Goal: Communication & Community: Connect with others

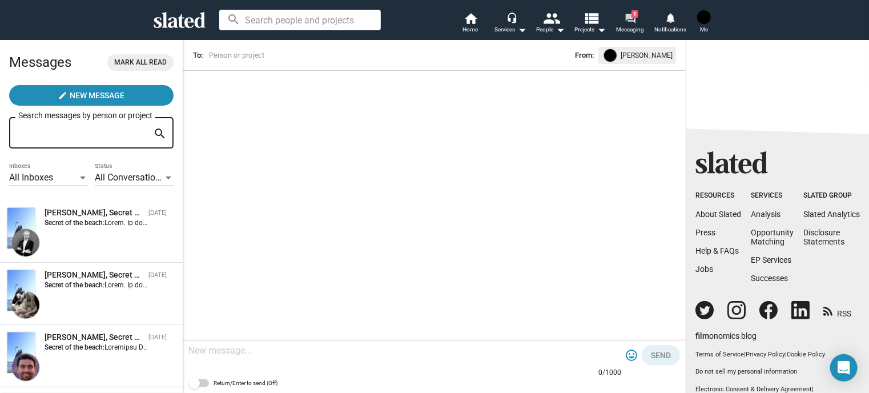
click at [623, 22] on link "forum 1 Messaging" at bounding box center [630, 23] width 40 height 25
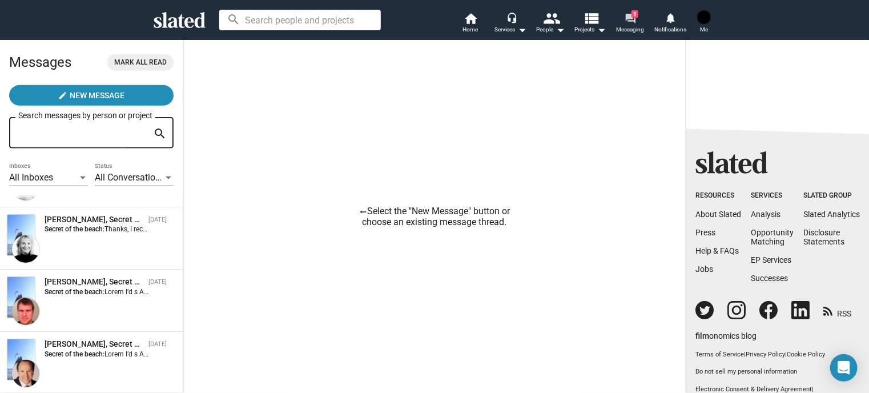
scroll to position [459, 0]
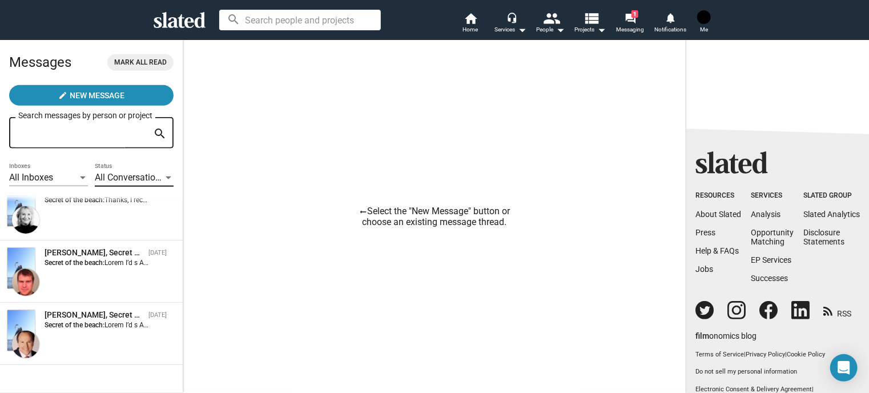
click at [142, 178] on span "All Conversations" at bounding box center [130, 177] width 70 height 11
click at [55, 176] on div at bounding box center [434, 196] width 869 height 393
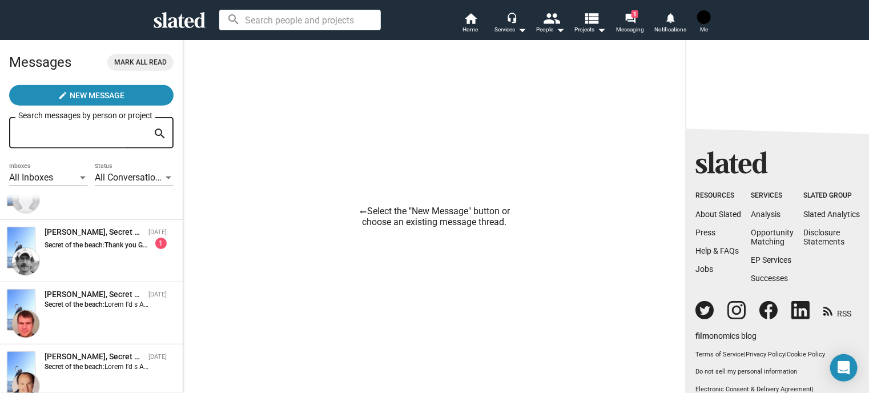
scroll to position [626, 0]
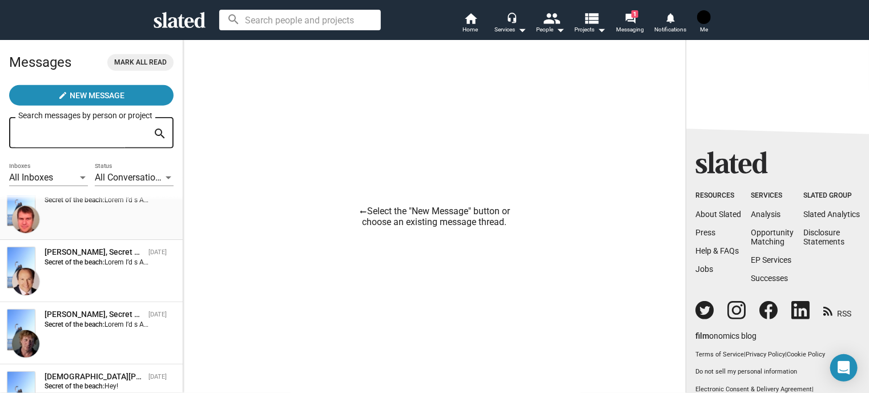
click at [103, 224] on div "Rob Delf, Secret of the beach Oct 01 Secret of the beach:" at bounding box center [91, 208] width 169 height 49
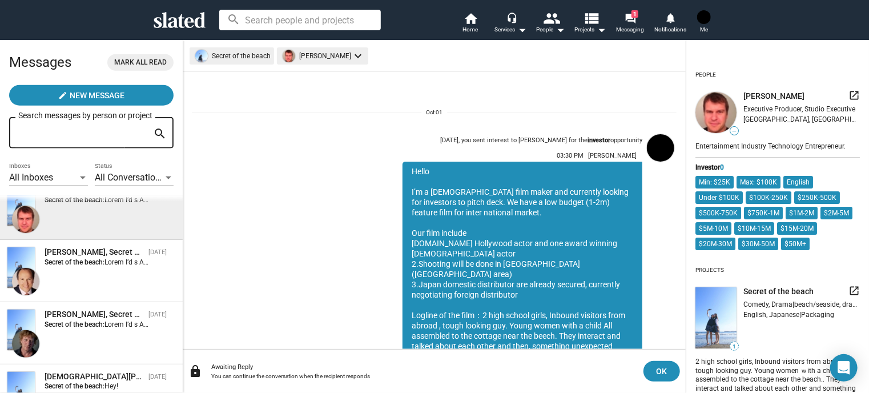
scroll to position [201, 0]
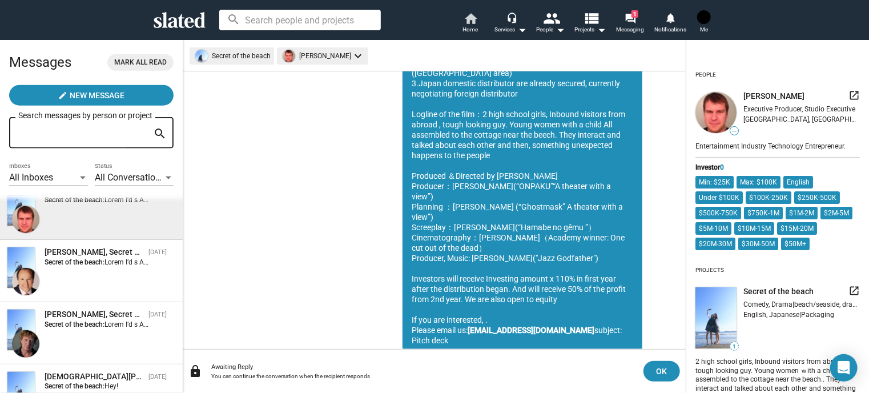
click at [465, 24] on span "Home" at bounding box center [470, 30] width 15 height 14
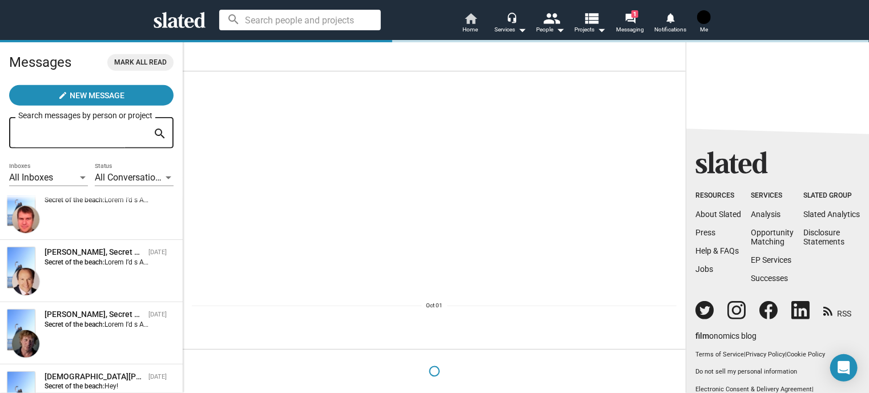
scroll to position [0, 0]
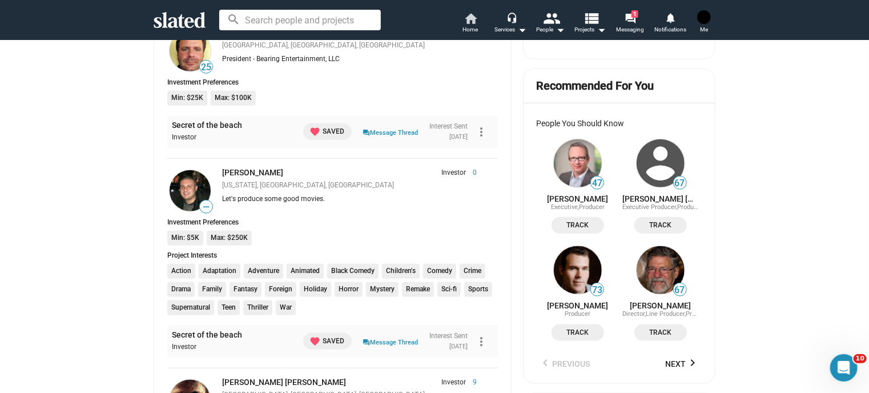
scroll to position [571, 0]
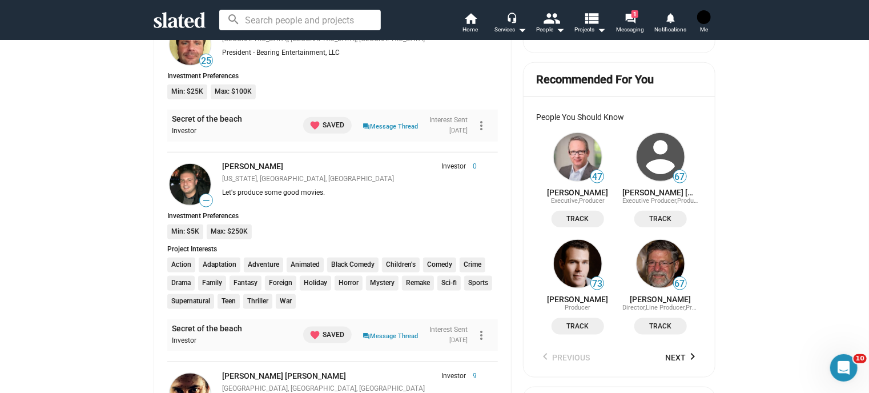
click at [373, 132] on div "favorite Saved question_answer Message Thread Interest Sent September 5, 2025" at bounding box center [382, 125] width 171 height 23
click at [374, 128] on link "question_answer Message Thread" at bounding box center [390, 125] width 55 height 11
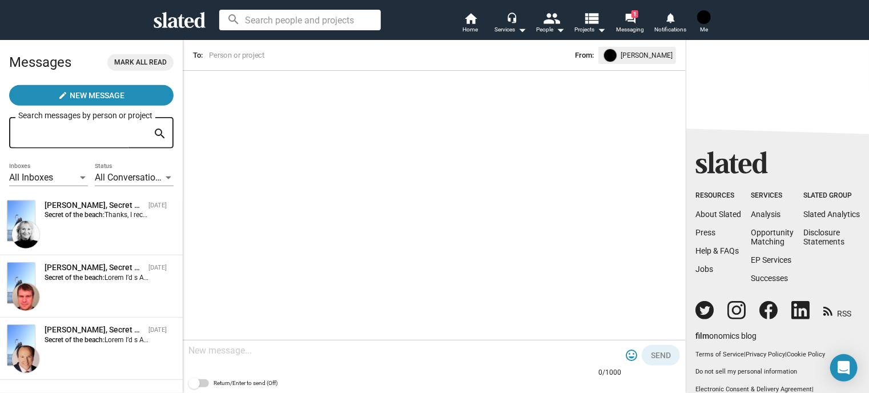
scroll to position [459, 0]
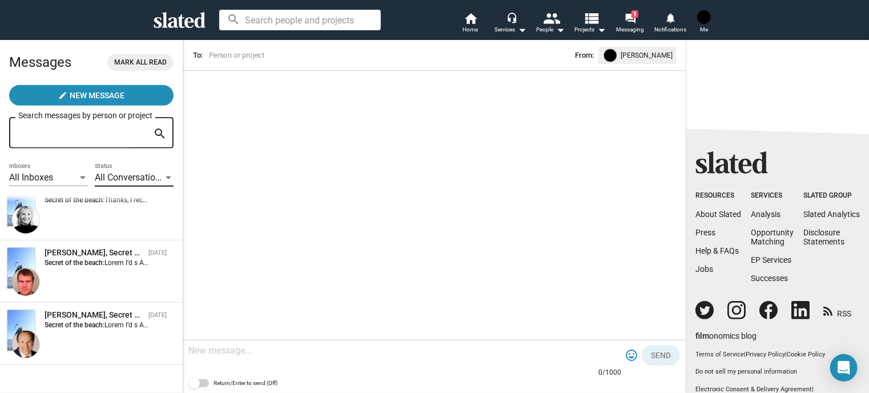
click at [163, 178] on div at bounding box center [168, 178] width 10 height 9
click at [155, 179] on span "All Conversations" at bounding box center [130, 178] width 80 height 24
click at [112, 333] on div "Steven Krone, Secret of the beach Oct 01 Secret of the beach:" at bounding box center [91, 333] width 169 height 49
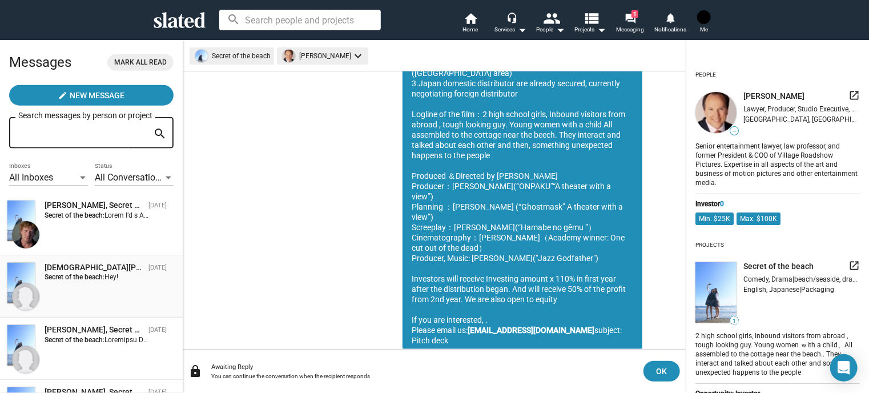
scroll to position [801, 0]
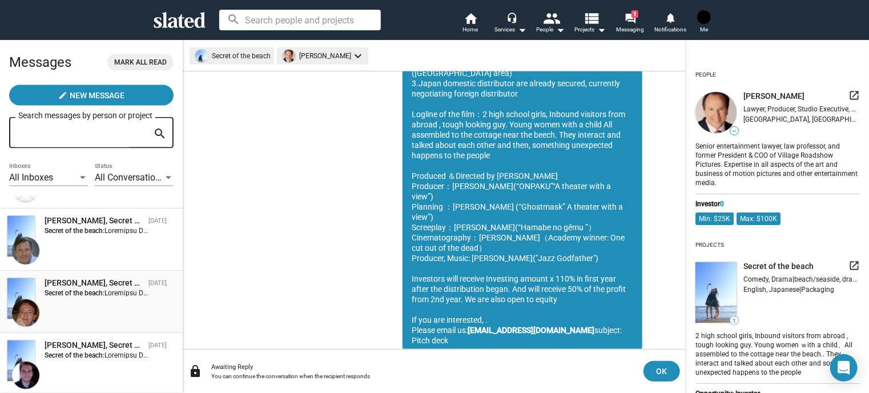
click at [102, 314] on div "Rickard Jorgensen, Secret of the beach Sep 23 Secret of the beach:" at bounding box center [91, 301] width 169 height 49
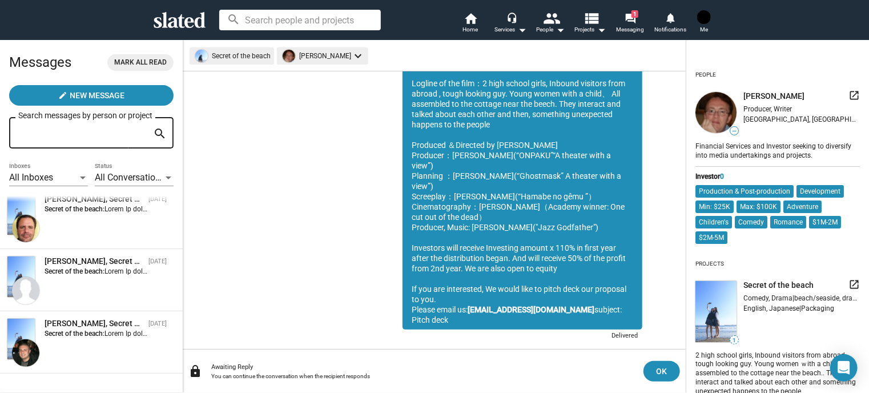
scroll to position [2058, 0]
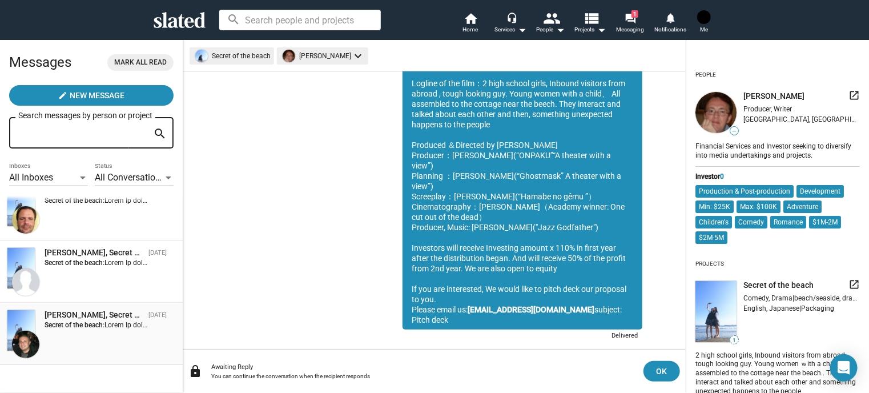
click at [71, 329] on strong "Secret of the beach:" at bounding box center [75, 325] width 60 height 8
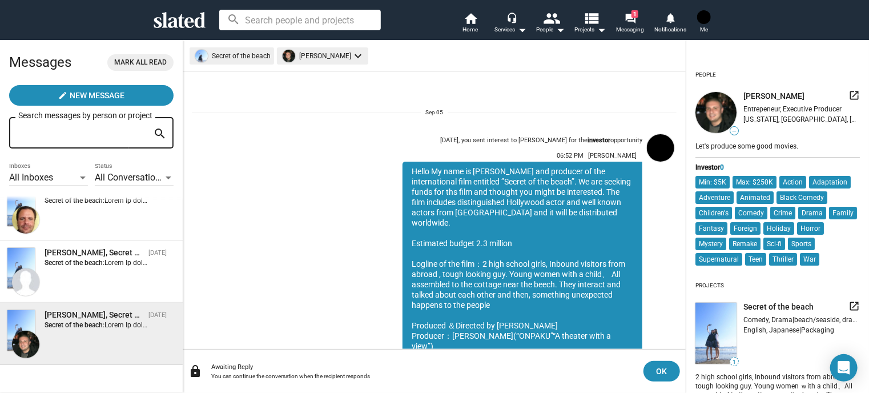
scroll to position [170, 0]
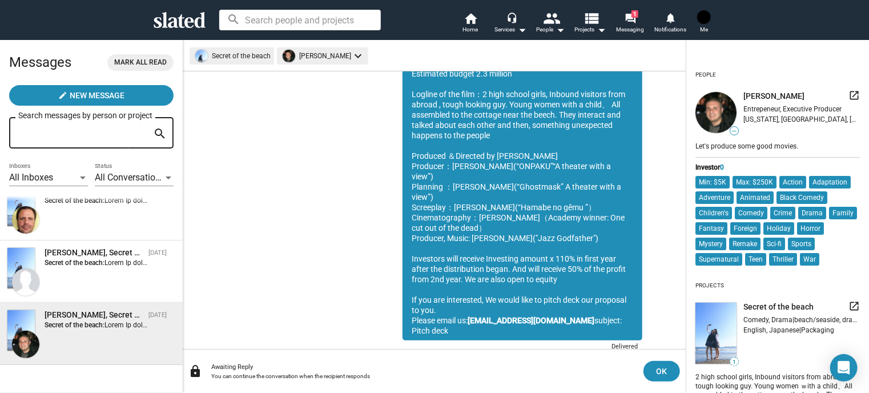
click at [305, 280] on div "Sep 05, you sent interest to Antonino Iacopino for the investor opportunity 06:…" at bounding box center [434, 157] width 485 height 394
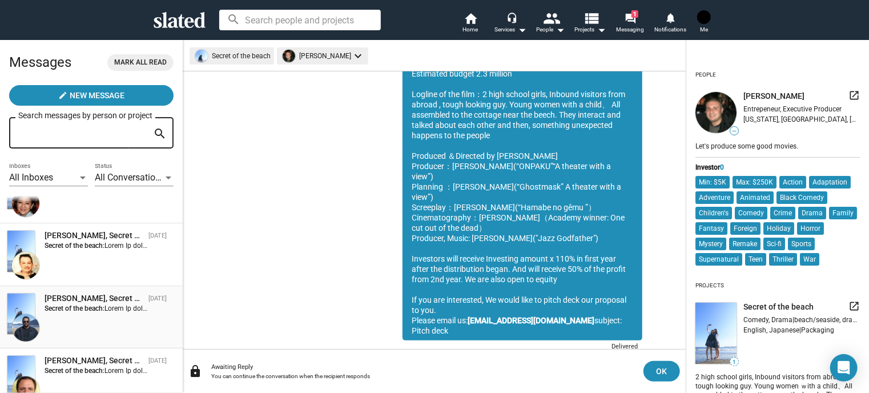
scroll to position [2058, 0]
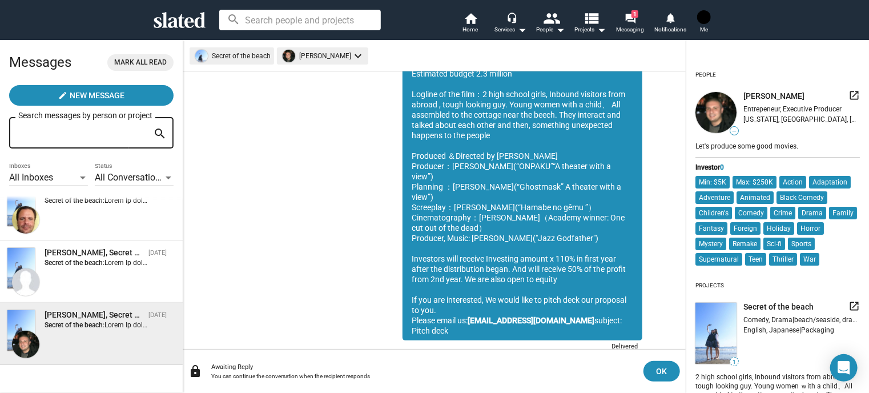
click at [130, 333] on div "Antonino Iacopino, Secret of the beach Sep 05 Secret of the beach:" at bounding box center [91, 333] width 169 height 49
click at [401, 357] on div "lock Awaiting Reply You can continue the conversation when the recipient respon…" at bounding box center [434, 370] width 503 height 43
click at [426, 367] on div "Awaiting Reply" at bounding box center [422, 366] width 423 height 7
click at [659, 364] on span "OK" at bounding box center [661, 371] width 18 height 21
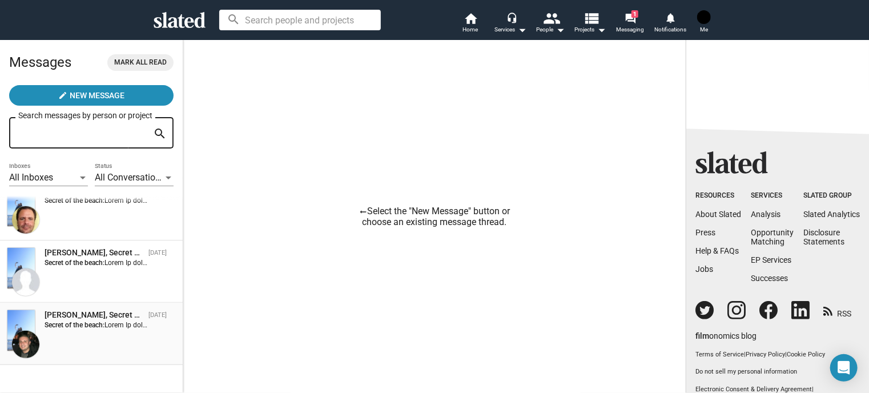
click at [114, 341] on div "Antonino Iacopino, Secret of the beach Sep 05 Secret of the beach:" at bounding box center [91, 333] width 169 height 49
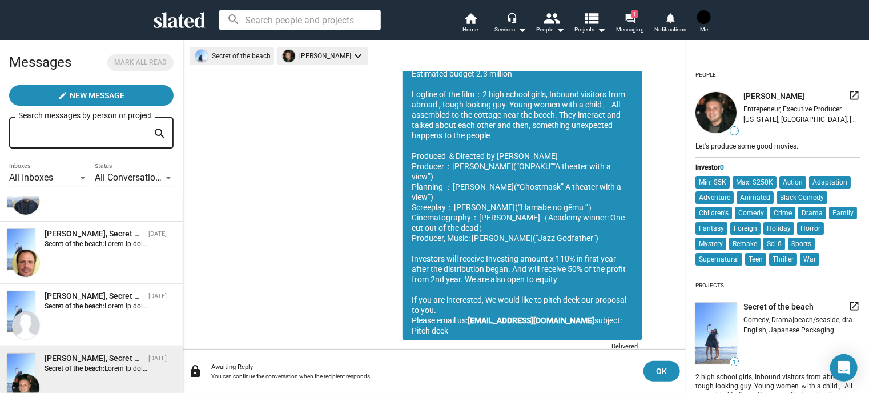
scroll to position [2058, 0]
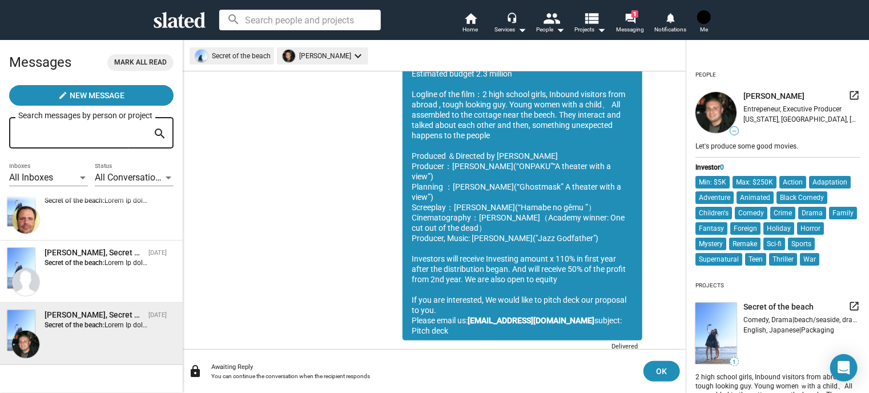
click at [422, 367] on div "Awaiting Reply" at bounding box center [422, 366] width 423 height 7
click at [505, 367] on div "Awaiting Reply" at bounding box center [422, 366] width 423 height 7
click at [432, 357] on div "lock Awaiting Reply You can continue the conversation when the recipient respon…" at bounding box center [434, 370] width 503 height 43
click at [219, 371] on div "Awaiting Reply You can continue the conversation when the recipient responds" at bounding box center [422, 371] width 423 height 16
click at [196, 372] on mat-icon "lock" at bounding box center [195, 371] width 14 height 14
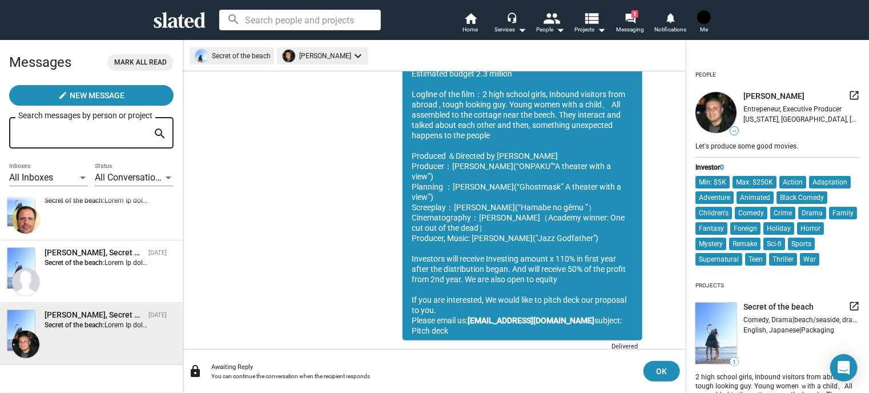
click at [379, 369] on div "Awaiting Reply" at bounding box center [422, 366] width 423 height 7
click at [593, 310] on div "Hello My name is Kyoji Ohno and producer of the international film entitled ”Se…" at bounding box center [522, 173] width 240 height 362
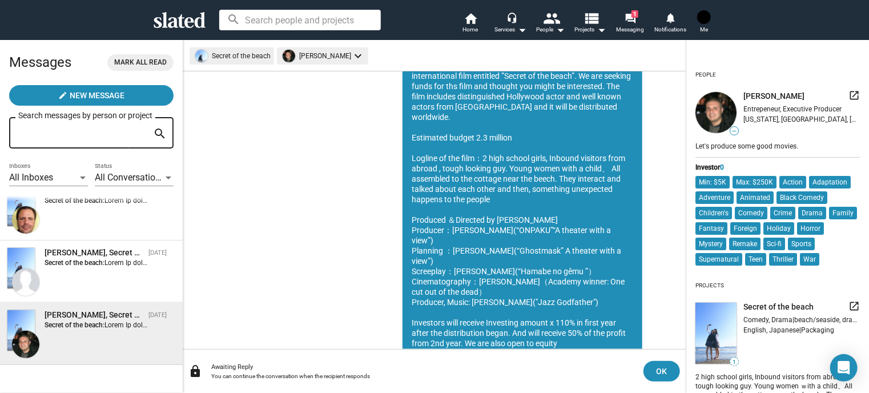
scroll to position [170, 0]
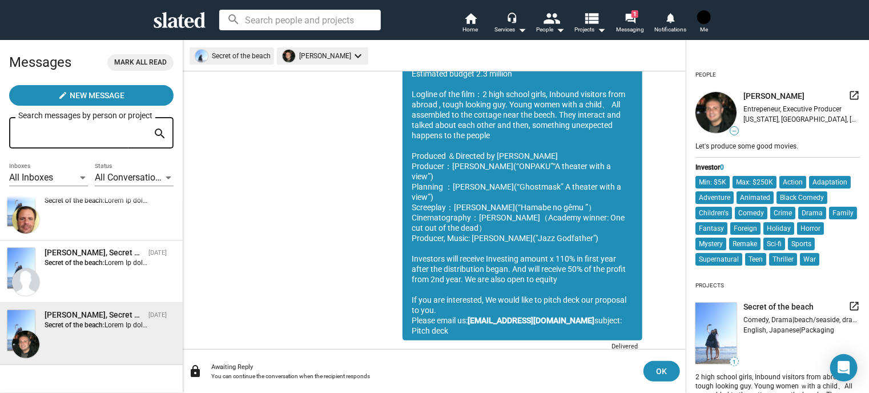
click at [543, 360] on div "lock Awaiting Reply You can continue the conversation when the recipient respon…" at bounding box center [434, 370] width 503 height 43
click at [650, 369] on button "OK" at bounding box center [661, 371] width 37 height 21
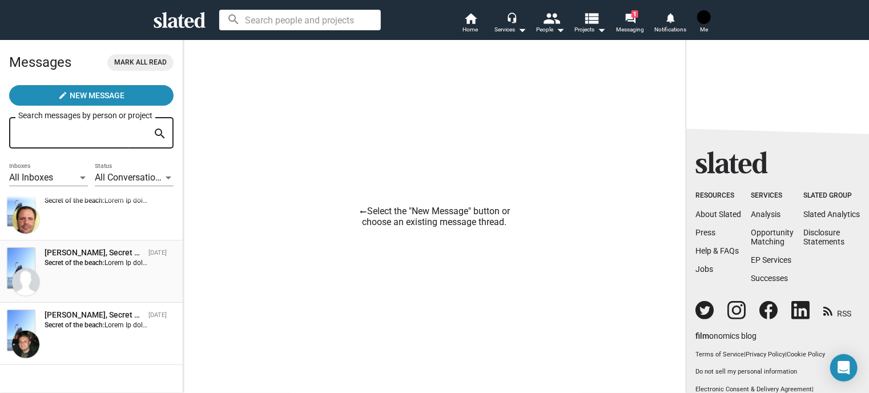
click at [123, 291] on div "Scott Goins, Secret of the beach Sep 05 Secret of the beach:" at bounding box center [91, 271] width 169 height 49
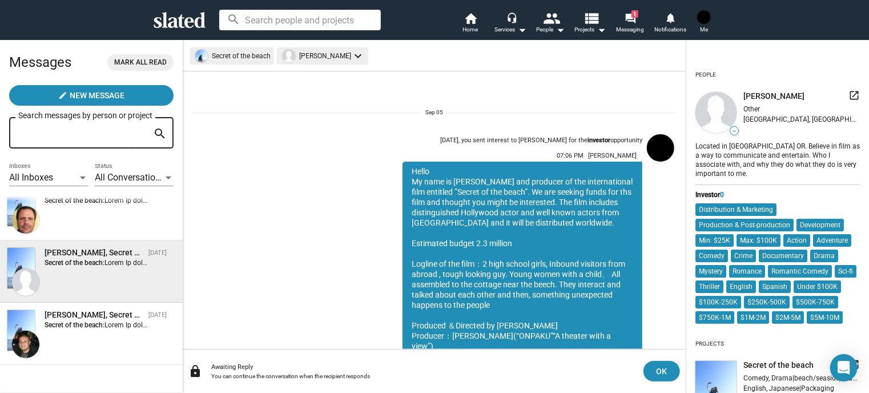
scroll to position [180, 0]
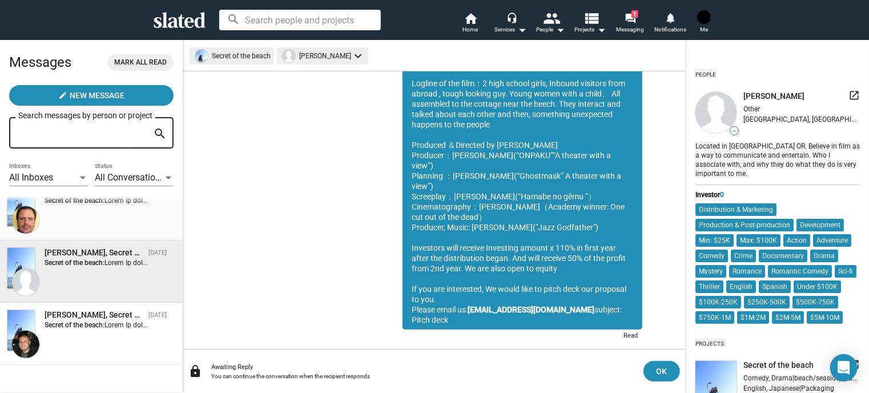
click at [112, 217] on div "Larry Nealy, Secret of the beach Sep 05 Secret of the beach:" at bounding box center [91, 209] width 169 height 49
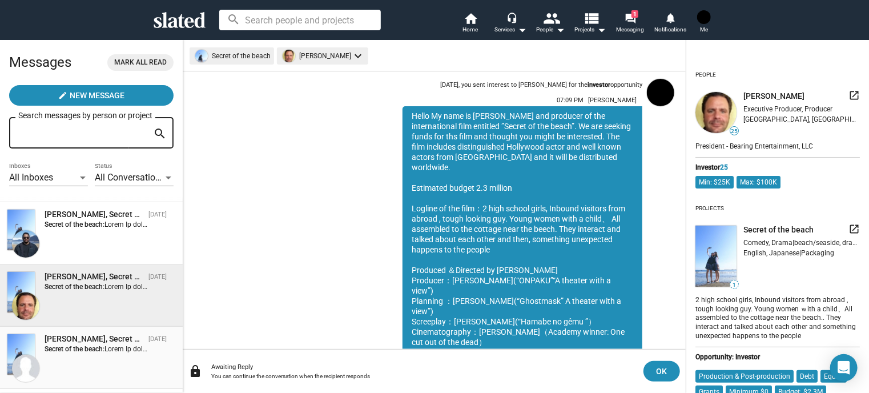
scroll to position [1944, 0]
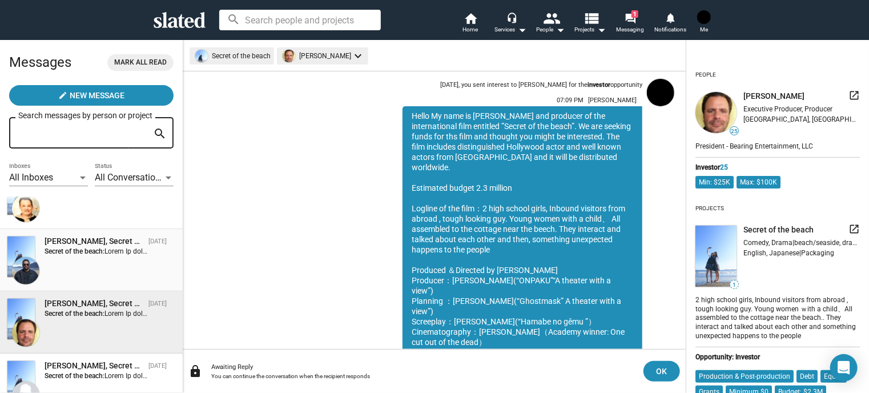
click at [110, 261] on div "Jason Hill, Secret of the beach Sep 06 Secret of the beach:" at bounding box center [91, 260] width 169 height 49
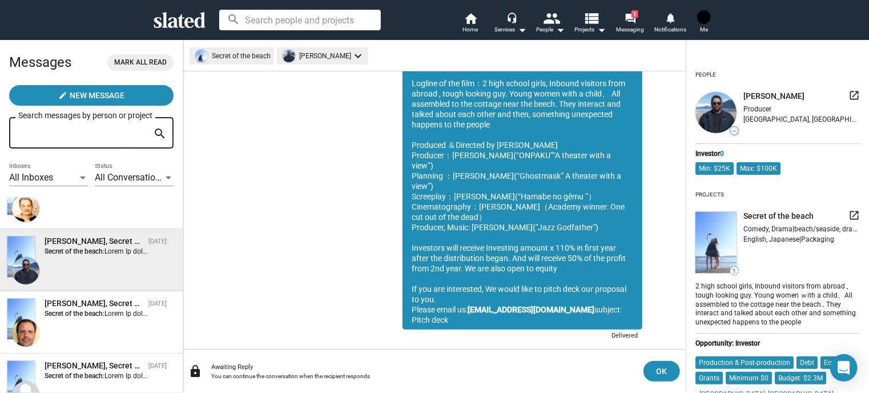
scroll to position [1887, 0]
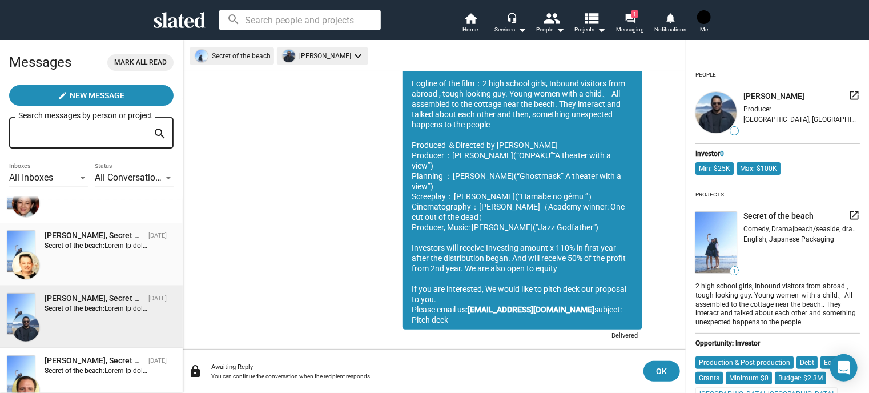
click at [114, 254] on div "Greg Alprin, Secret of the beach Sep 06 Secret of the beach:" at bounding box center [91, 254] width 169 height 49
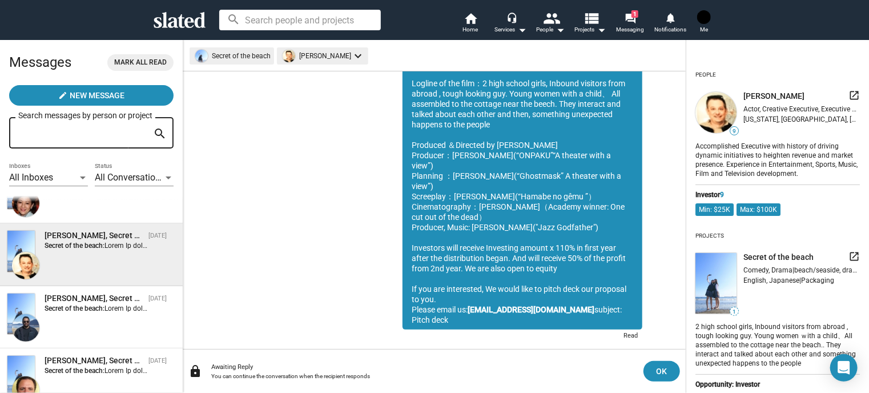
scroll to position [1830, 0]
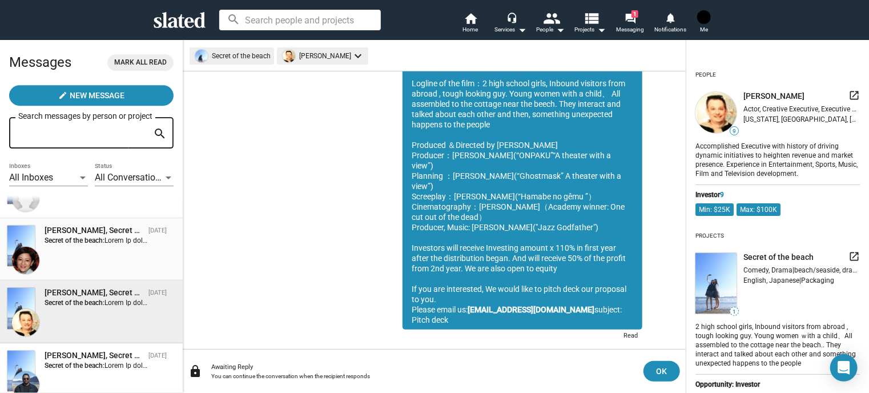
click at [118, 253] on div "pat tsao, Secret of the beach Sep 06 Secret of the beach:" at bounding box center [91, 249] width 169 height 49
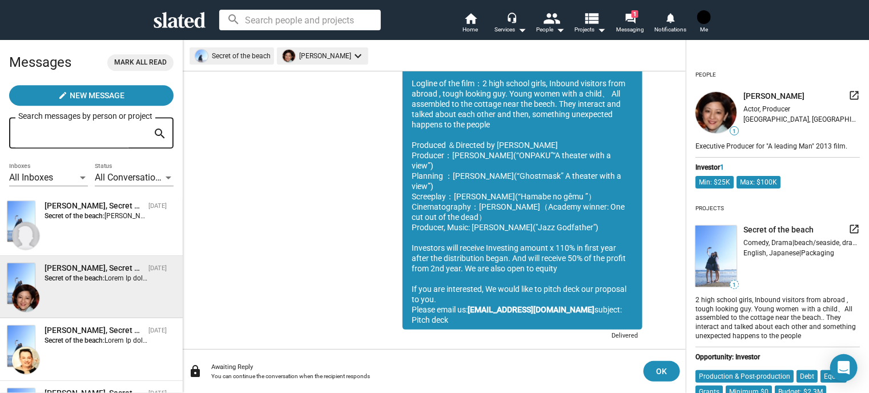
scroll to position [1773, 0]
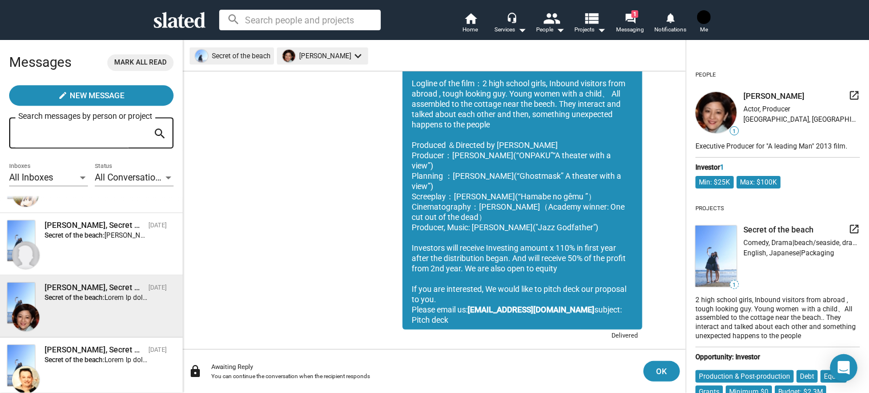
click at [358, 369] on div "Awaiting Reply" at bounding box center [422, 366] width 423 height 7
click at [399, 373] on div "You can continue the conversation when the recipient responds" at bounding box center [422, 376] width 423 height 6
click at [414, 373] on div "You can continue the conversation when the recipient responds" at bounding box center [422, 376] width 423 height 6
click at [81, 239] on strong "Secret of the beach:" at bounding box center [75, 235] width 60 height 8
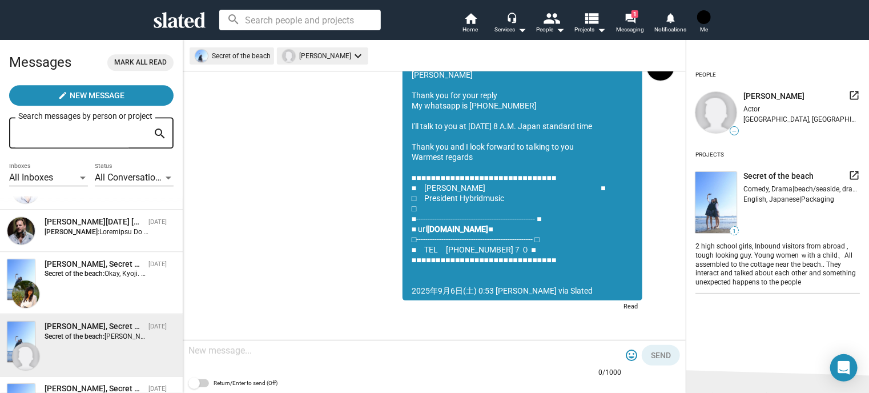
scroll to position [1659, 0]
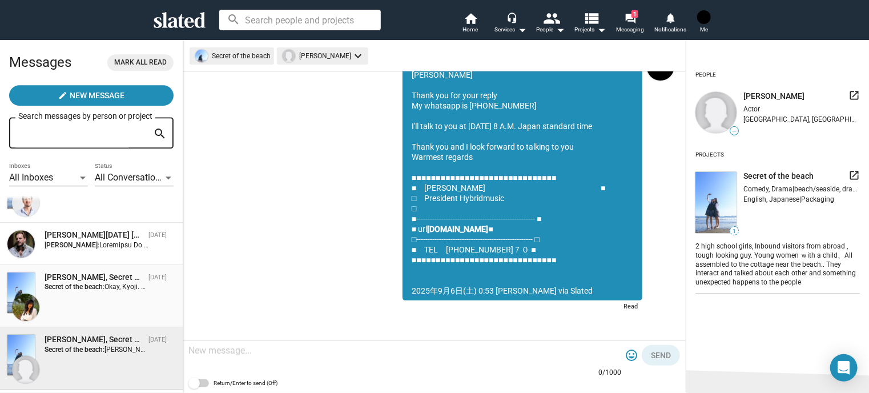
click at [82, 273] on div "Esha Bargate, Secret of the beach" at bounding box center [94, 277] width 99 height 11
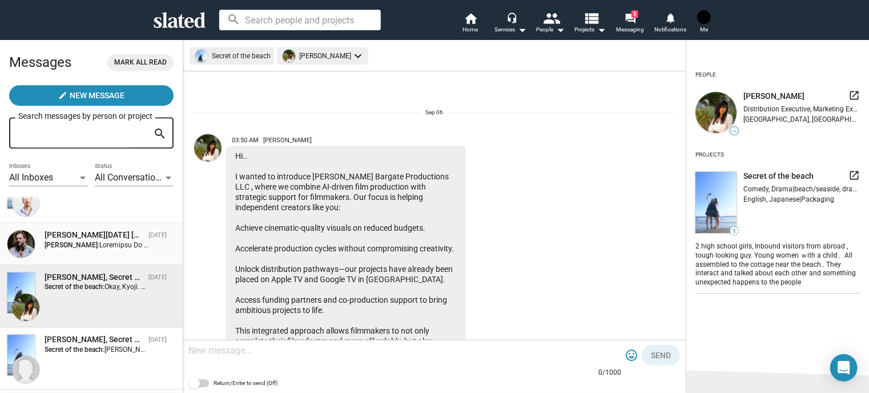
click at [106, 257] on div "Alan Nadal Piantini Sep 10 Kyoji Ohno:" at bounding box center [91, 243] width 169 height 29
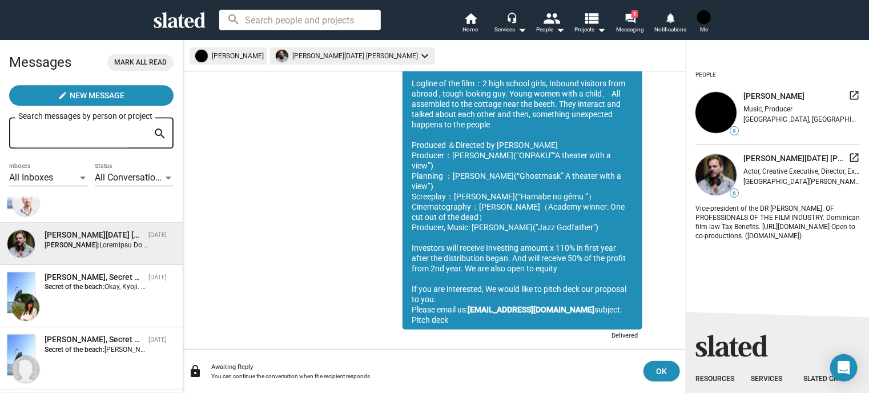
scroll to position [1602, 0]
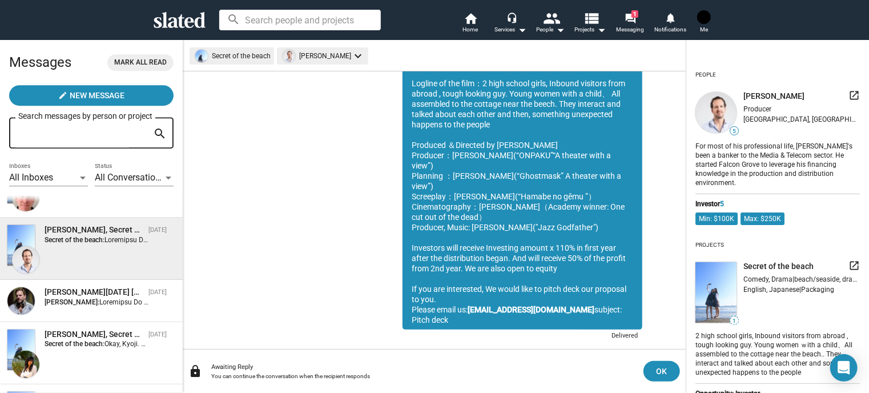
scroll to position [1545, 0]
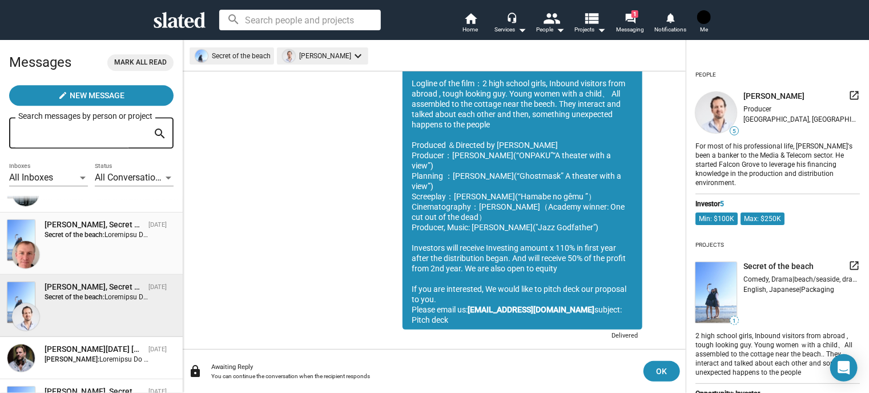
click at [123, 246] on div "James Schafer, Secret of the beach Sep 10 Secret of the beach:" at bounding box center [91, 243] width 169 height 49
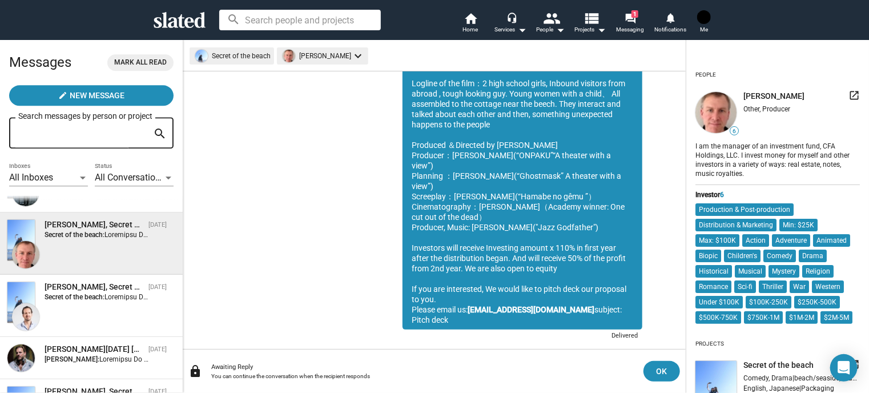
scroll to position [1488, 0]
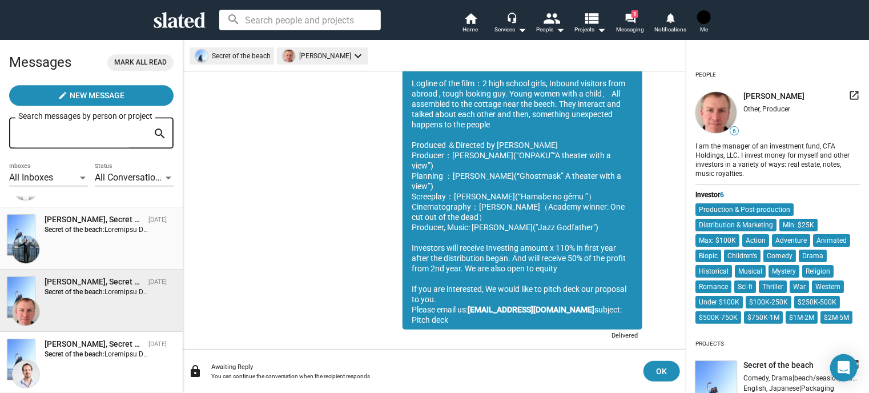
click at [124, 244] on div "Bryan Glass, Secret of the beach Sep 10 Secret of the beach:" at bounding box center [91, 238] width 169 height 49
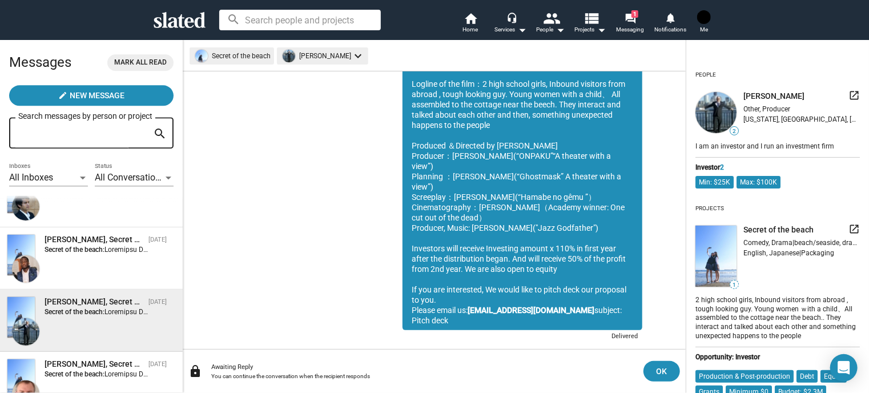
scroll to position [1373, 0]
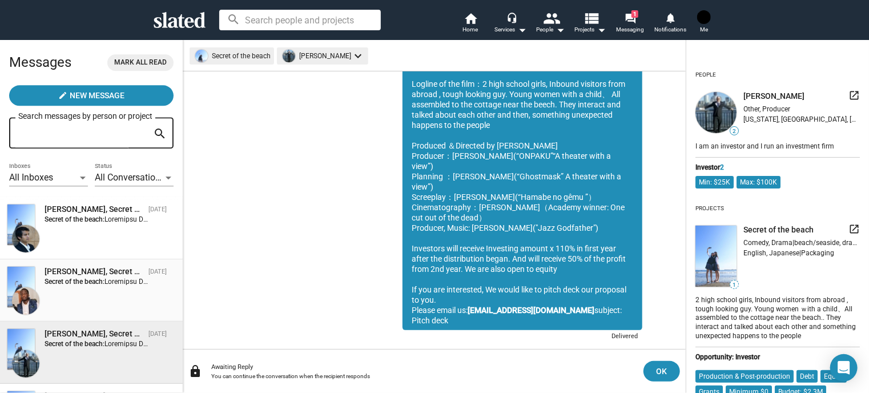
click at [94, 276] on div "Segun Williams, Secret of the beach" at bounding box center [94, 271] width 99 height 11
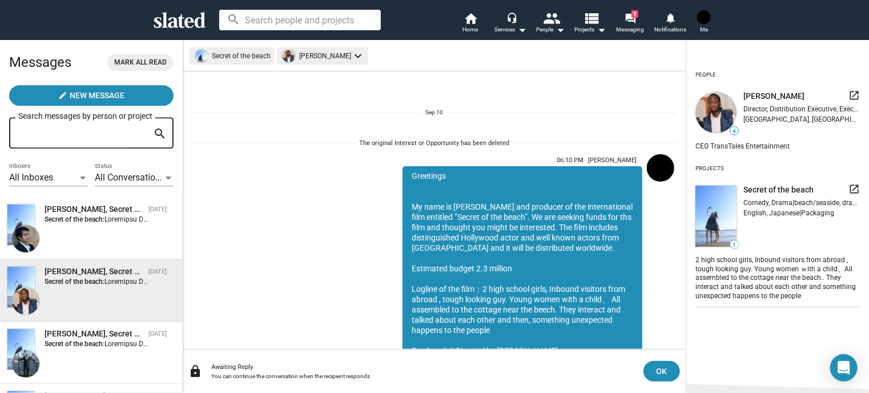
scroll to position [205, 0]
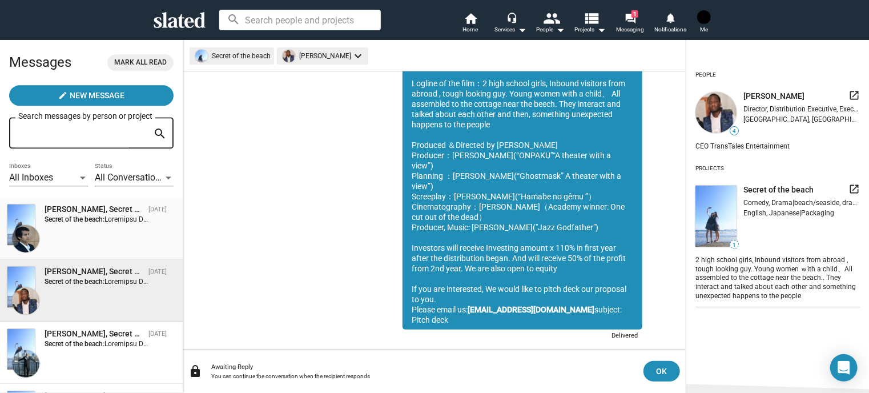
click at [104, 244] on div "Raj Krishna, Secret of the beach Sep 10 Secret of the beach:" at bounding box center [91, 228] width 169 height 49
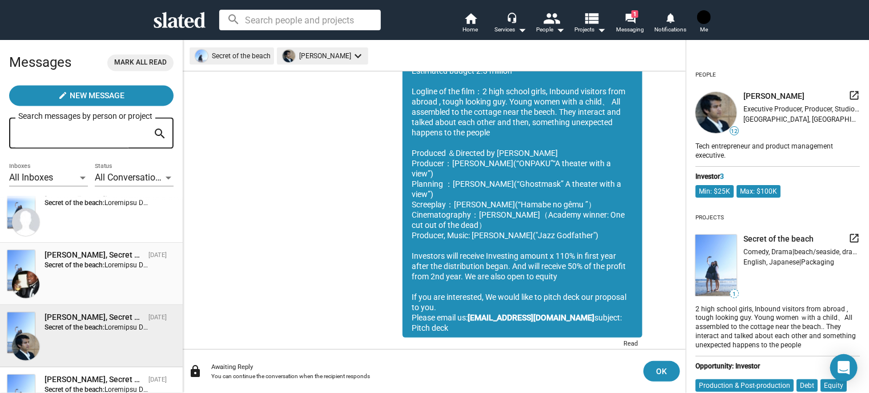
scroll to position [1259, 0]
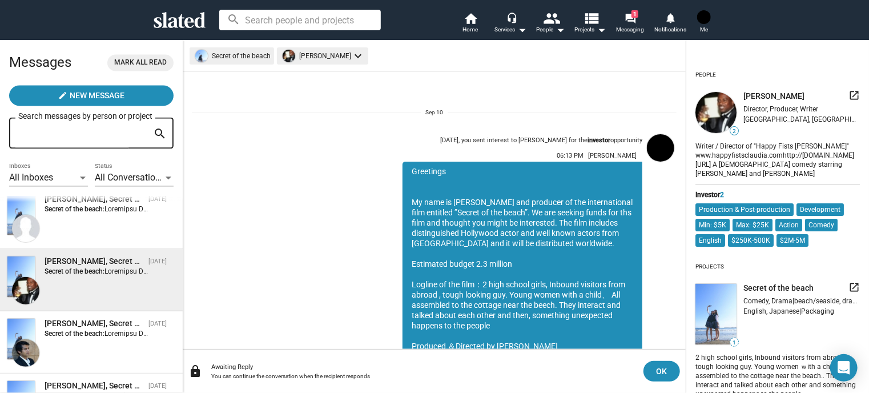
scroll to position [201, 0]
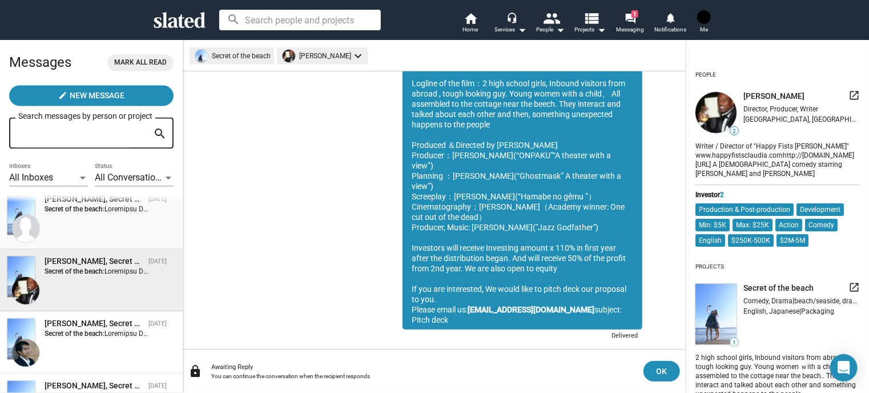
click at [119, 237] on div "Rob Ness, Secret of the beach Sep 10 Secret of the beach:" at bounding box center [91, 218] width 169 height 49
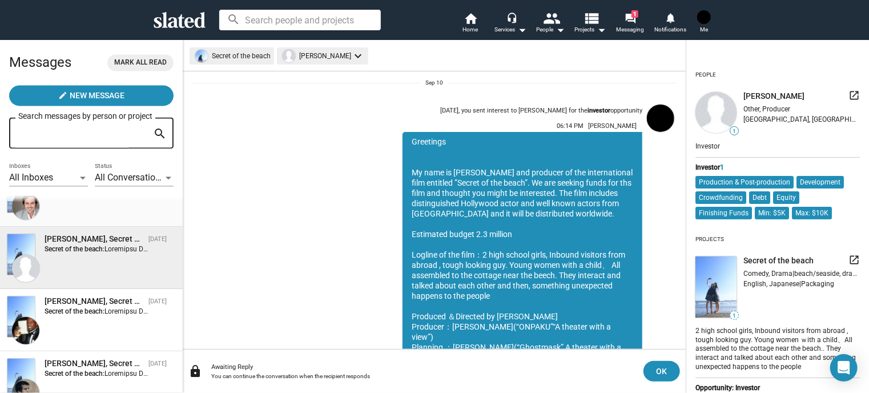
scroll to position [1202, 0]
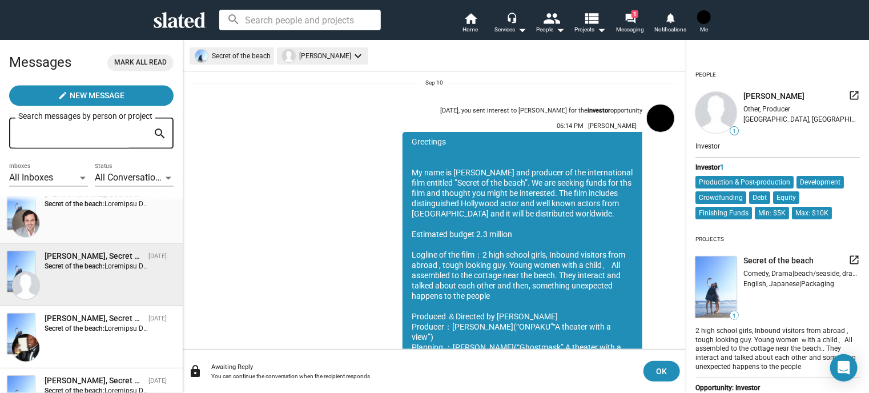
click at [129, 235] on div "David Tarr, Secret of the beach Sep 10 Secret of the beach:" at bounding box center [91, 212] width 169 height 49
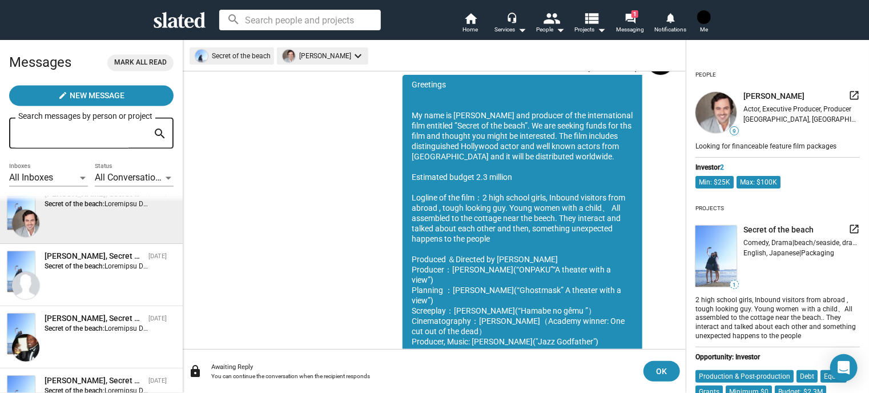
scroll to position [1145, 0]
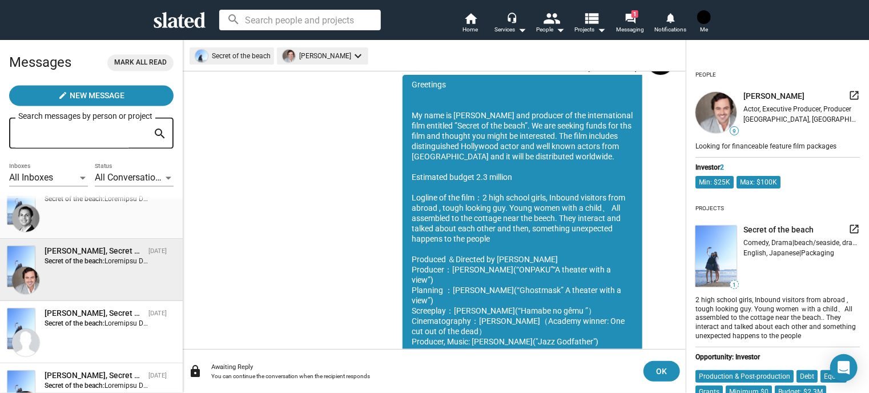
click at [110, 232] on div "Lionel Uhry, Secret of the beach Sep 18 Secret of the beach:" at bounding box center [91, 207] width 169 height 49
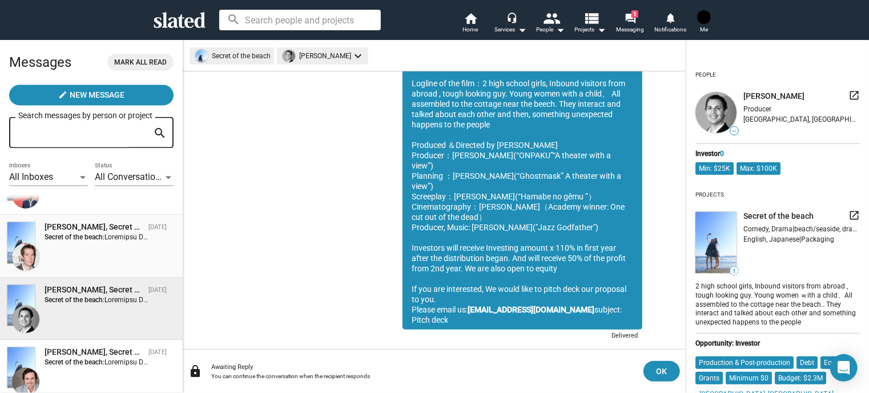
scroll to position [1031, 0]
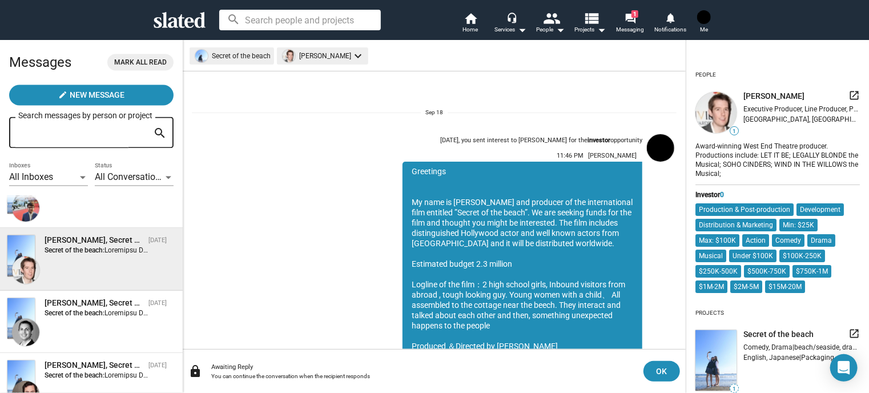
scroll to position [201, 0]
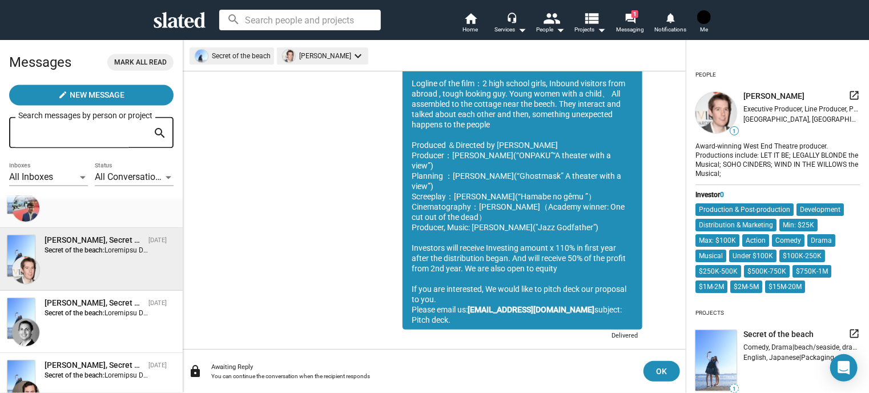
click at [123, 218] on div "Maxime DURAND, Secret of the beach Sep 18 Secret of the beach:" at bounding box center [91, 196] width 169 height 49
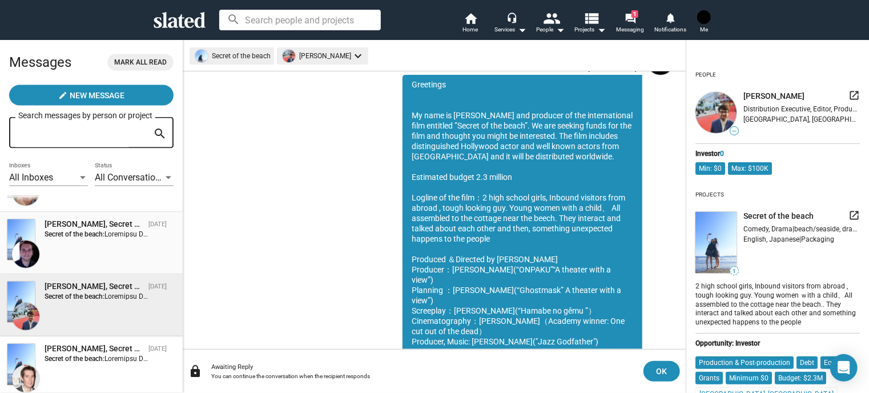
scroll to position [917, 0]
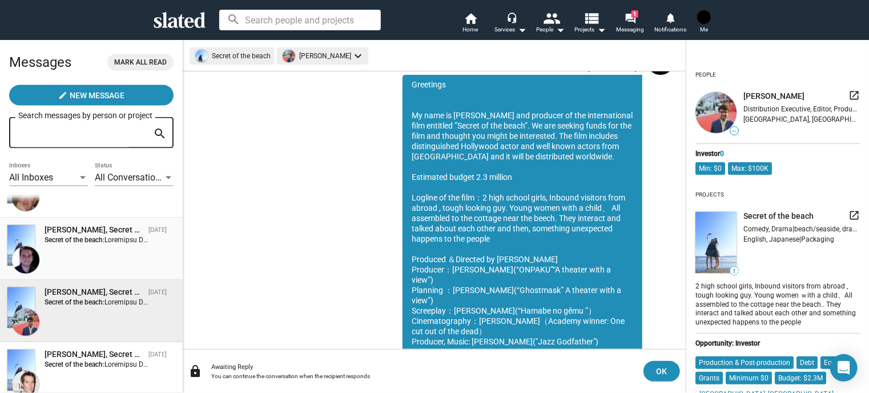
click at [68, 239] on strong "Secret of the beach:" at bounding box center [75, 240] width 60 height 8
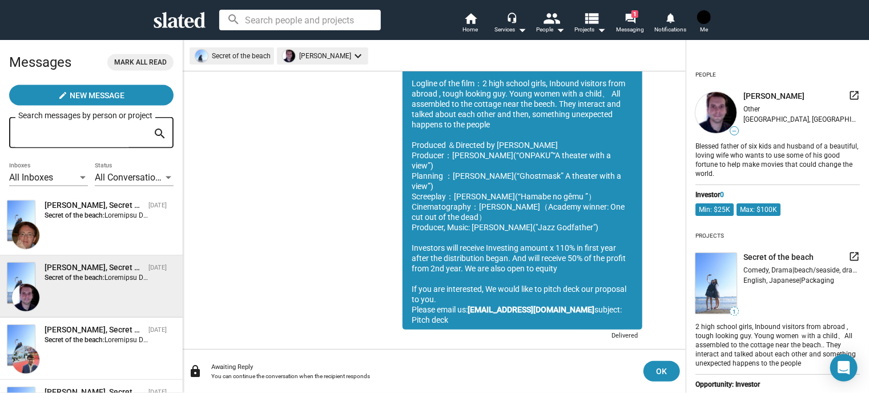
scroll to position [860, 0]
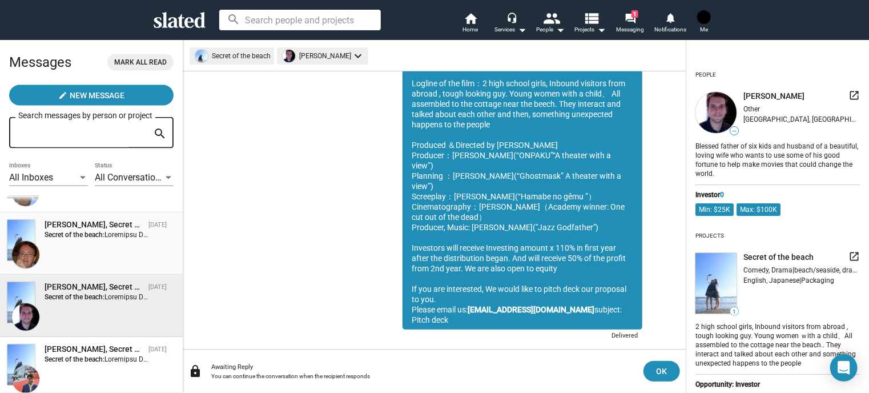
click at [74, 241] on div "Rickard Jorgensen, Secret of the beach Sep 23 Secret of the beach:" at bounding box center [91, 243] width 169 height 49
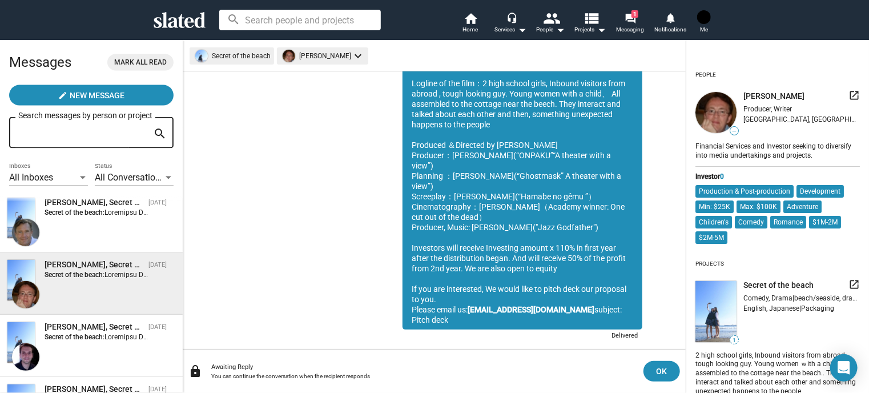
scroll to position [803, 0]
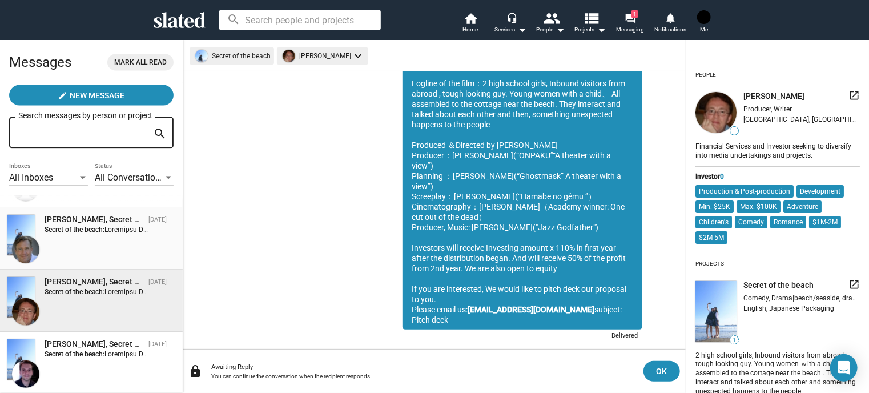
click at [80, 233] on strong "Secret of the beach:" at bounding box center [75, 229] width 60 height 8
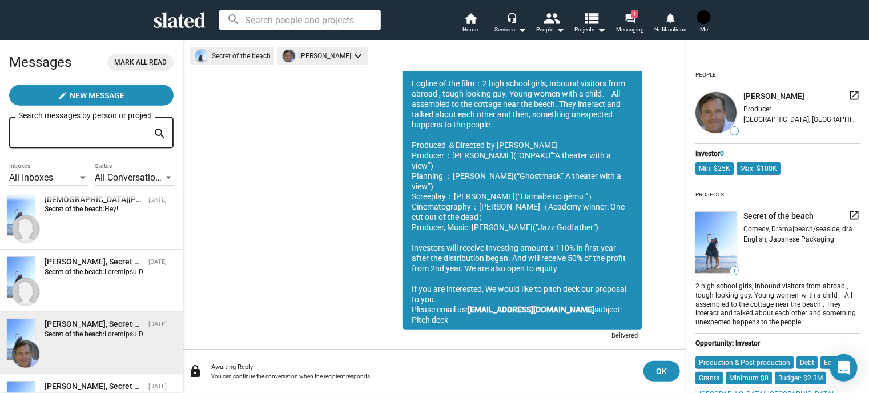
scroll to position [688, 0]
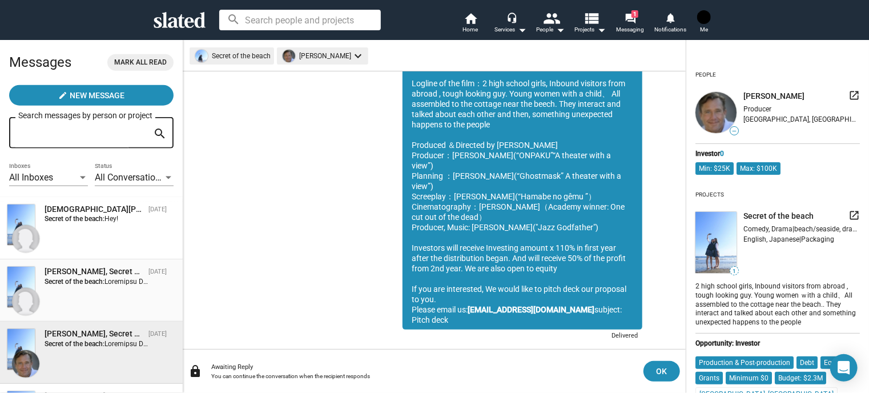
click at [79, 273] on div "Bill Youstra, Secret of the beach" at bounding box center [94, 271] width 99 height 11
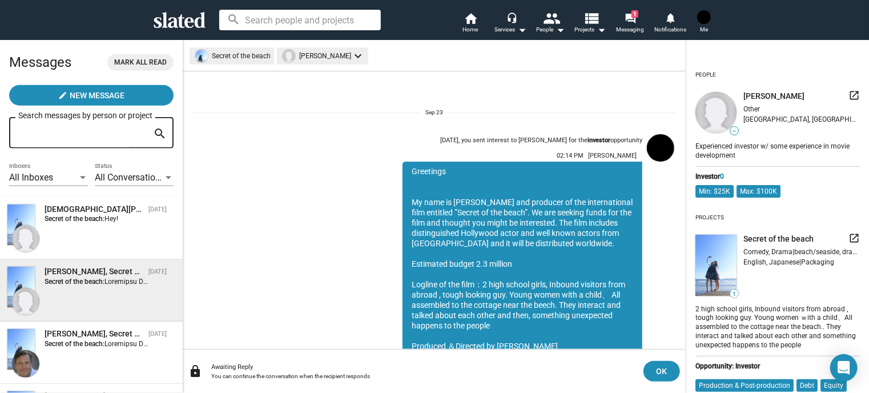
scroll to position [201, 0]
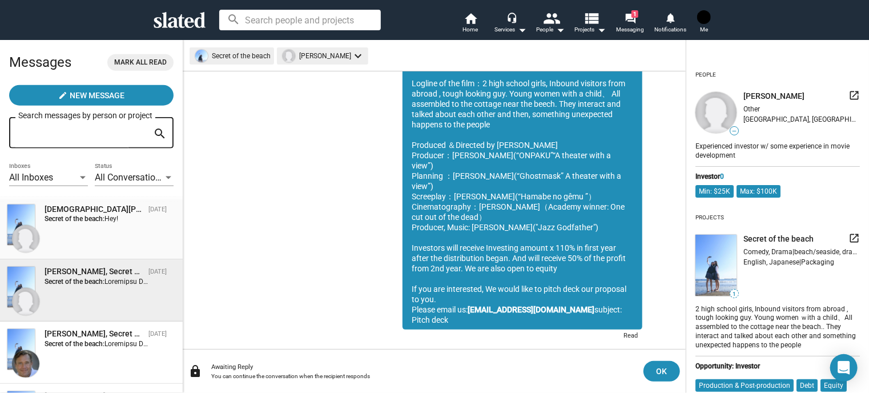
click at [87, 251] on div "Muhammad Albany, Secret of the beach Sep 30 Secret of the beach: Hey!" at bounding box center [91, 228] width 169 height 49
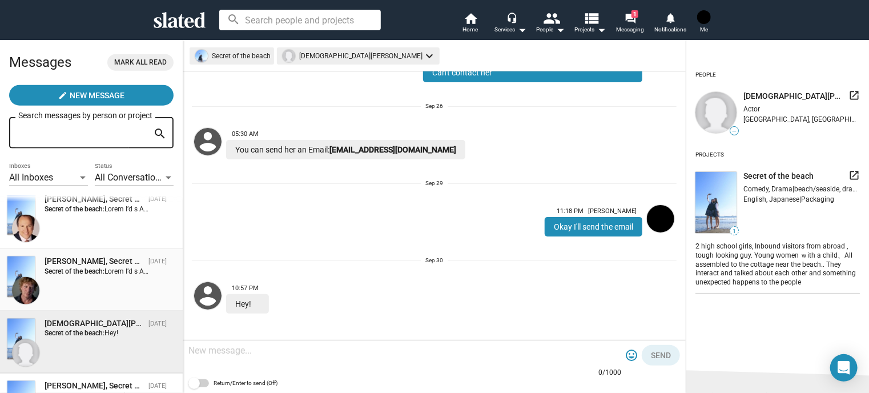
click at [91, 267] on div "Secret of the beach:" at bounding box center [97, 272] width 104 height 10
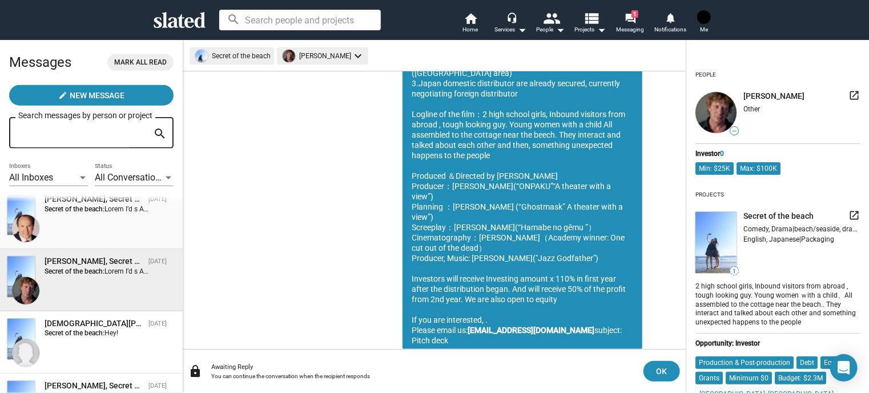
click at [87, 237] on div "Steven Krone, Secret of the beach Oct 01 Secret of the beach:" at bounding box center [91, 218] width 169 height 49
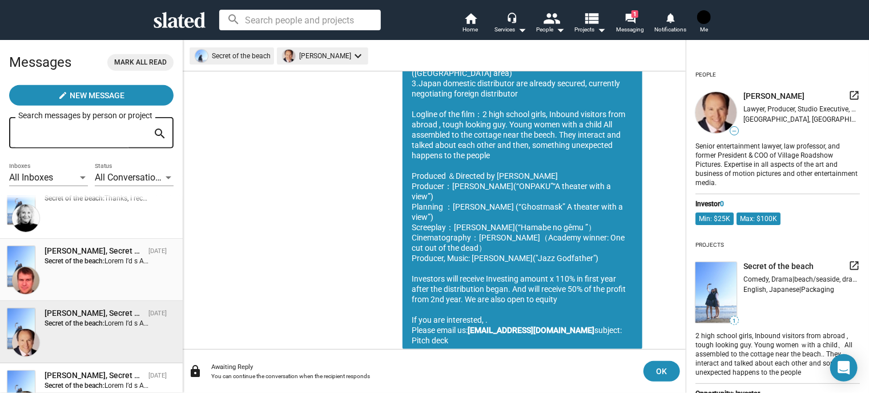
click at [82, 257] on div "Secret of the beach:" at bounding box center [97, 261] width 104 height 10
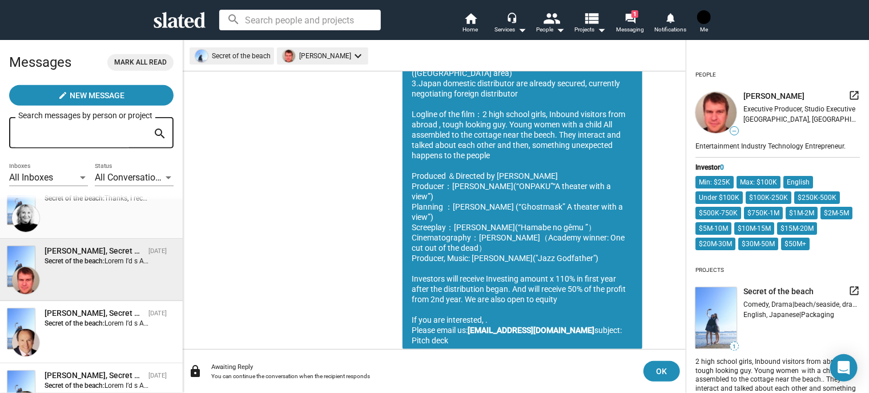
click at [94, 227] on div "Shelly Bancroft, Secret of the beach Oct 01 Secret of the beach: Thanks, I rece…" at bounding box center [91, 207] width 169 height 49
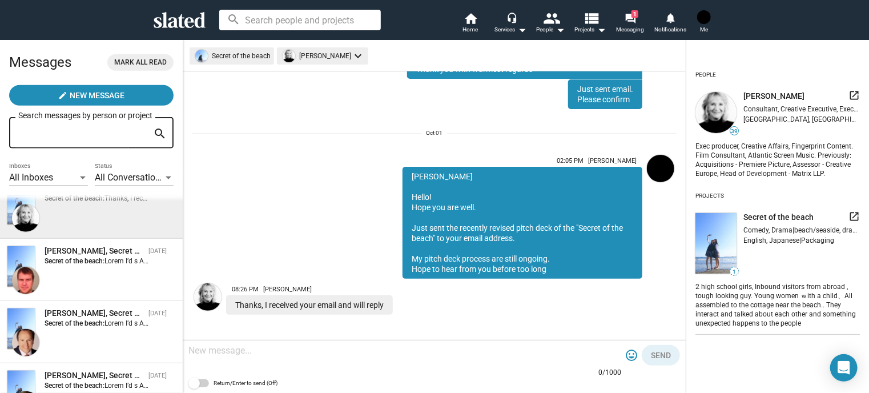
click at [300, 347] on textarea at bounding box center [404, 350] width 433 height 11
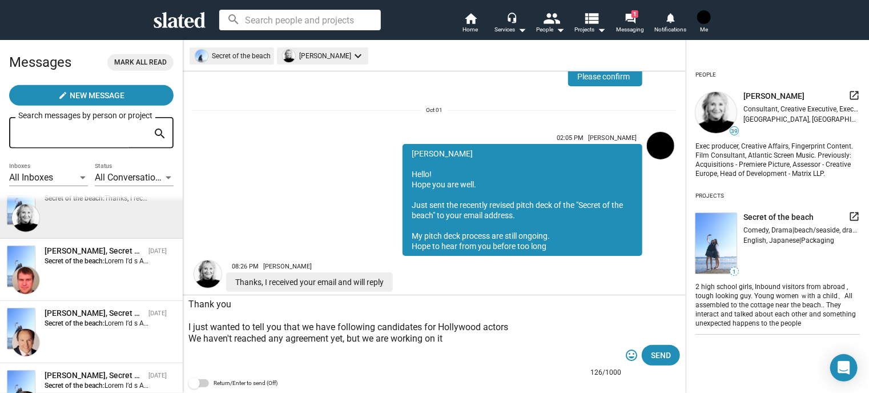
scroll to position [958, 0]
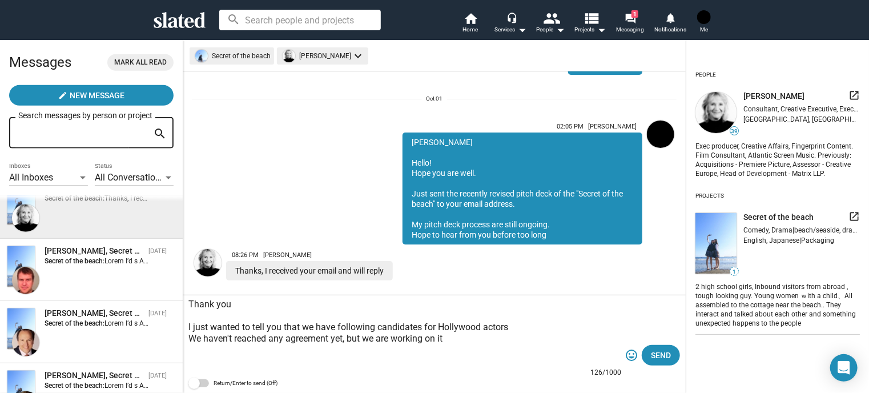
click at [479, 338] on textarea "Thank you I just wanted to tell you that we have following candidates for Holly…" at bounding box center [404, 333] width 433 height 68
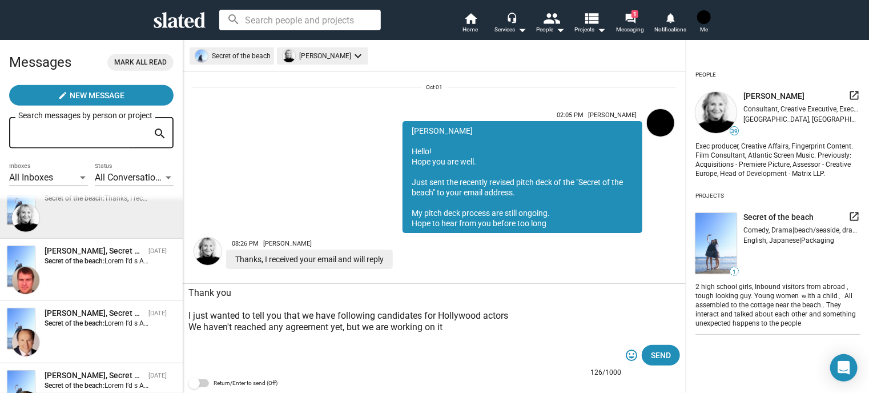
scroll to position [981, 0]
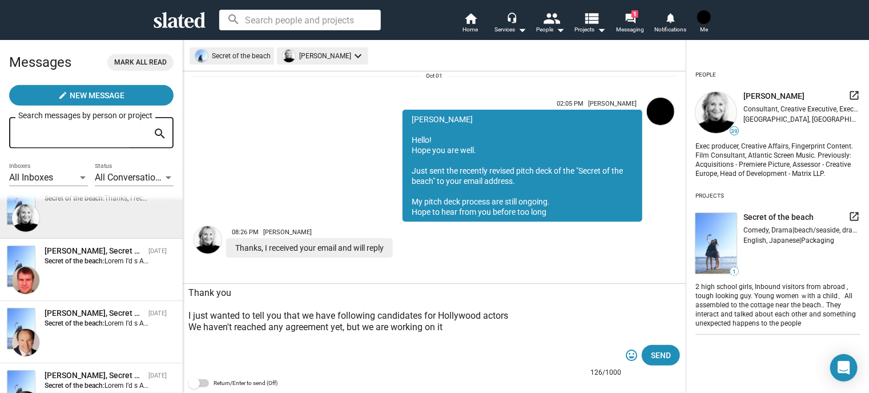
paste textarea "The candidates are Charlie Sheen Mel Gibson Michael Pare Steve Bushemi (associa…"
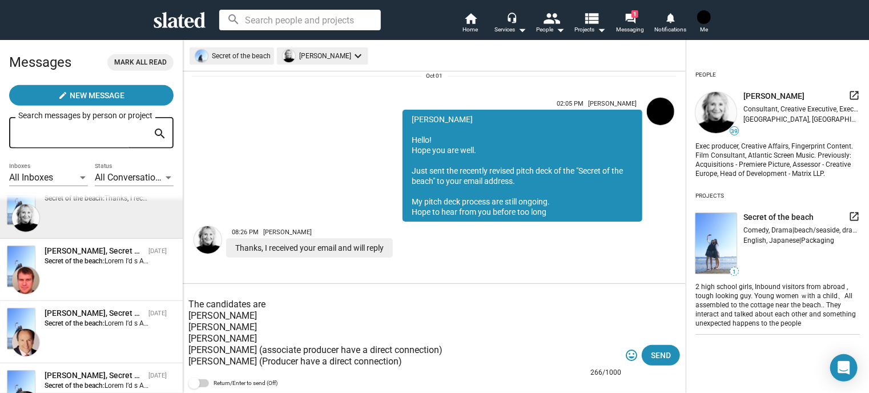
drag, startPoint x: 217, startPoint y: 351, endPoint x: 251, endPoint y: 349, distance: 34.3
click at [251, 349] on textarea "Thank you I just wanted to tell you that we have following candidates for Holly…" at bounding box center [404, 327] width 433 height 80
paste textarea "buscemi"
click at [219, 349] on textarea "Thank you I just wanted to tell you that we have following candidates for Holly…" at bounding box center [404, 327] width 433 height 80
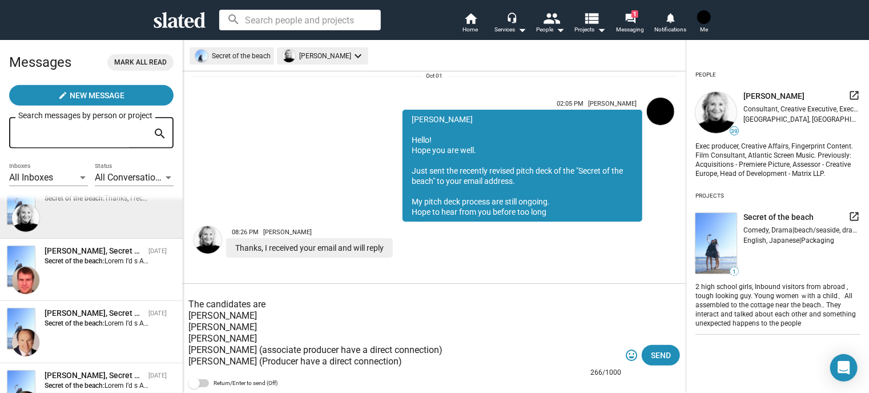
click at [391, 343] on textarea "Thank you I just wanted to tell you that we have following candidates for Holly…" at bounding box center [404, 327] width 433 height 80
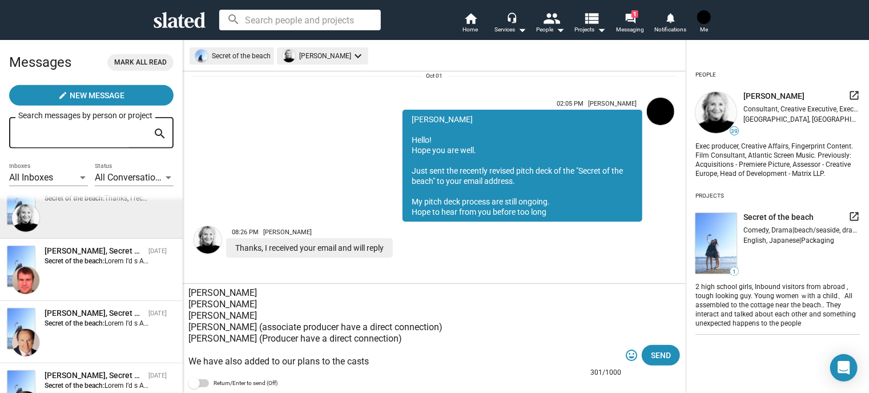
scroll to position [80, 0]
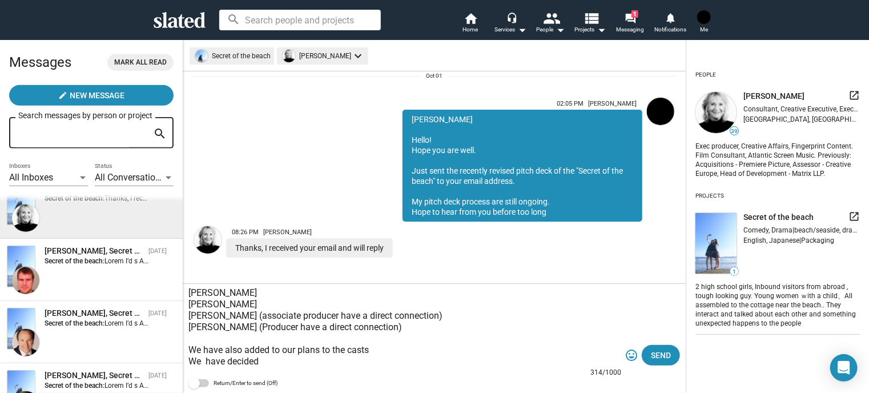
paste textarea "to cast 2 Japanese legend actors who played a main role on Kurosawa film"
click at [370, 361] on textarea "Thank you I just wanted to tell you that we have following candidates for Holly…" at bounding box center [404, 327] width 433 height 80
click at [595, 358] on textarea "Thank you I just wanted to tell you that we have following candidates for Holly…" at bounding box center [404, 327] width 433 height 80
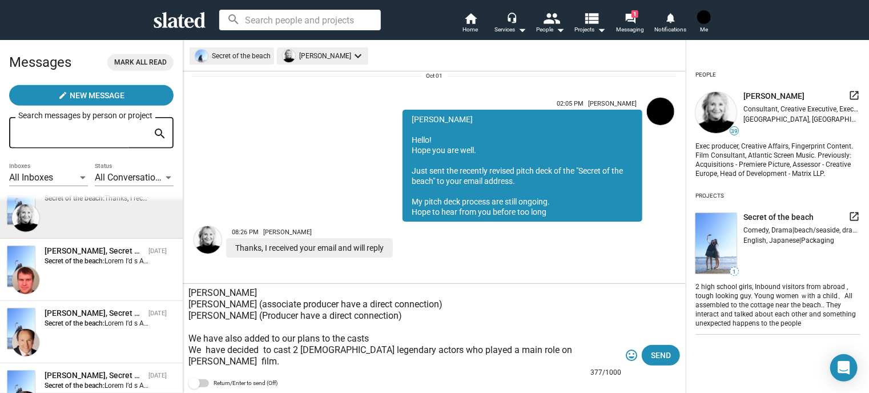
scroll to position [103, 0]
paste textarea "Tatsuya Nakadai (played villain to Tishiro Mifune in "Yojinbo" and"Sanjuro") Ts…"
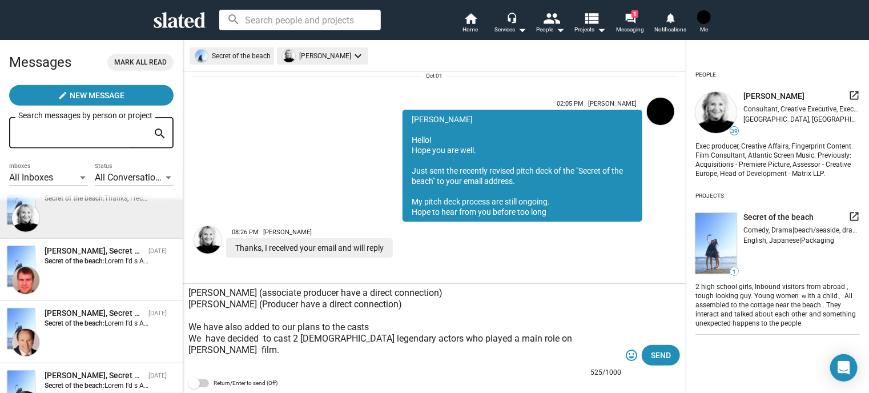
scroll to position [126, 0]
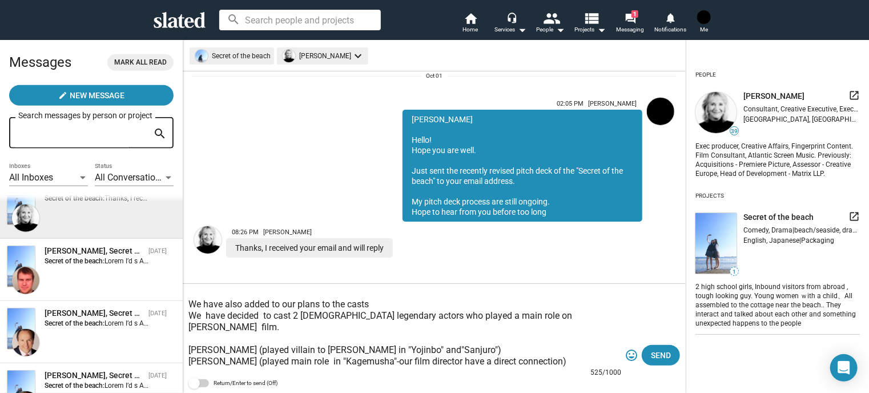
click at [486, 340] on textarea "Thank you I just wanted to tell you that we have following candidates for Holly…" at bounding box center [404, 327] width 433 height 80
click at [585, 351] on textarea "Thank you I just wanted to tell you that we have following candidates for Holly…" at bounding box center [404, 327] width 433 height 80
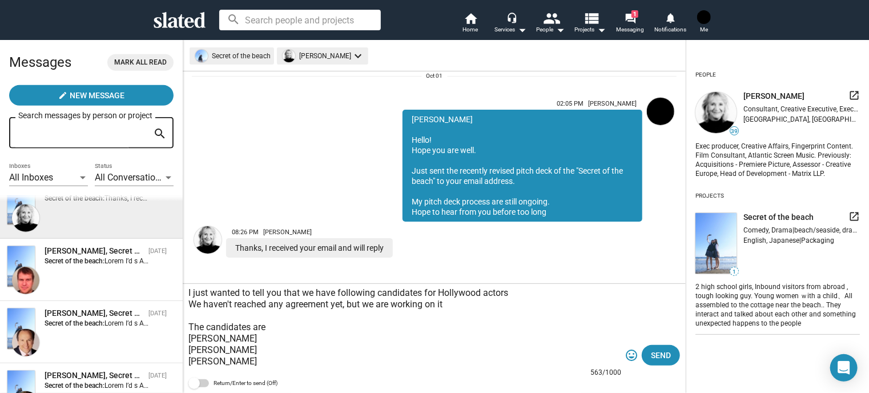
scroll to position [80, 0]
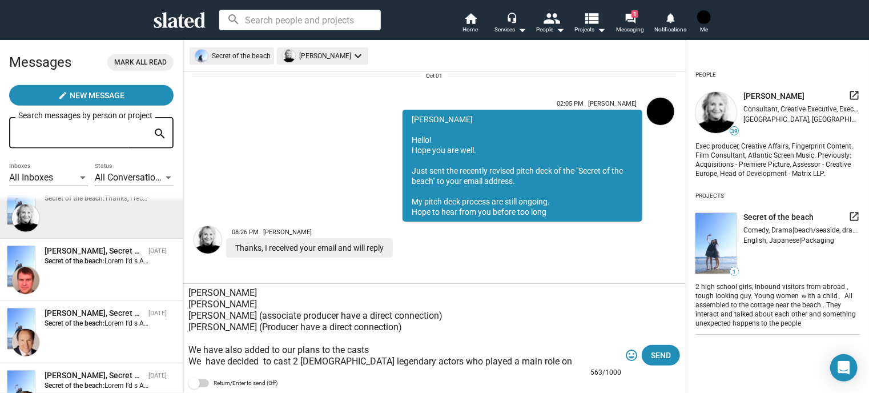
click at [377, 328] on textarea "Thank you I just wanted to tell you that we have following candidates for Holly…" at bounding box center [404, 327] width 433 height 80
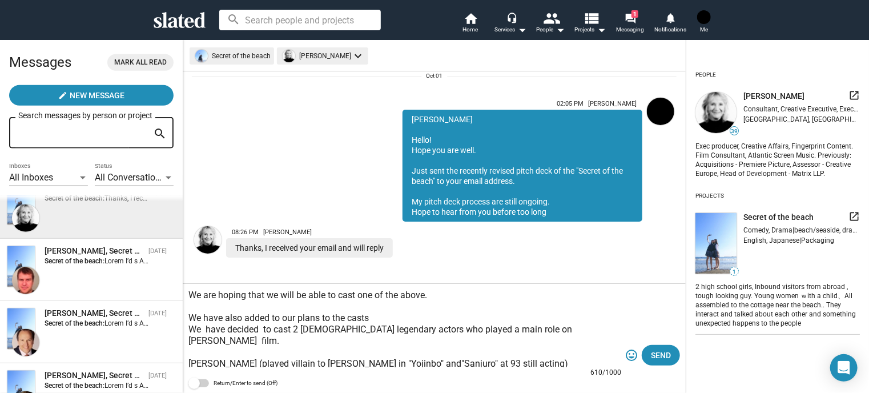
scroll to position [194, 0]
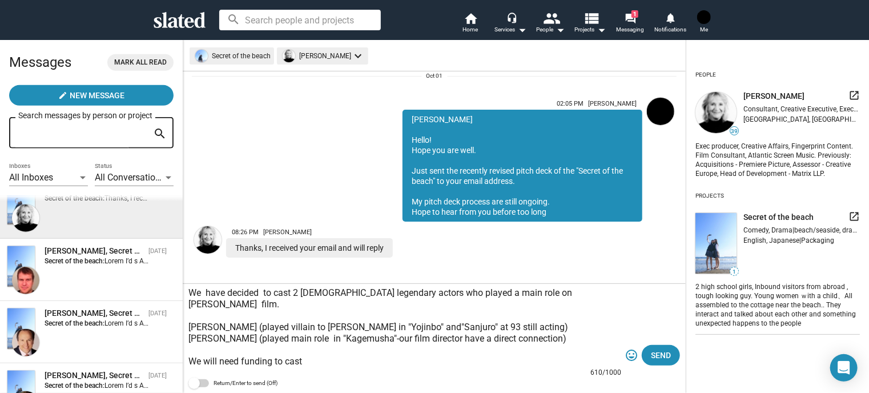
click at [326, 325] on textarea "Thank you I just wanted to tell you that we have following candidates for Holly…" at bounding box center [404, 327] width 433 height 80
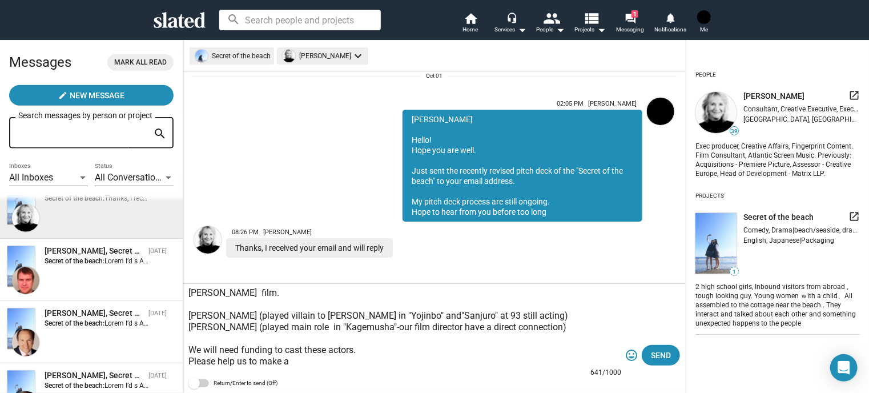
click at [590, 305] on textarea "Thank you I just wanted to tell you that we have following candidates for Holly…" at bounding box center [404, 327] width 433 height 80
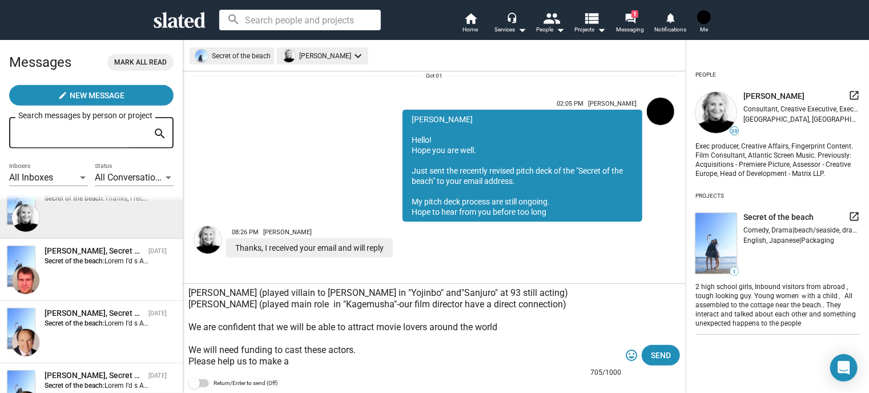
scroll to position [228, 0]
click at [313, 331] on textarea "Thank you I just wanted to tell you that we have following candidates for Holly…" at bounding box center [404, 327] width 433 height 80
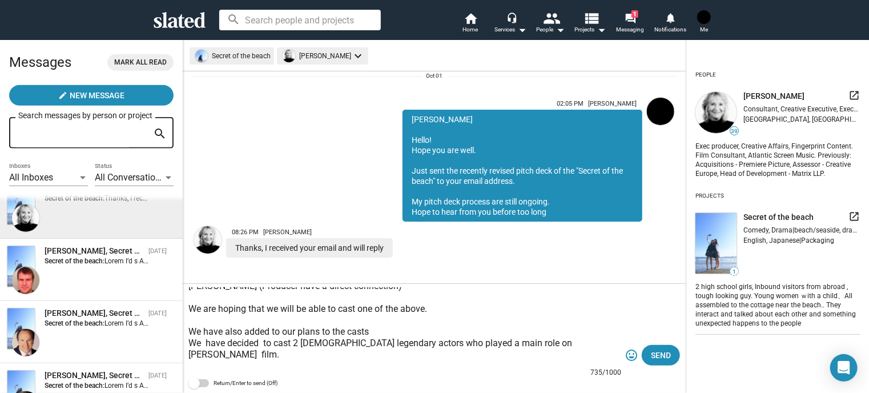
scroll to position [0, 0]
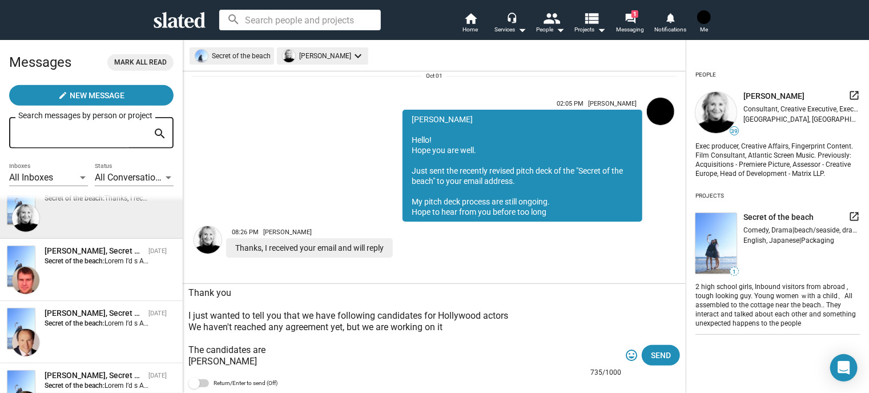
drag, startPoint x: 229, startPoint y: 349, endPoint x: 174, endPoint y: 291, distance: 80.0
click at [174, 291] on div "Messages Mark all read create New Message Search messages by person or project …" at bounding box center [434, 215] width 869 height 353
click at [235, 297] on textarea "Thank you I just wanted to tell you that we have following candidates for Holly…" at bounding box center [404, 327] width 433 height 80
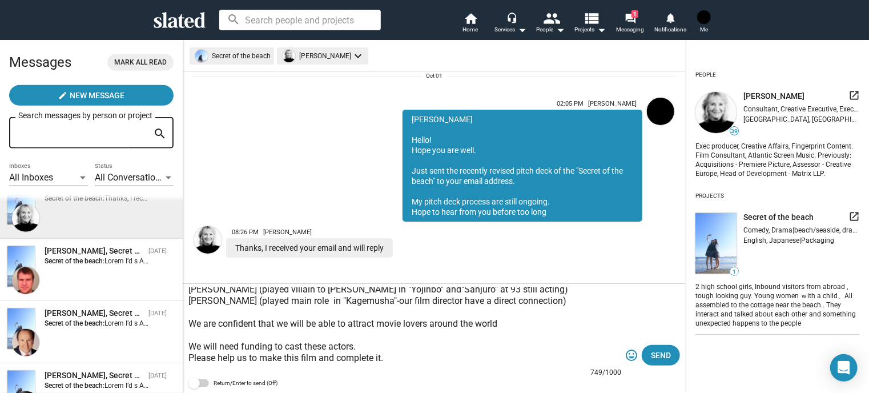
scroll to position [251, 0]
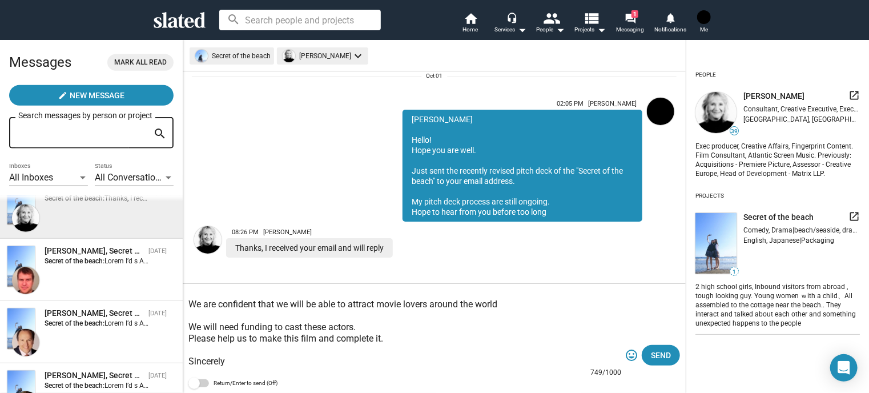
drag, startPoint x: 190, startPoint y: 315, endPoint x: 334, endPoint y: 330, distance: 145.7
click at [334, 330] on textarea "Thank you for keep in touch I just wanted to tell you that we have following ca…" at bounding box center [404, 327] width 433 height 80
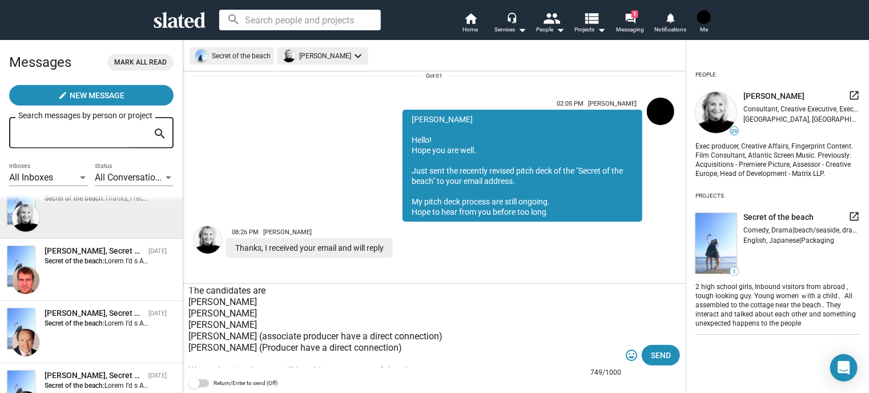
scroll to position [114, 0]
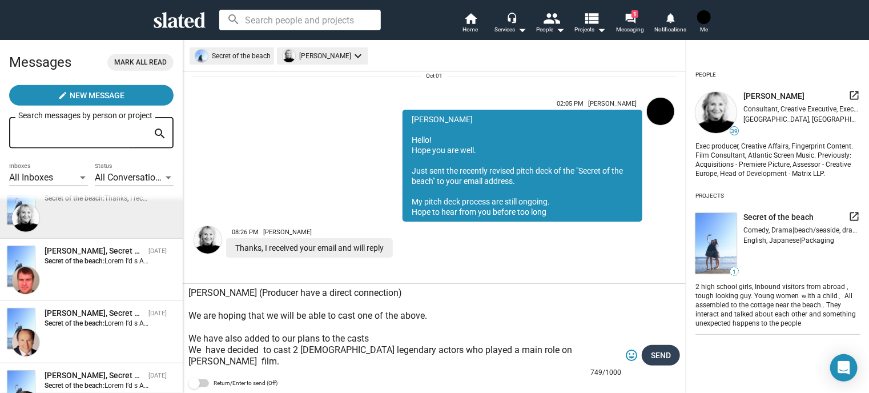
type textarea "Thank you for keep in touch I just wanted to tell you that we have following ca…"
click at [658, 353] on span "Send" at bounding box center [661, 355] width 20 height 21
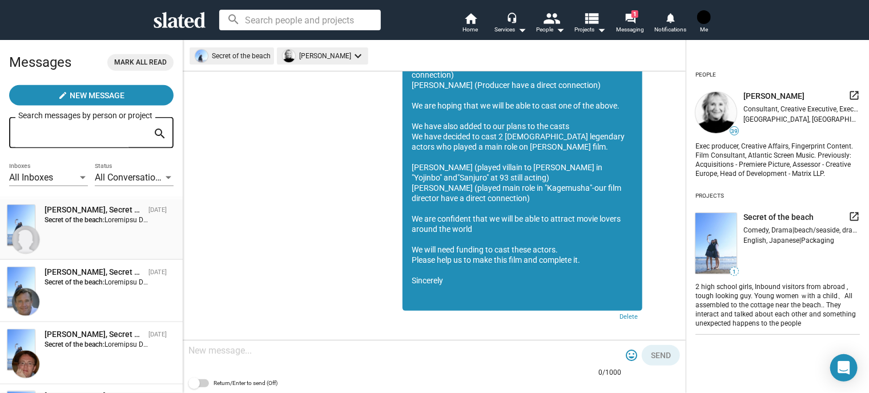
scroll to position [751, 0]
click at [87, 346] on strong "Secret of the beach:" at bounding box center [75, 344] width 60 height 8
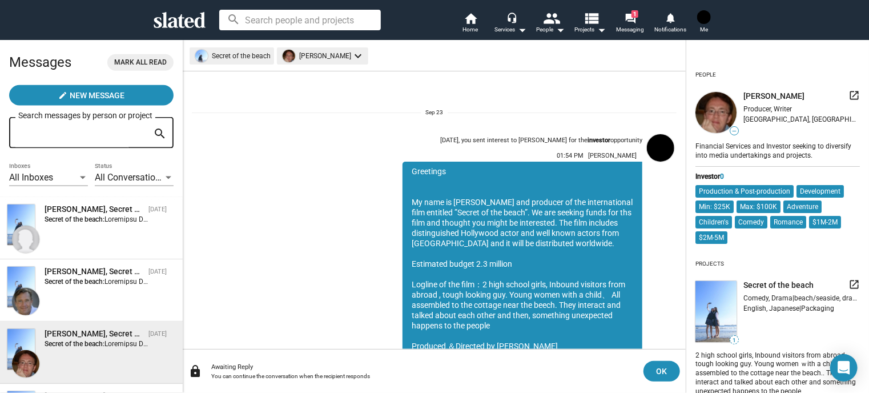
scroll to position [201, 0]
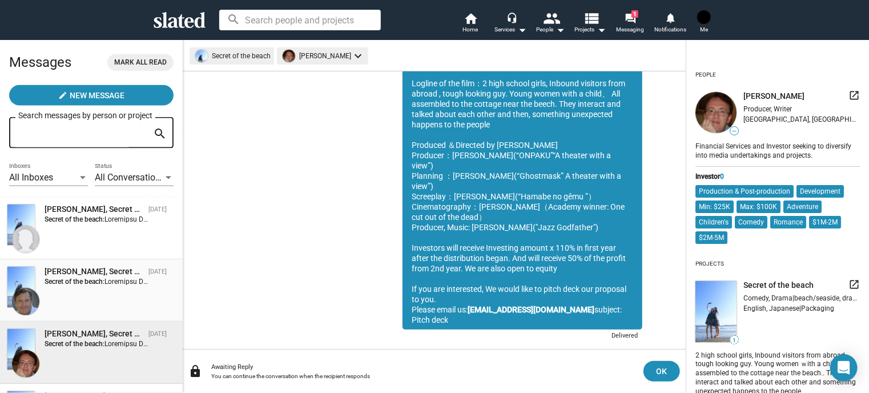
click at [89, 299] on div "Steve Prosniewski, Secret of the beach Sep 23 Secret of the beach:" at bounding box center [91, 290] width 169 height 49
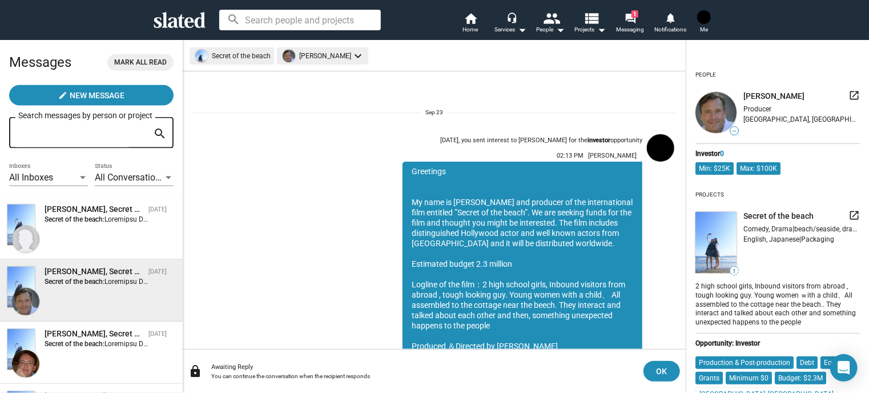
scroll to position [201, 0]
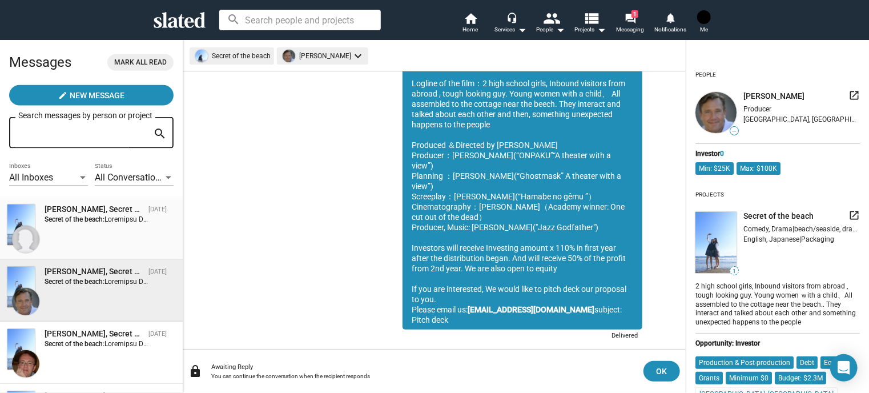
click at [91, 237] on div "Bill Youstra, Secret of the beach Sep 23 Secret of the beach:" at bounding box center [91, 228] width 169 height 49
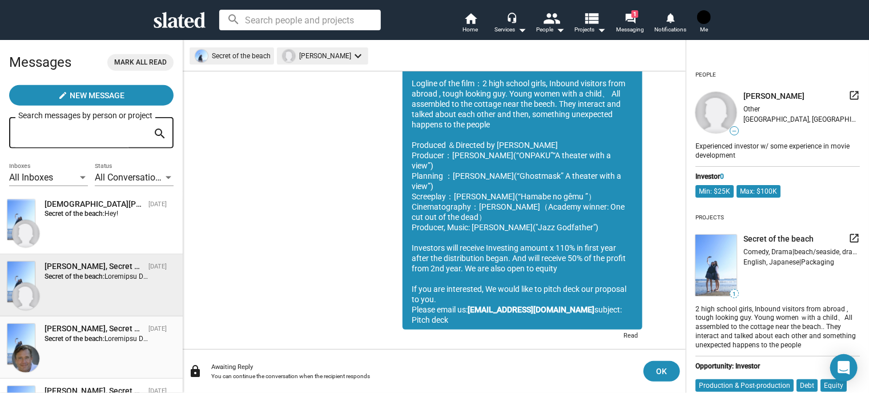
scroll to position [636, 0]
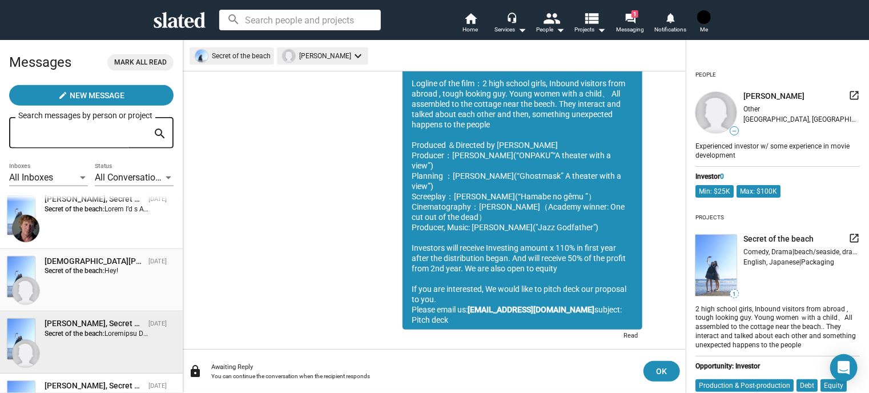
click at [98, 268] on strong "Secret of the beach:" at bounding box center [75, 271] width 60 height 8
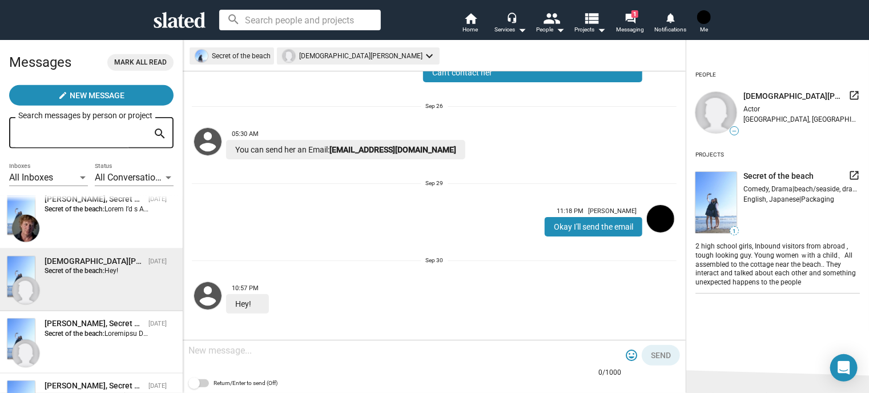
scroll to position [579, 0]
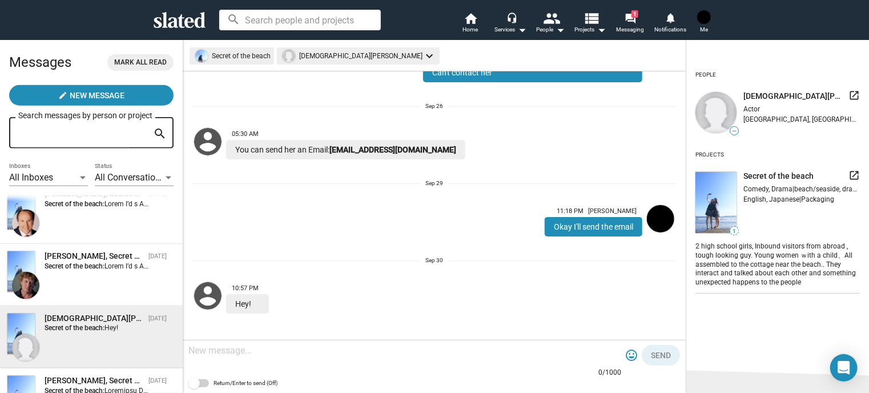
click at [98, 268] on strong "Secret of the beach:" at bounding box center [75, 266] width 60 height 8
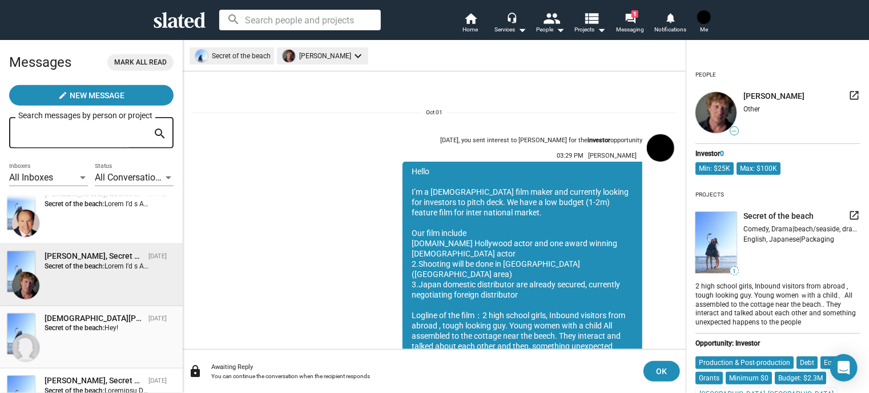
scroll to position [201, 0]
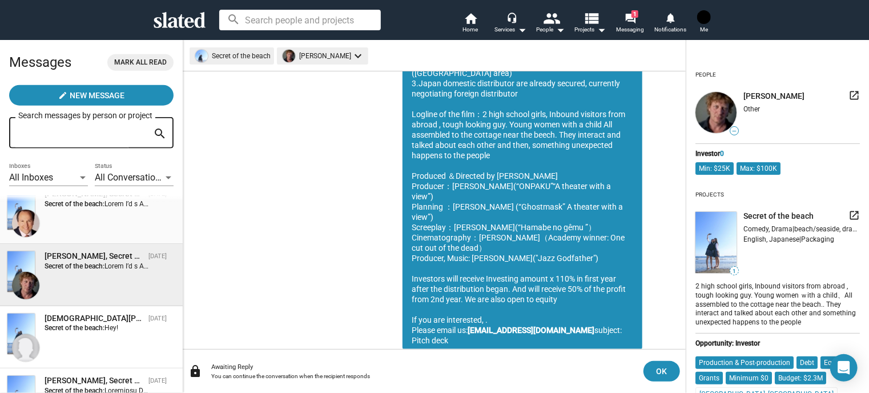
click at [87, 220] on div "Steven Krone, Secret of the beach Oct 01 Secret of the beach:" at bounding box center [91, 212] width 169 height 49
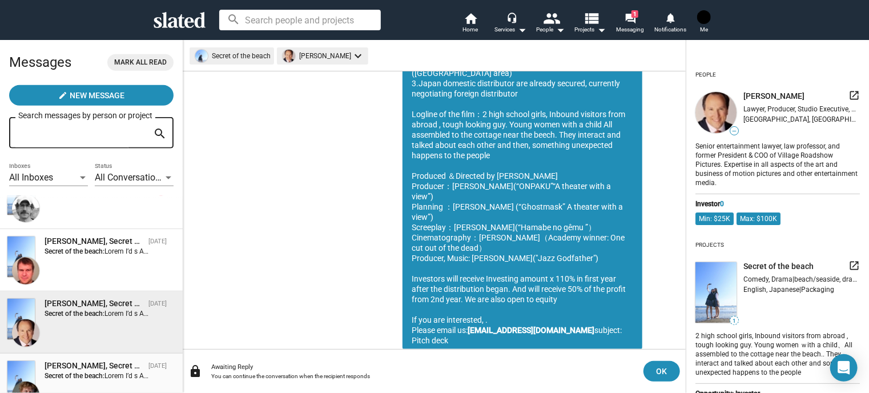
scroll to position [465, 0]
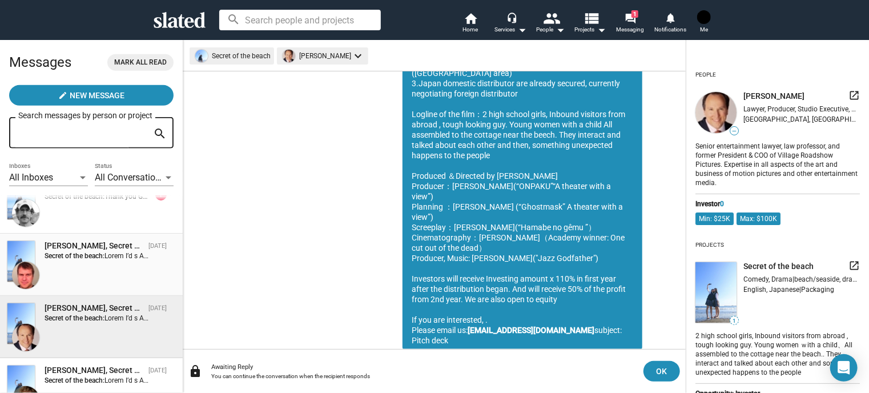
click at [98, 265] on div "Rob Delf, Secret of the beach Oct 01 Secret of the beach:" at bounding box center [91, 264] width 169 height 49
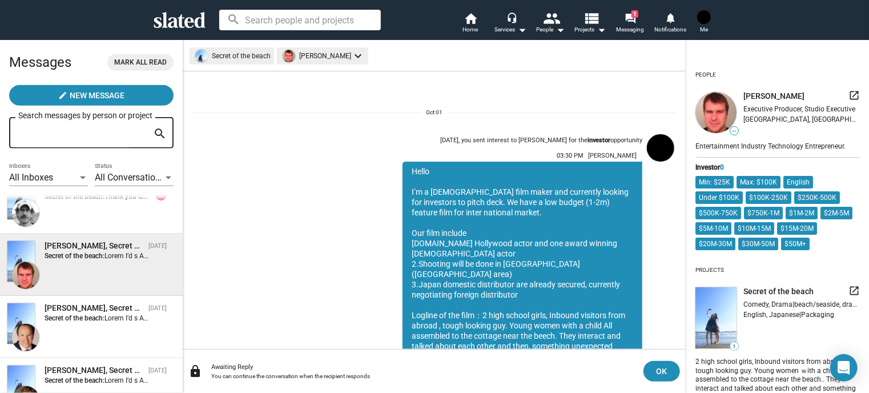
scroll to position [201, 0]
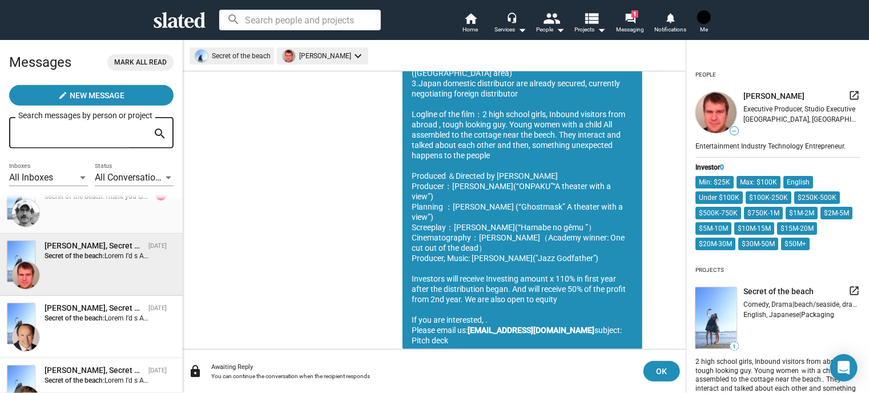
click at [94, 220] on div "Jeff Koeppel, Secret of the beach Oct 02 Secret of the beach: Thank you Good lu…" at bounding box center [91, 202] width 169 height 49
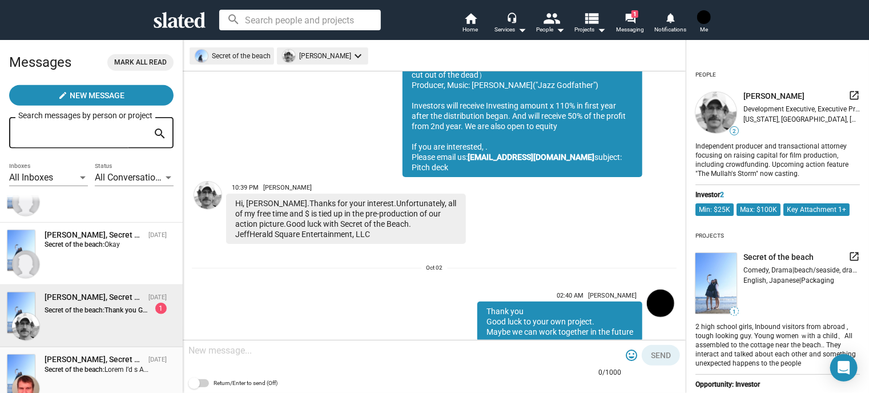
scroll to position [351, 0]
click at [54, 265] on div "Kate Winter, Secret of the beach Oct 02 Secret of the beach: Okay" at bounding box center [91, 254] width 169 height 49
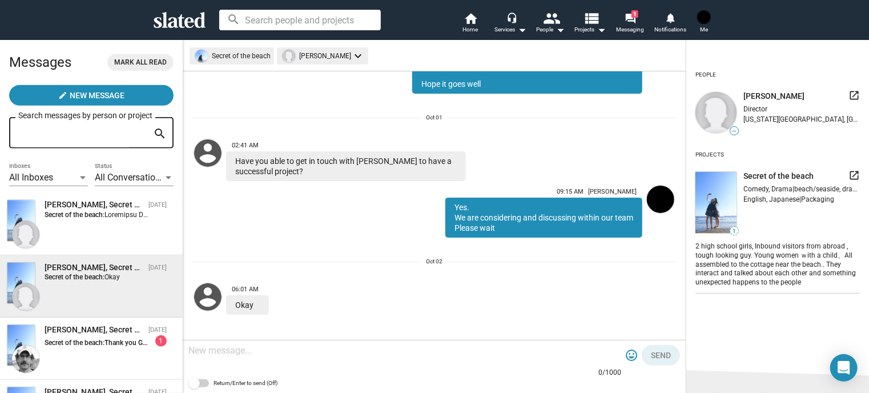
scroll to position [237, 0]
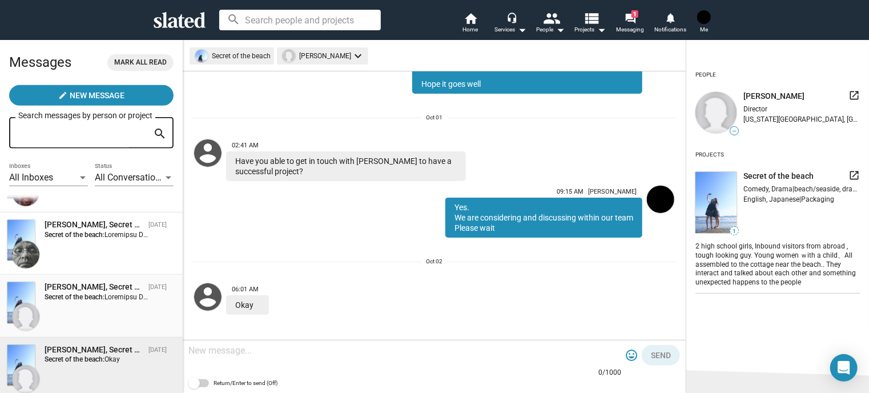
click at [80, 301] on strong "Secret of the beach:" at bounding box center [75, 297] width 60 height 8
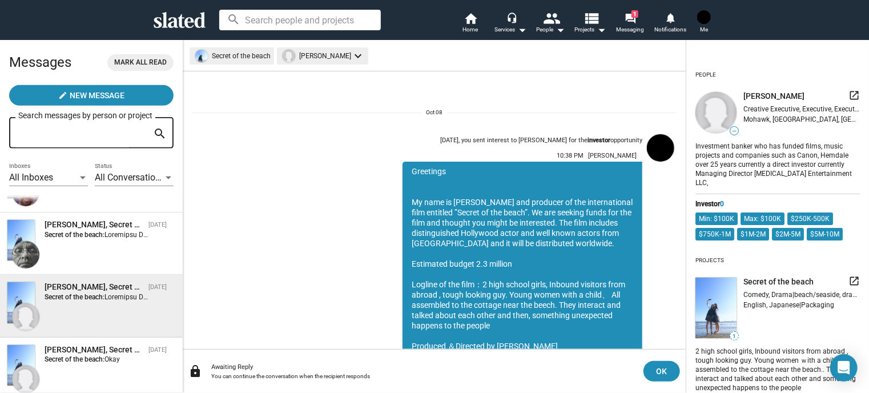
scroll to position [201, 0]
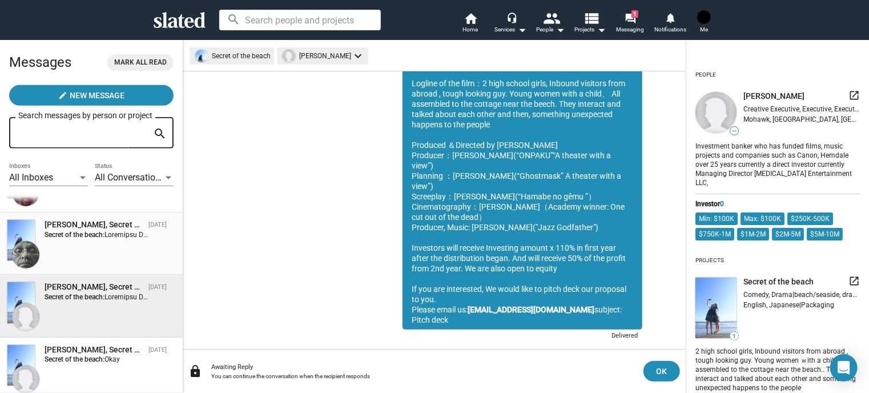
click at [86, 257] on div "Robert W Neill Jr, Secret of the beach Oct 09 Secret of the beach:" at bounding box center [91, 243] width 169 height 49
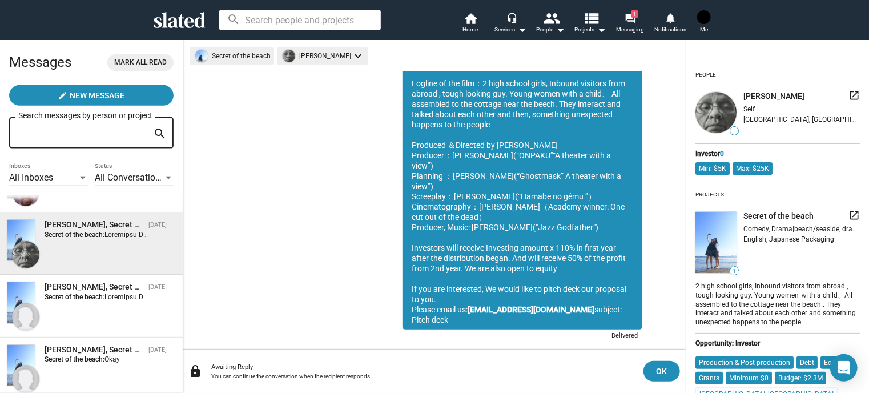
scroll to position [180, 0]
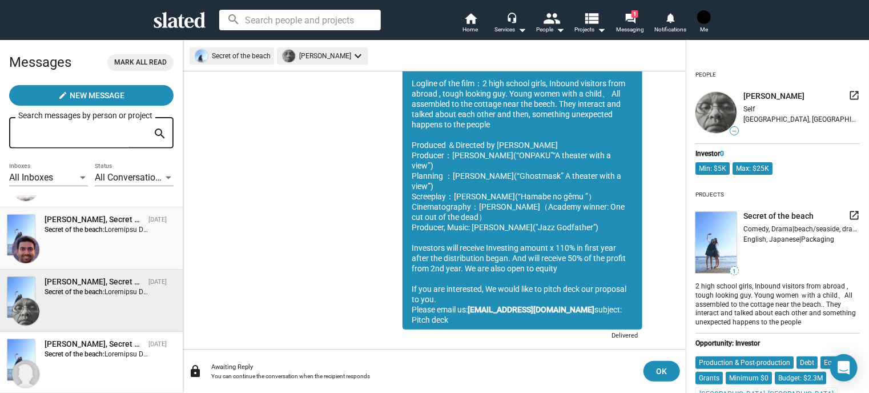
click at [87, 257] on div "Suraj Gupta, Secret of the beach Oct 13 Secret of the beach:" at bounding box center [91, 238] width 169 height 49
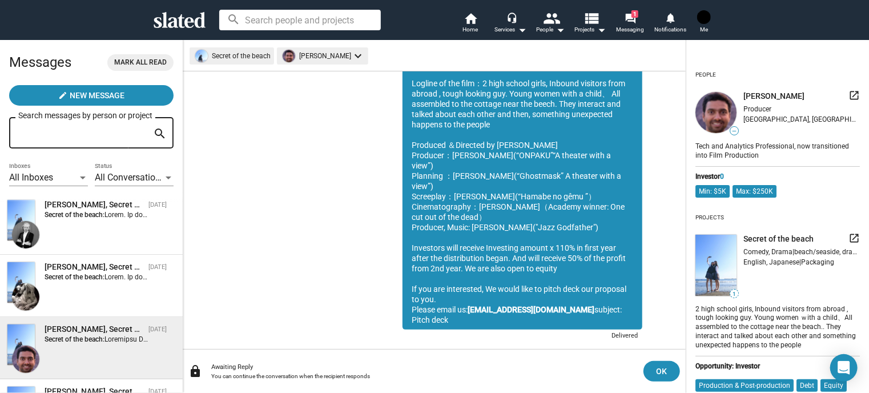
scroll to position [66, 0]
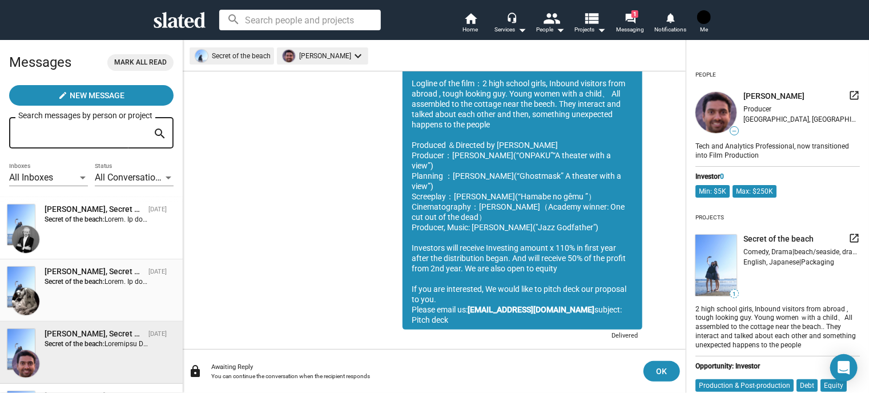
click at [84, 276] on div "Titus Tomescu, Secret of the beach" at bounding box center [94, 271] width 99 height 11
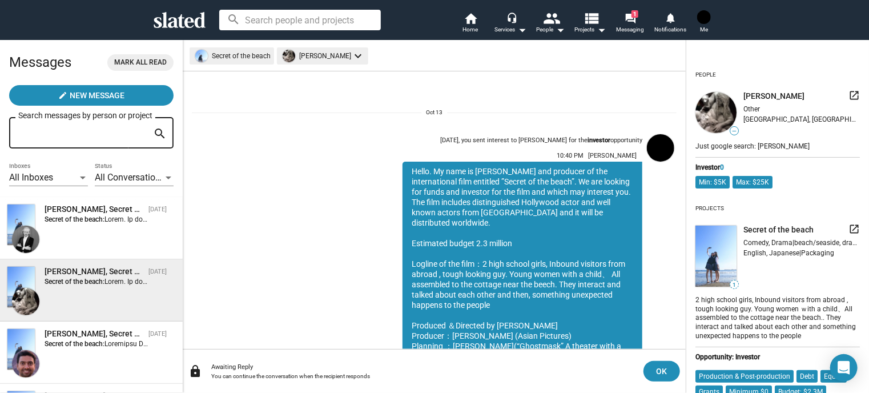
scroll to position [180, 0]
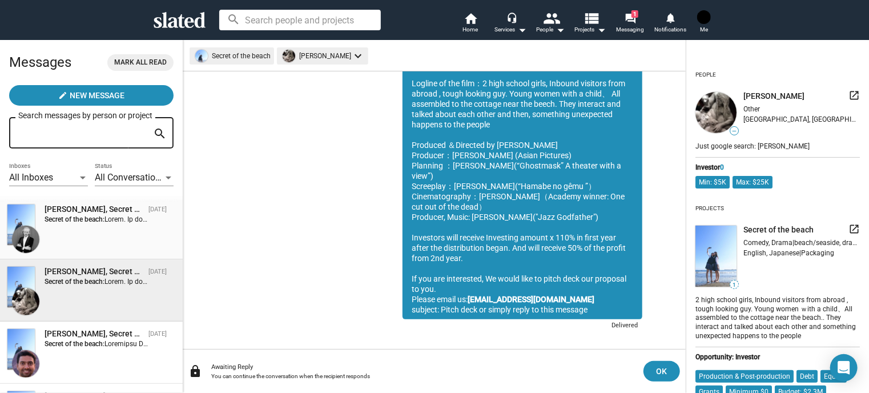
click at [96, 241] on div "Vladislav Gorbuntsov, Secret of the beach Oct 13 Secret of the beach:" at bounding box center [91, 228] width 169 height 49
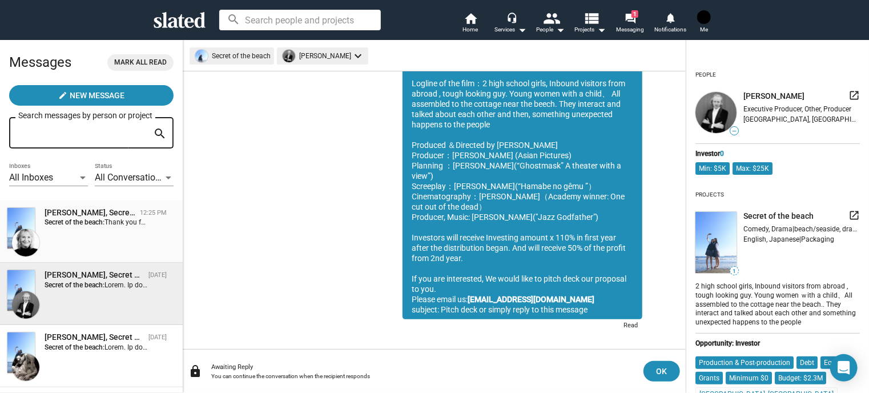
click at [100, 244] on div "Shelly Bancroft, Secret of the beach 12:25 PM Secret of the beach: Thank you fo…" at bounding box center [91, 231] width 169 height 49
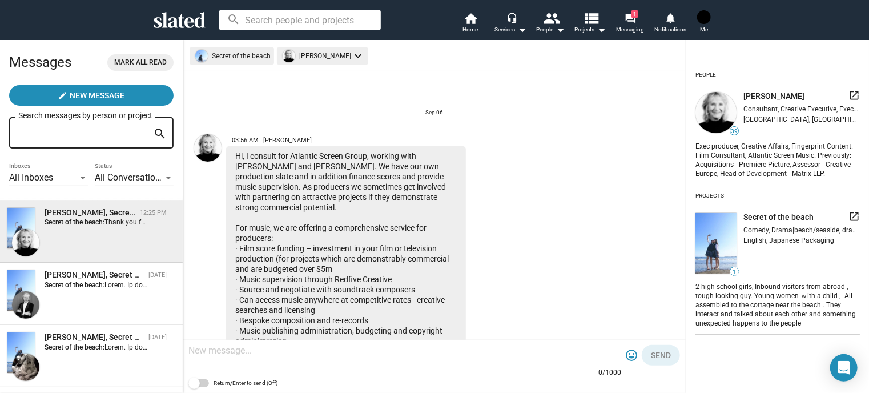
scroll to position [1354, 0]
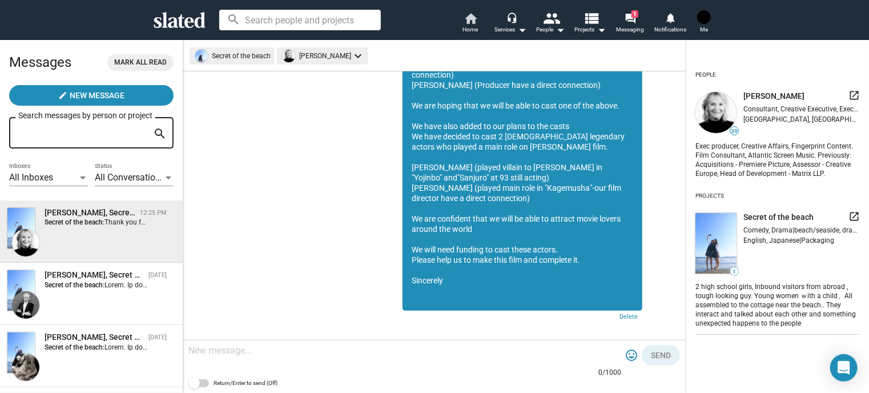
click at [464, 22] on mat-icon "home" at bounding box center [471, 18] width 14 height 14
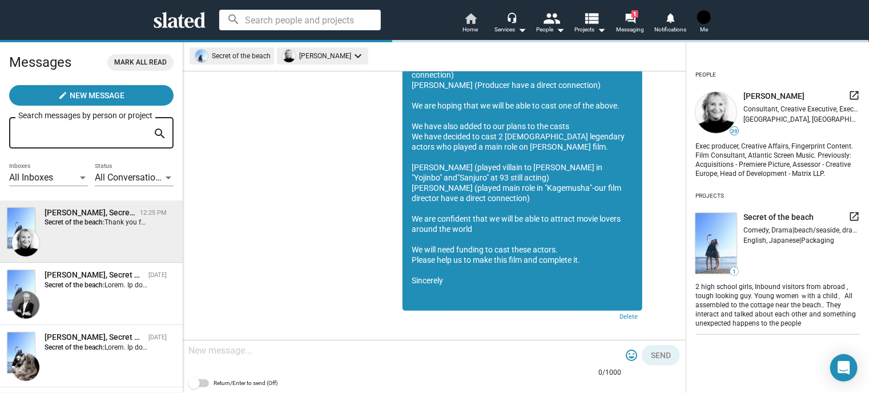
scroll to position [0, 0]
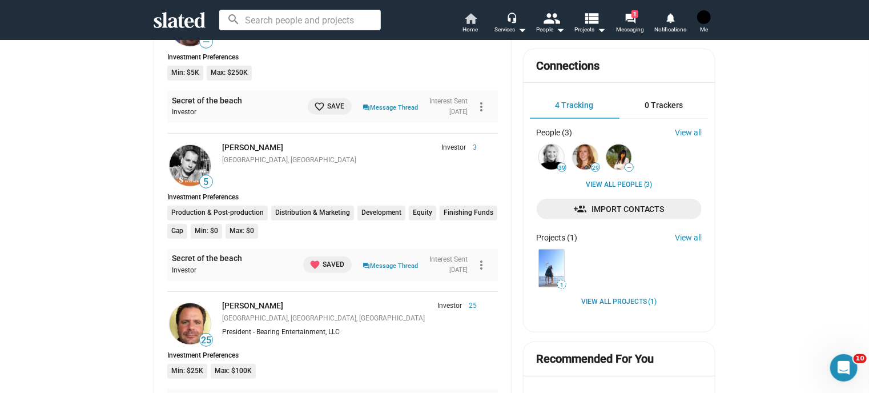
scroll to position [301, 0]
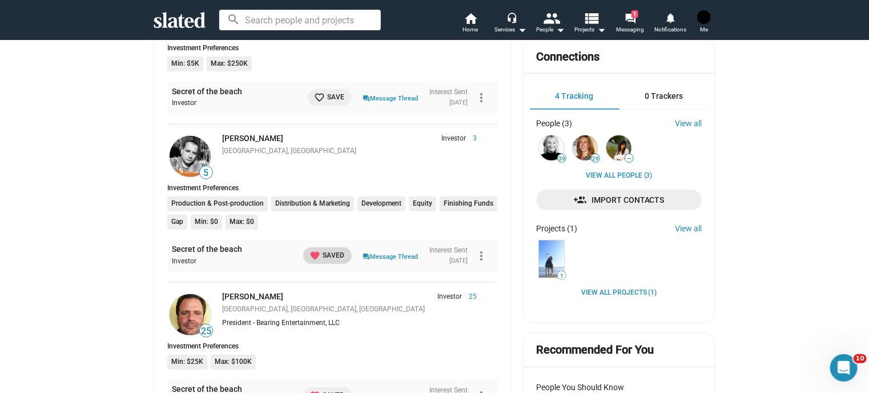
click at [310, 253] on span "favorite Saved" at bounding box center [327, 255] width 35 height 12
click at [364, 259] on link "question_answer Message Thread" at bounding box center [390, 255] width 55 height 11
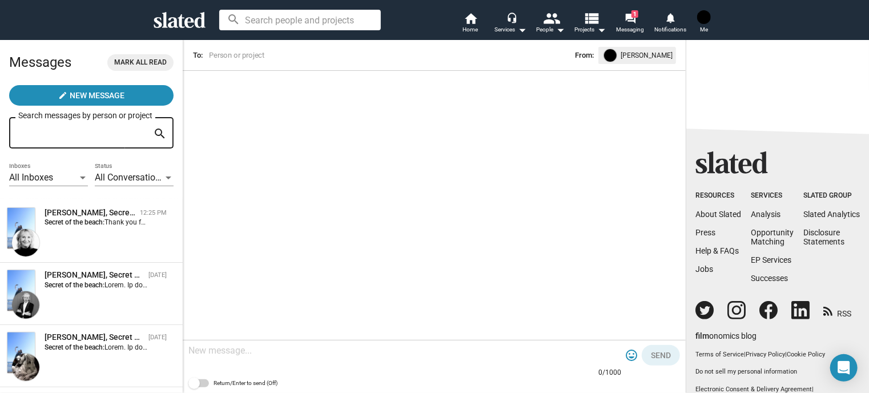
click at [352, 367] on div at bounding box center [404, 351] width 433 height 34
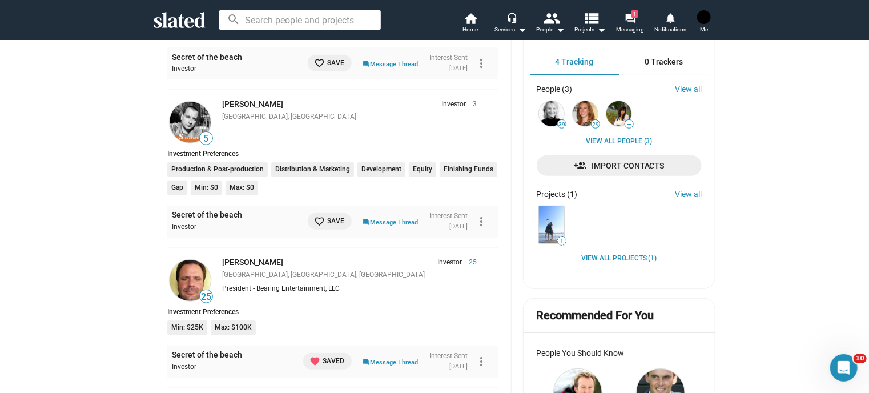
scroll to position [342, 0]
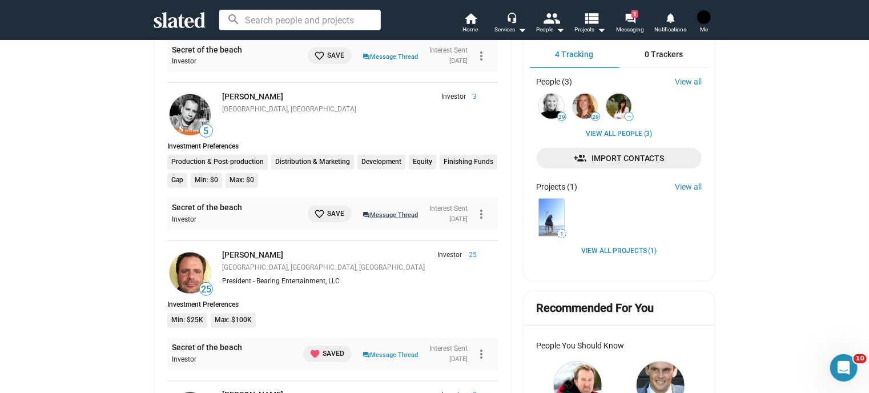
click at [371, 209] on link "question_answer Message Thread" at bounding box center [390, 213] width 55 height 11
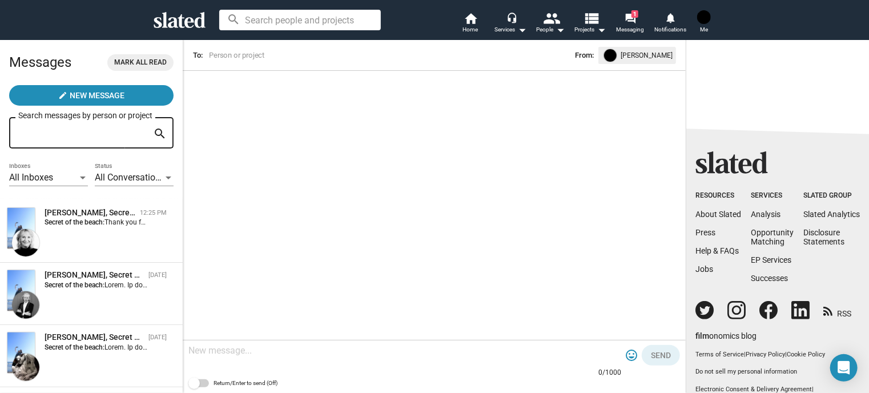
click at [114, 131] on input "Search messages by person or project" at bounding box center [83, 133] width 130 height 10
click at [425, 339] on div at bounding box center [404, 351] width 433 height 34
paste textarea "I just wanted to tell you that we have following candidates for Hollywood actor…"
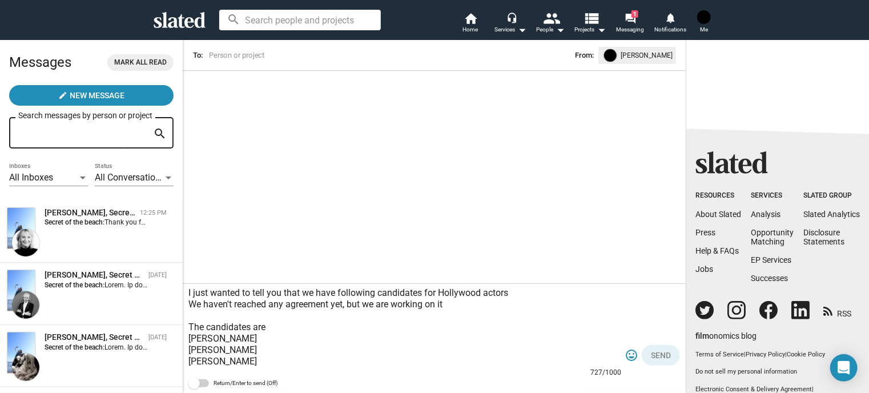
click at [187, 291] on div "I just wanted to tell you that we have following candidates for Hollywood actor…" at bounding box center [434, 338] width 503 height 109
click at [190, 291] on textarea "I just wanted to tell you that we have following candidates for Hollywood actor…" at bounding box center [404, 327] width 433 height 80
click at [229, 294] on textarea "I just wanted to tell you that we have following candidates for Hollywood actor…" at bounding box center [404, 327] width 433 height 80
paste textarea "Hello I’m a Japanese film maker and currently looking for investors to pitch de…"
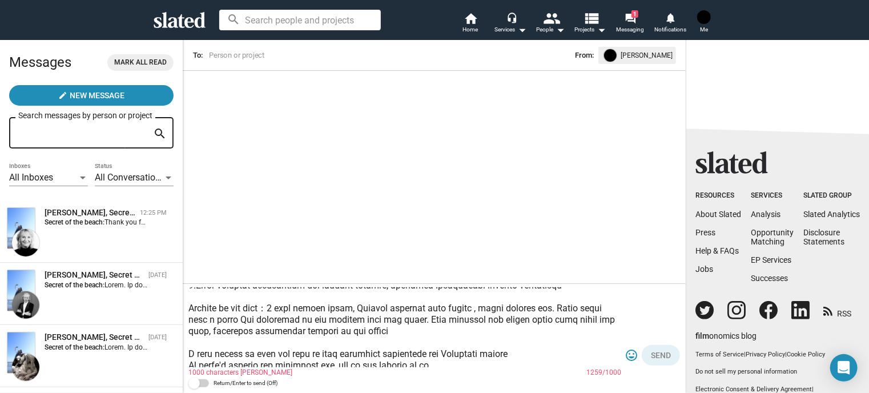
scroll to position [126, 0]
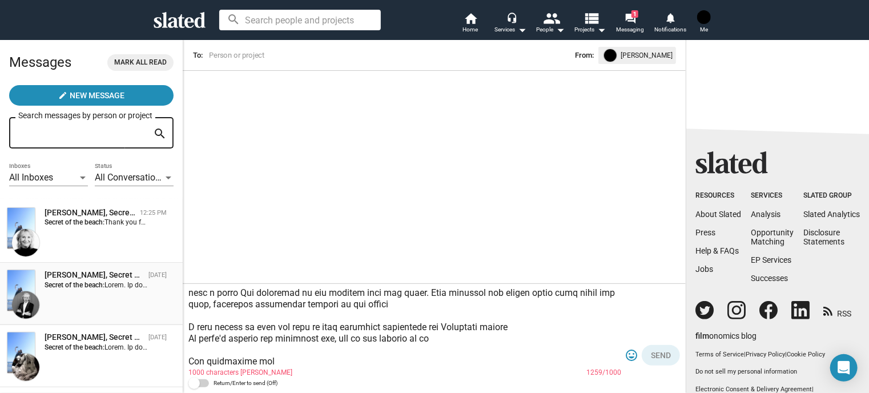
drag, startPoint x: 306, startPoint y: 327, endPoint x: 153, endPoint y: 317, distance: 153.3
click at [153, 317] on div "Messages Mark all read create New Message Search messages by person or project …" at bounding box center [434, 215] width 869 height 353
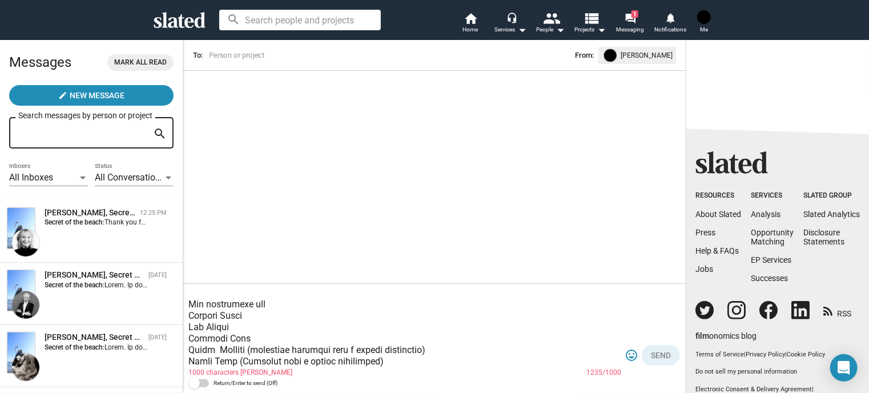
scroll to position [240, 0]
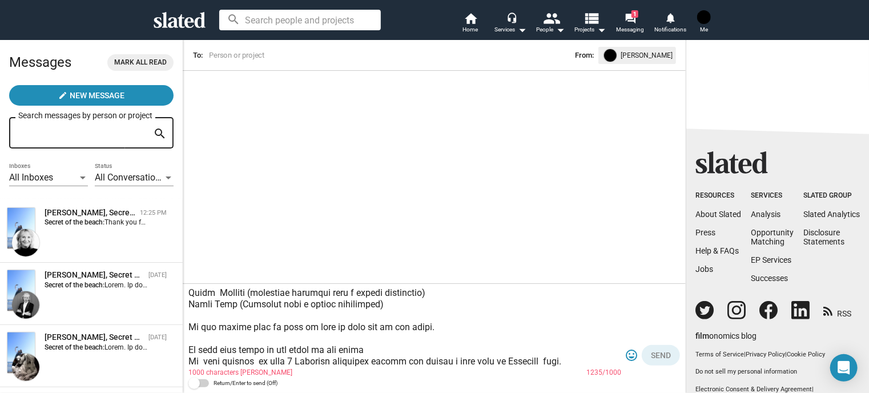
drag, startPoint x: 188, startPoint y: 348, endPoint x: 370, endPoint y: 350, distance: 181.5
click at [370, 350] on textarea at bounding box center [404, 327] width 433 height 80
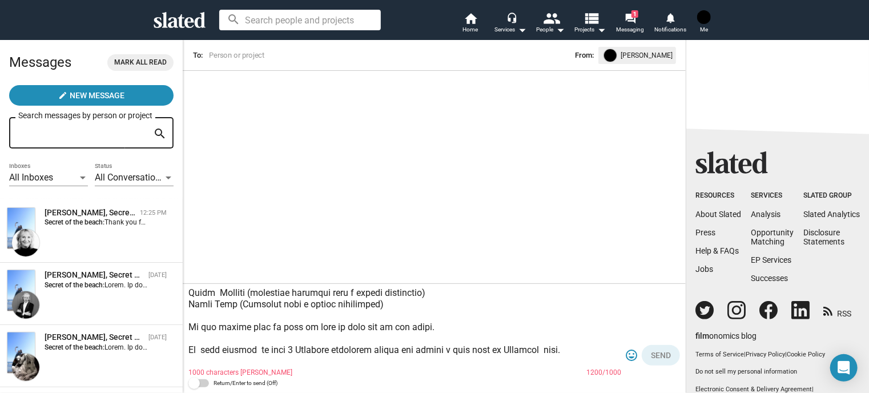
click at [229, 348] on textarea at bounding box center [404, 327] width 433 height 80
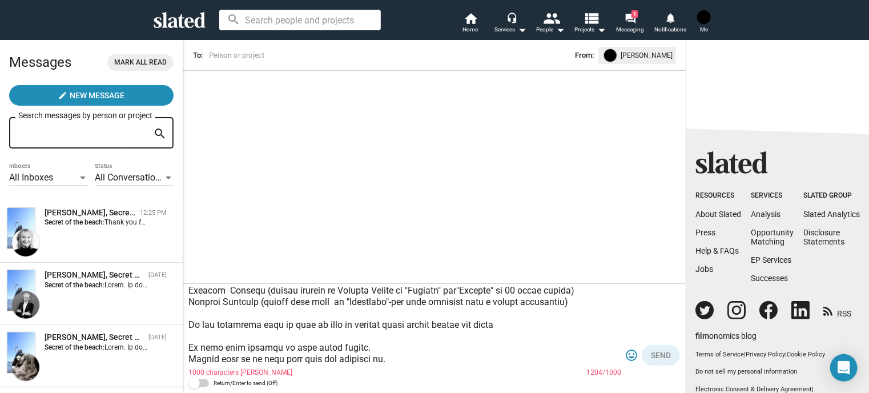
scroll to position [342, 0]
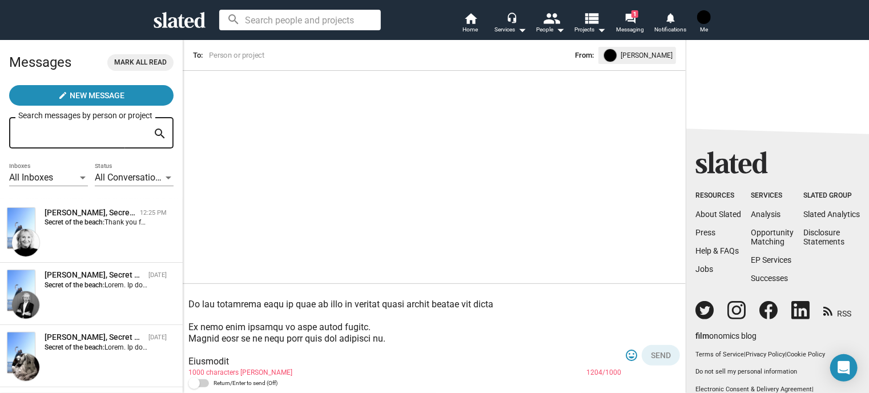
drag, startPoint x: 243, startPoint y: 360, endPoint x: 184, endPoint y: 349, distance: 59.9
click at [184, 349] on div "1000 characters max 1204/1000 tag_faces Send Return/Enter to send (Off)" at bounding box center [434, 338] width 503 height 109
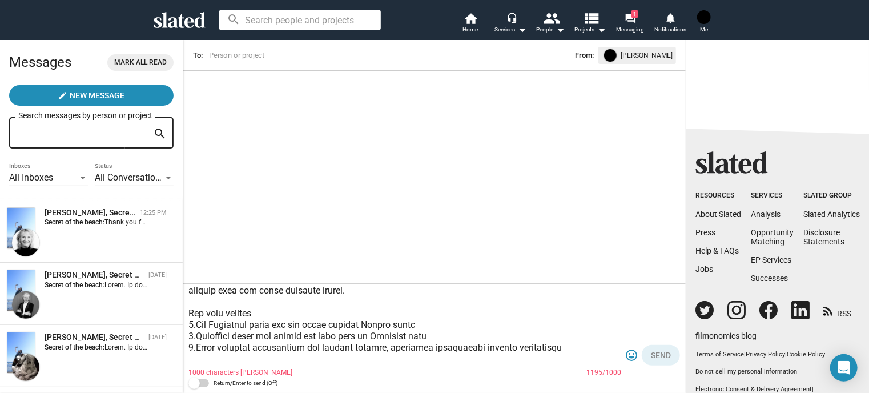
scroll to position [57, 0]
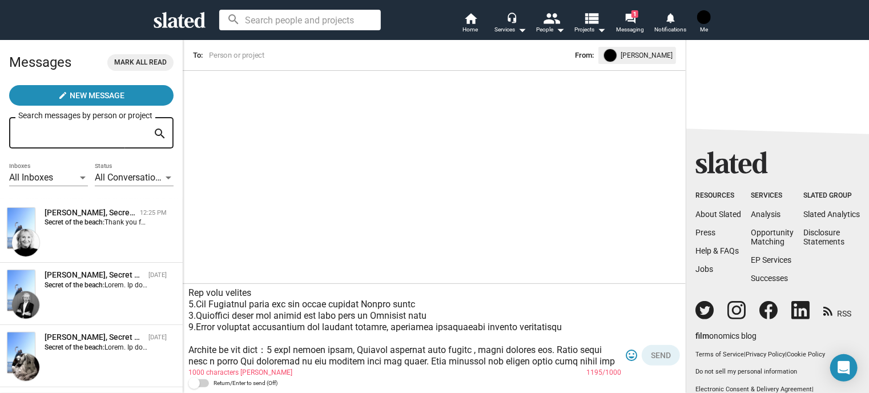
drag, startPoint x: 553, startPoint y: 324, endPoint x: 257, endPoint y: 316, distance: 295.2
click at [257, 316] on textarea at bounding box center [404, 327] width 433 height 80
click at [293, 306] on textarea at bounding box center [404, 327] width 433 height 80
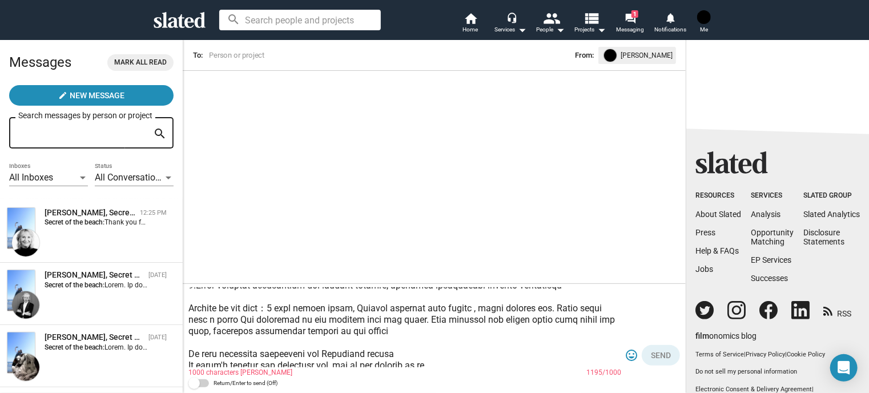
scroll to position [150, 0]
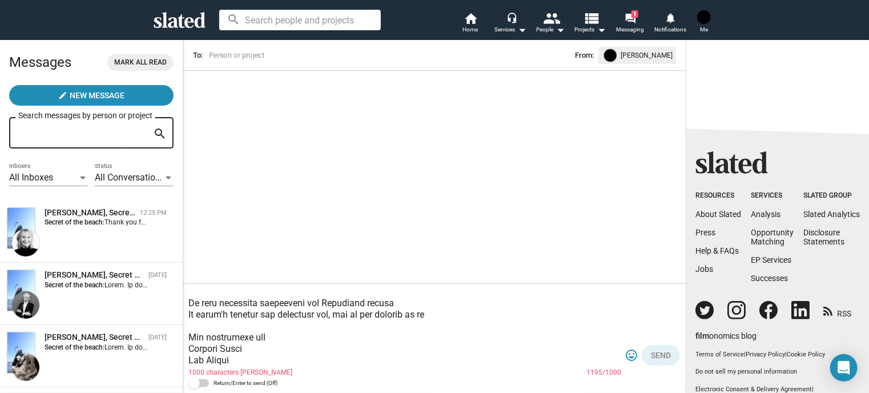
drag, startPoint x: 400, startPoint y: 313, endPoint x: 201, endPoint y: 316, distance: 198.7
click at [201, 316] on textarea at bounding box center [404, 327] width 433 height 80
click at [307, 328] on textarea at bounding box center [404, 327] width 433 height 80
drag, startPoint x: 395, startPoint y: 303, endPoint x: 388, endPoint y: 303, distance: 6.9
click at [388, 303] on textarea at bounding box center [404, 327] width 433 height 80
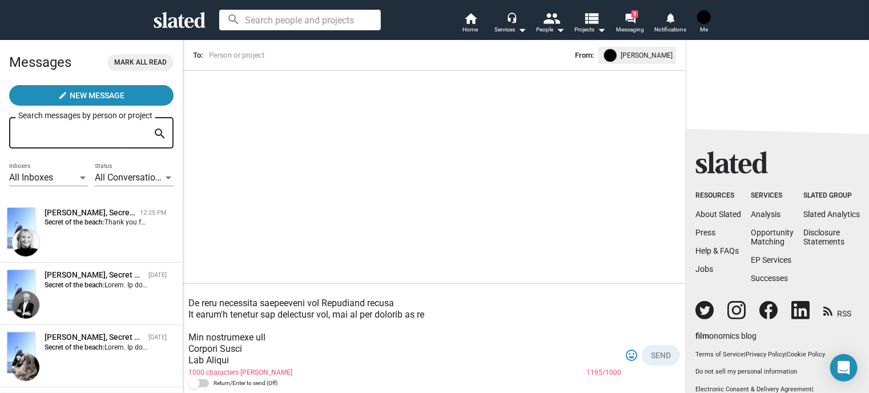
drag, startPoint x: 193, startPoint y: 312, endPoint x: 450, endPoint y: 331, distance: 258.2
click at [451, 331] on textarea at bounding box center [404, 327] width 433 height 80
click at [491, 334] on textarea at bounding box center [404, 327] width 433 height 80
drag, startPoint x: 191, startPoint y: 311, endPoint x: 484, endPoint y: 314, distance: 293.4
click at [484, 314] on textarea at bounding box center [404, 327] width 433 height 80
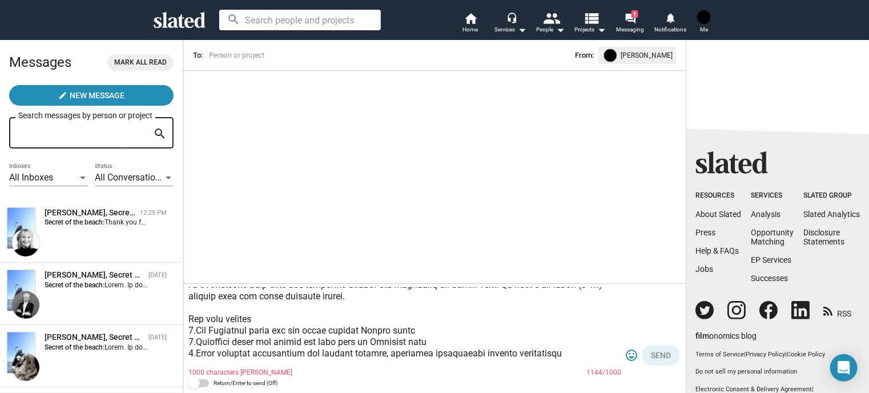
scroll to position [0, 0]
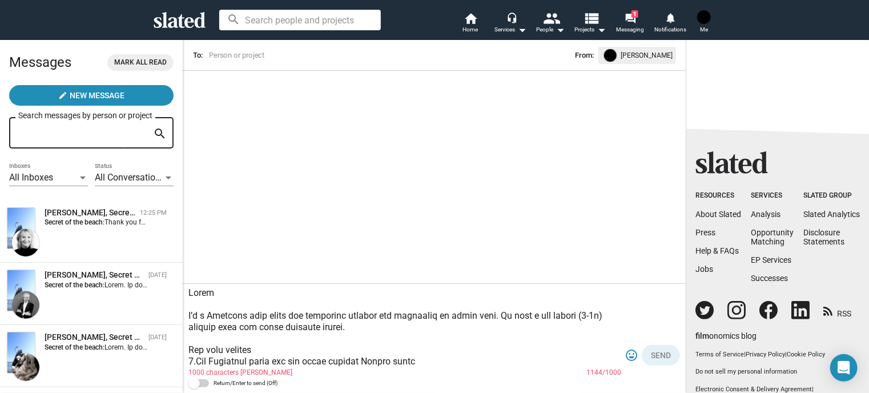
click at [233, 303] on textarea at bounding box center [404, 327] width 433 height 80
click at [228, 337] on textarea at bounding box center [404, 327] width 433 height 80
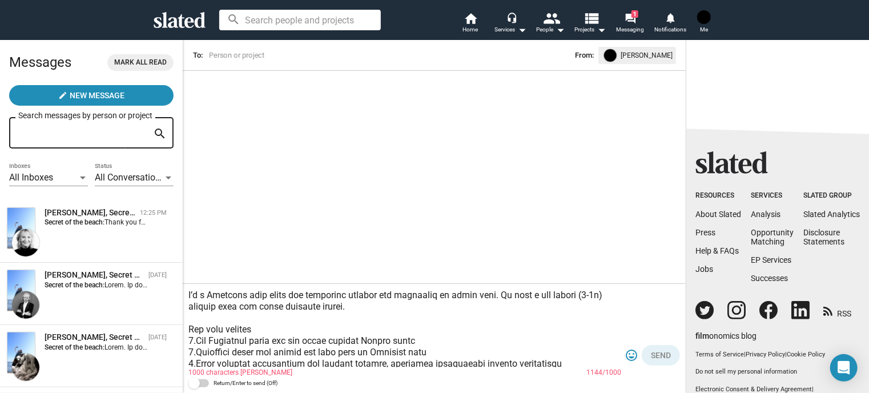
scroll to position [11, 0]
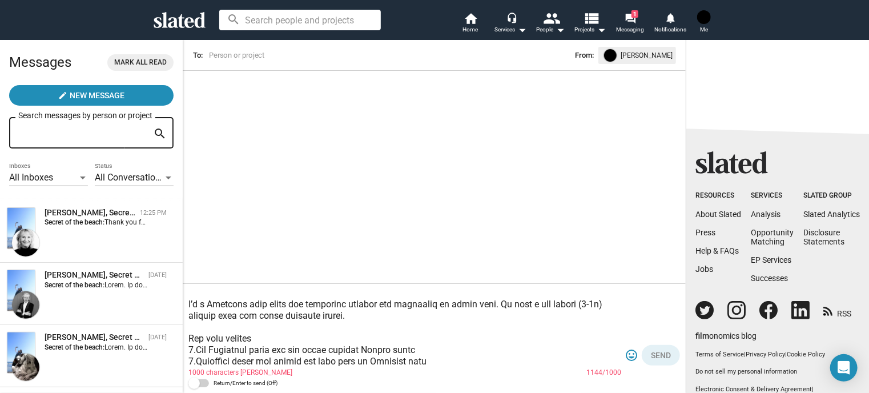
drag, startPoint x: 558, startPoint y: 327, endPoint x: 186, endPoint y: 337, distance: 372.9
click at [186, 337] on div "1000 characters max 1144/1000 tag_faces Send Return/Enter to send (Off)" at bounding box center [434, 338] width 503 height 109
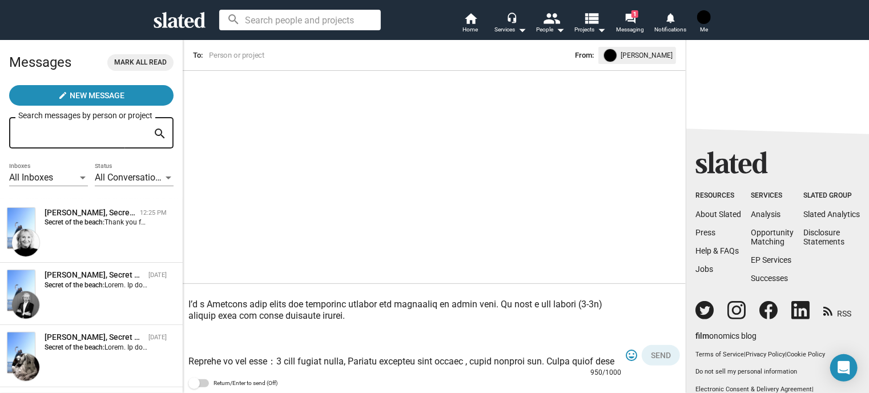
click at [203, 349] on textarea at bounding box center [404, 327] width 433 height 80
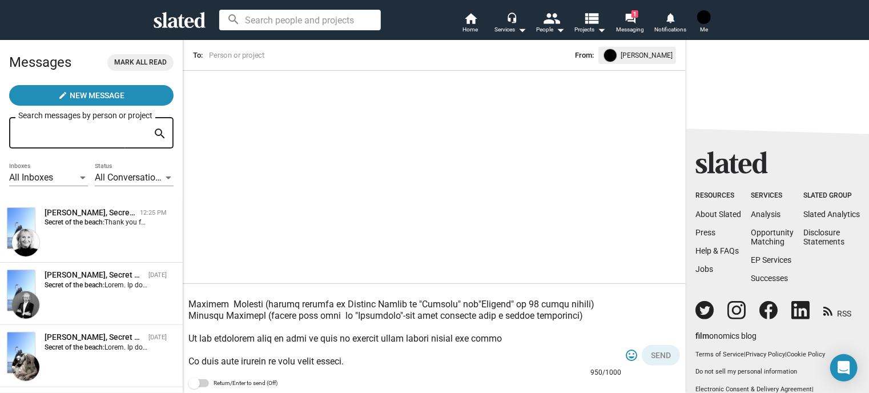
scroll to position [263, 0]
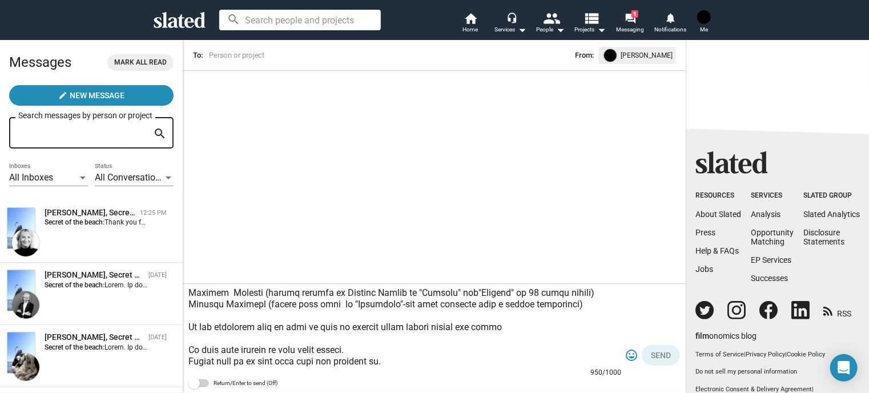
click at [404, 352] on textarea at bounding box center [404, 327] width 433 height 80
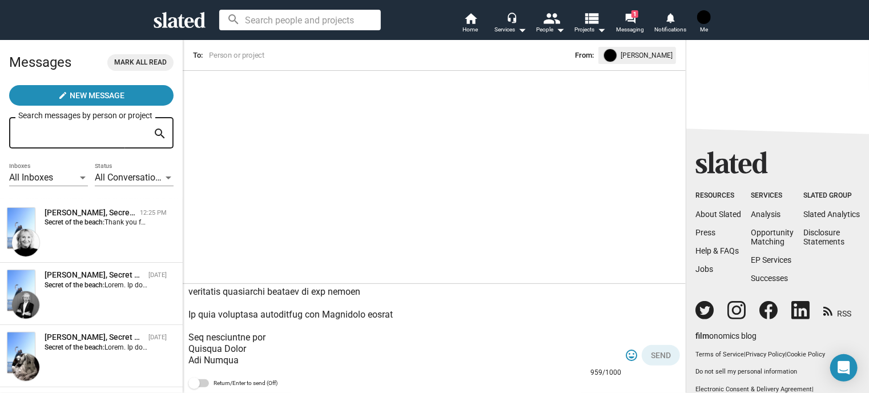
scroll to position [0, 0]
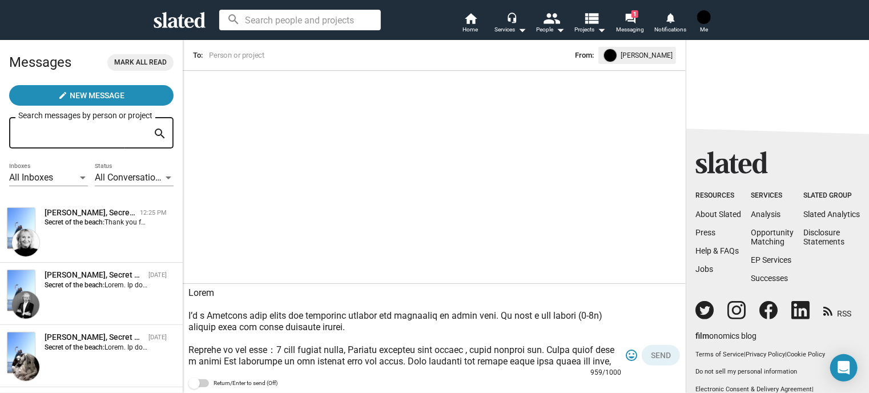
drag, startPoint x: 237, startPoint y: 364, endPoint x: 180, endPoint y: 286, distance: 97.2
click at [180, 286] on div "Messages Mark all read create New Message Search messages by person or project …" at bounding box center [434, 215] width 869 height 353
paste textarea "Our film include 1.One Hollywood actor and one award winning Korean actor 2.Leg…"
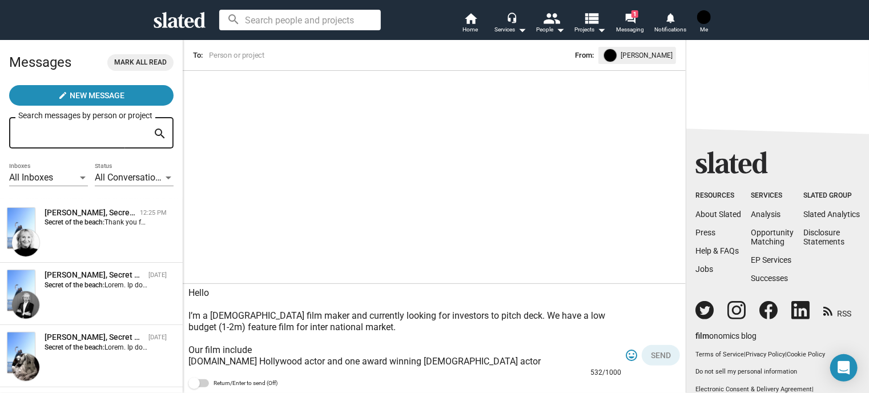
scroll to position [80, 0]
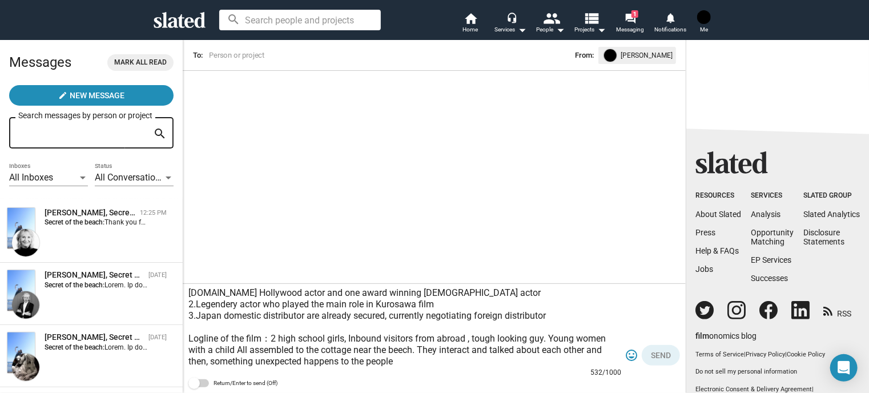
drag, startPoint x: 189, startPoint y: 294, endPoint x: 319, endPoint y: 371, distance: 150.8
click at [315, 371] on div "Hello I’m a Japanese film maker and currently looking for investors to pitch de…" at bounding box center [404, 328] width 433 height 100
click at [408, 331] on textarea "Hello I’m a Japanese film maker and currently looking for investors to pitch de…" at bounding box center [404, 327] width 433 height 80
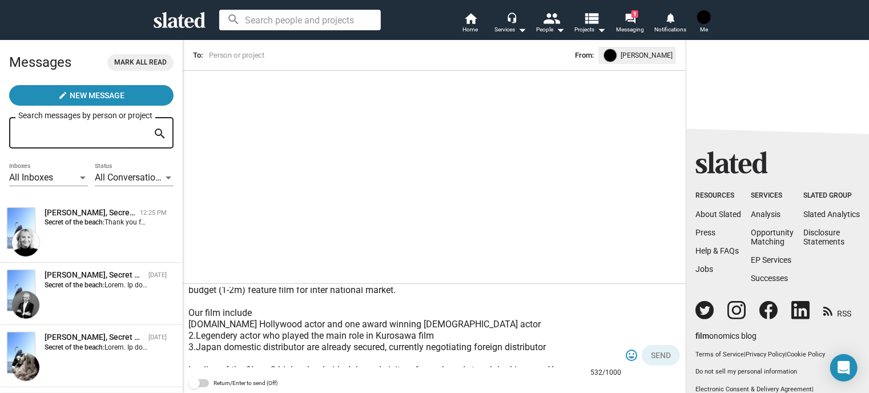
scroll to position [57, 0]
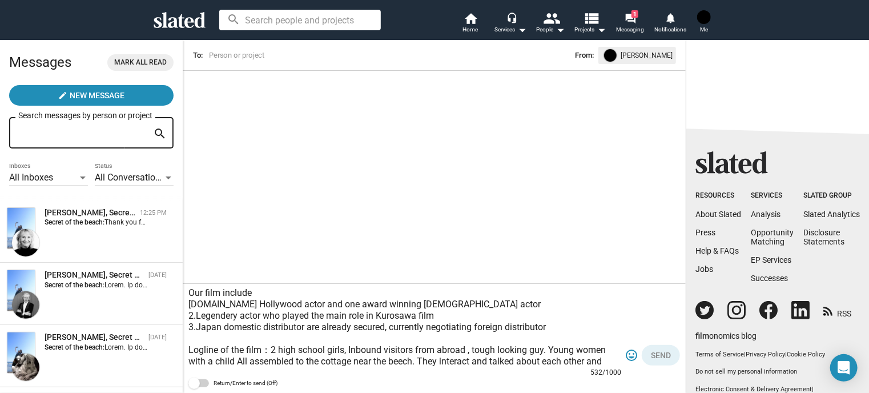
drag, startPoint x: 549, startPoint y: 327, endPoint x: 179, endPoint y: 296, distance: 370.6
click at [179, 296] on div "Messages Mark all read create New Message Search messages by person or project …" at bounding box center [434, 215] width 869 height 353
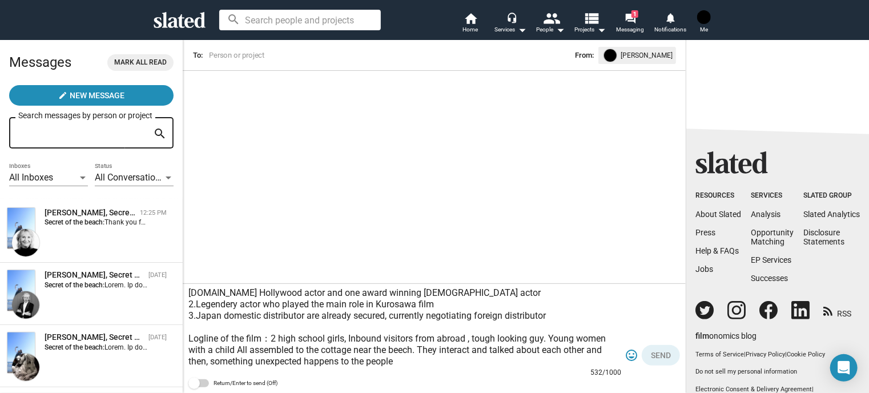
scroll to position [80, 0]
type textarea "Hello I’m a Japanese film maker and currently looking for investors to pitch de…"
click at [64, 231] on div "Shelly Bancroft, Secret of the beach 12:25 PM Secret of the beach: Thank you fo…" at bounding box center [91, 231] width 169 height 49
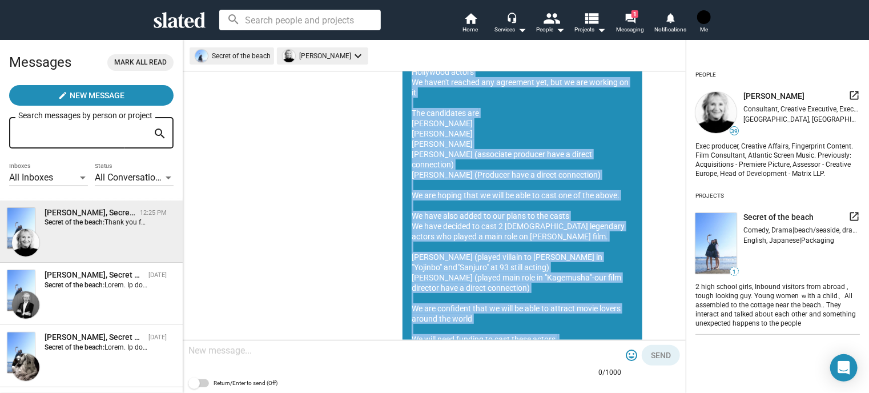
scroll to position [1354, 0]
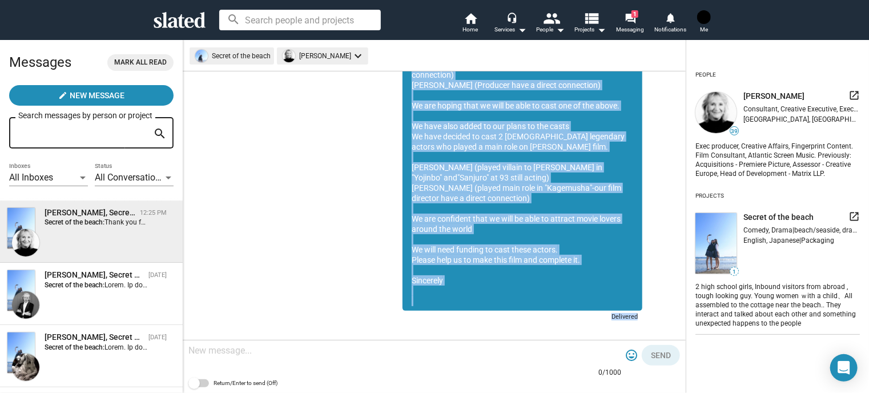
drag, startPoint x: 501, startPoint y: 87, endPoint x: 555, endPoint y: 271, distance: 192.0
click at [555, 271] on div "Thank you for keep in touch I just wanted to tell you that we have following ca…" at bounding box center [522, 126] width 240 height 369
copy div "we have following candidates for Hollywood actors We haven't reached any agreem…"
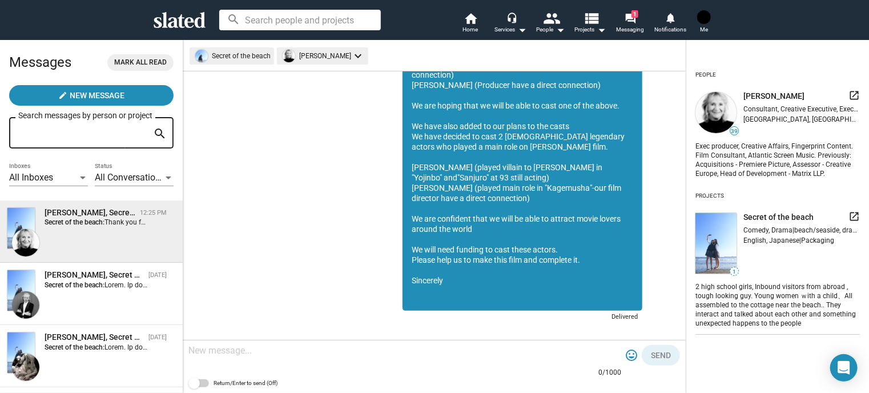
click at [265, 366] on div at bounding box center [404, 351] width 433 height 34
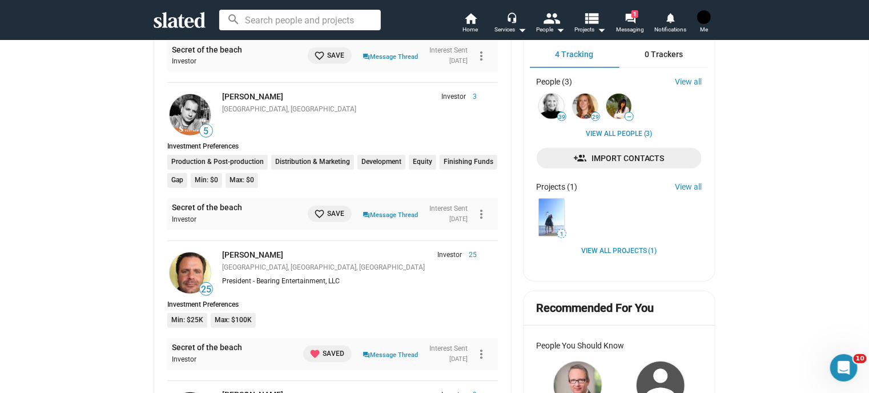
scroll to position [400, 0]
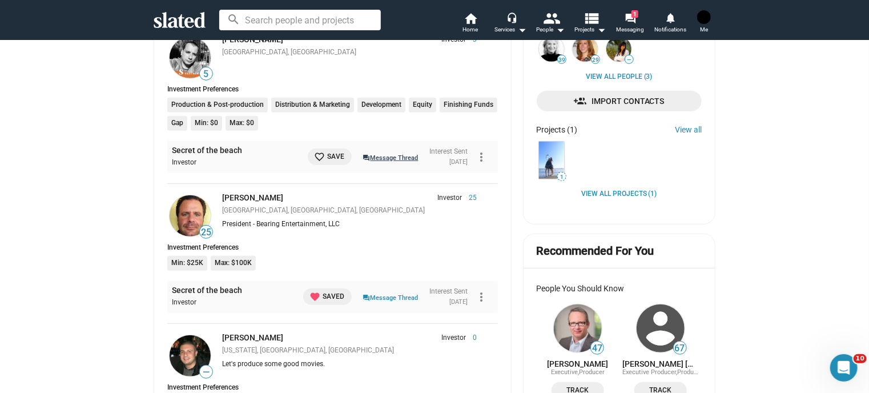
click at [369, 157] on link "question_answer Message Thread" at bounding box center [390, 156] width 55 height 11
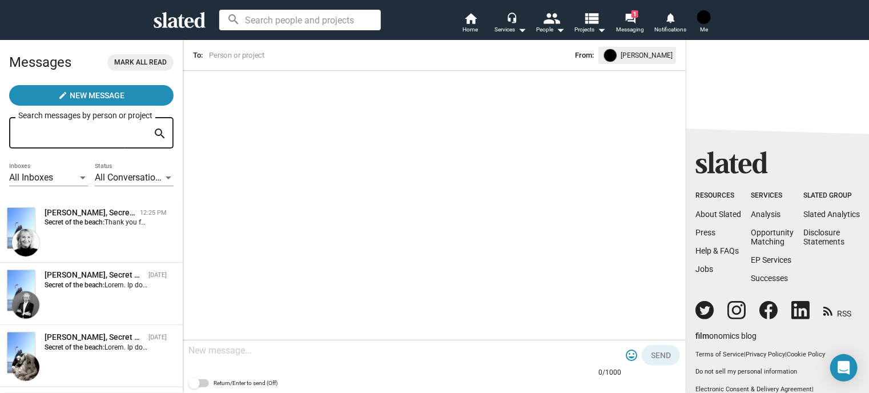
click at [292, 346] on textarea at bounding box center [404, 350] width 433 height 11
paste textarea "we have following candidates for Hollywood actors We haven't reached any agreem…"
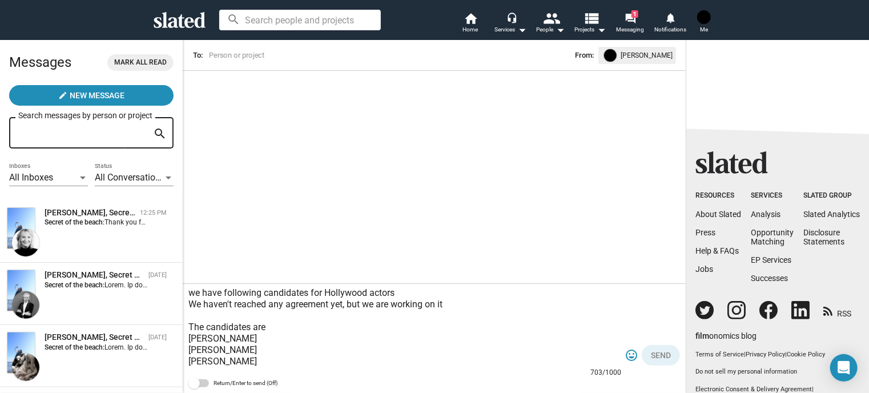
click at [189, 291] on textarea "we have following candidates for Hollywood actors We haven't reached any agreem…" at bounding box center [404, 327] width 433 height 80
click at [209, 294] on textarea "we have following candidates for Hollywood actors We haven't reached any agreem…" at bounding box center [404, 327] width 433 height 80
paste textarea "Hello I’m a [DEMOGRAPHIC_DATA] film maker and currently looking for investors t…"
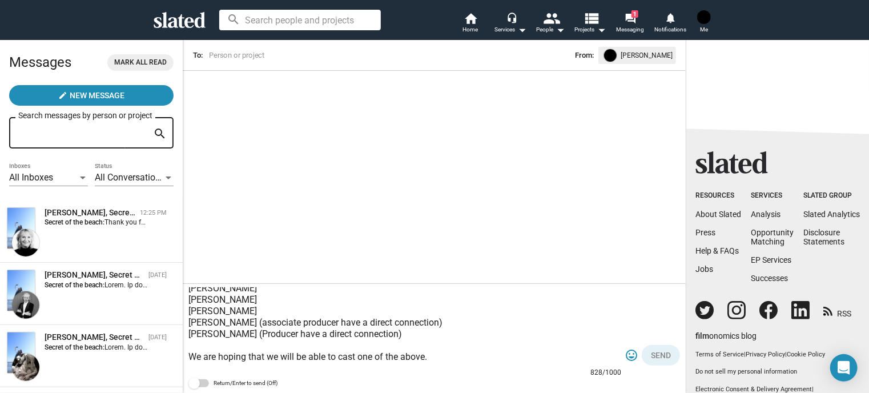
scroll to position [144, 0]
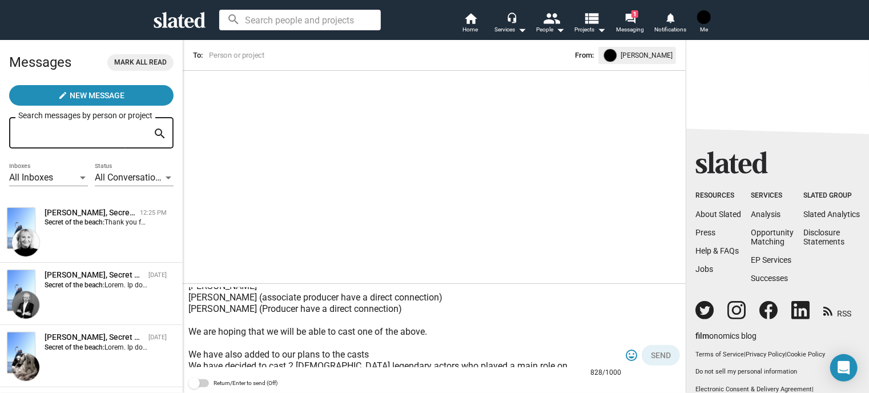
drag, startPoint x: 196, startPoint y: 361, endPoint x: 194, endPoint y: 350, distance: 11.6
click at [194, 350] on textarea "Hello I’m a [DEMOGRAPHIC_DATA] film maker and currently looking for investors t…" at bounding box center [404, 327] width 433 height 80
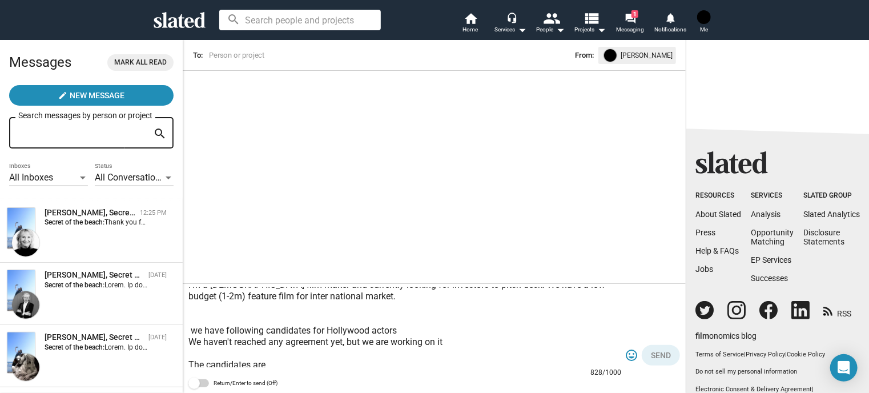
scroll to position [30, 0]
click at [192, 324] on textarea "Hello I’m a [DEMOGRAPHIC_DATA] film maker and currently looking for investors t…" at bounding box center [404, 327] width 433 height 80
drag, startPoint x: 197, startPoint y: 328, endPoint x: 187, endPoint y: 329, distance: 9.8
click at [187, 329] on div "Hello I’m a [DEMOGRAPHIC_DATA] film maker and currently looking for investors t…" at bounding box center [434, 338] width 503 height 109
click at [251, 316] on textarea "Hello I’m a [DEMOGRAPHIC_DATA] film maker and currently looking for investors t…" at bounding box center [404, 327] width 433 height 80
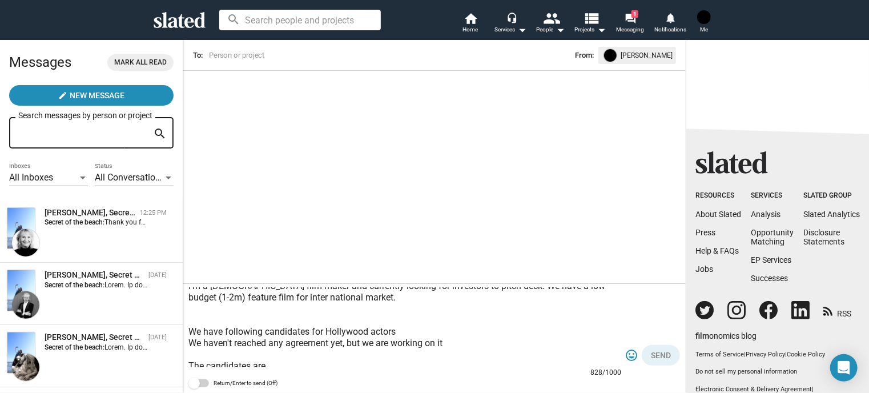
paste textarea "Logline of the film：2 high school girls, Inbound visitors from abroad , tough l…"
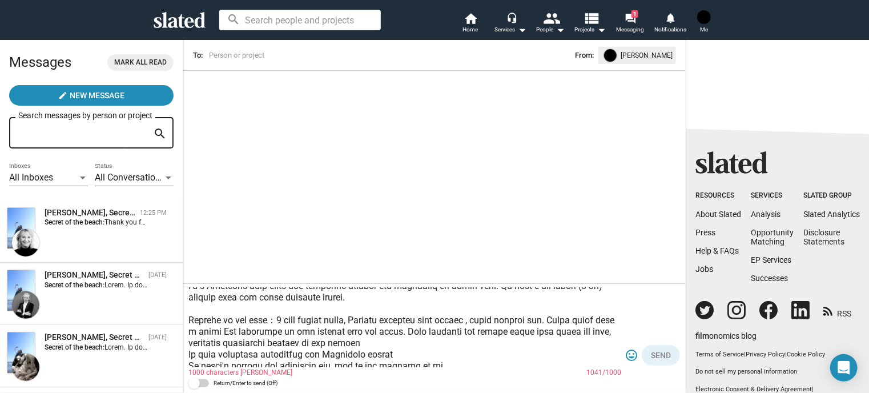
click at [409, 347] on textarea at bounding box center [404, 327] width 433 height 80
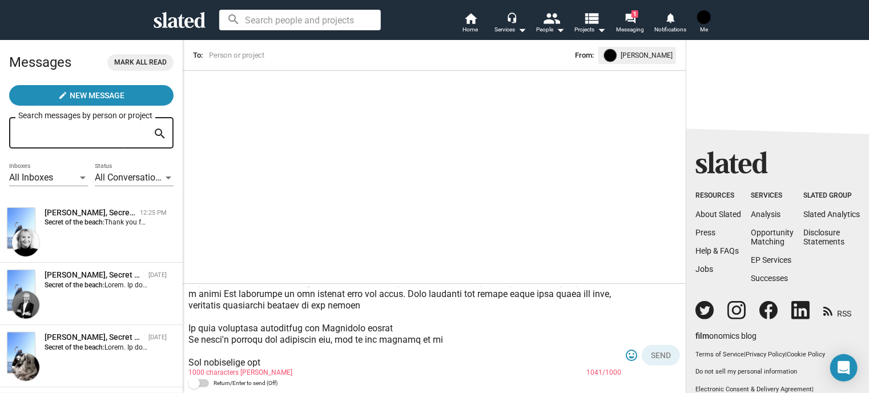
scroll to position [87, 0]
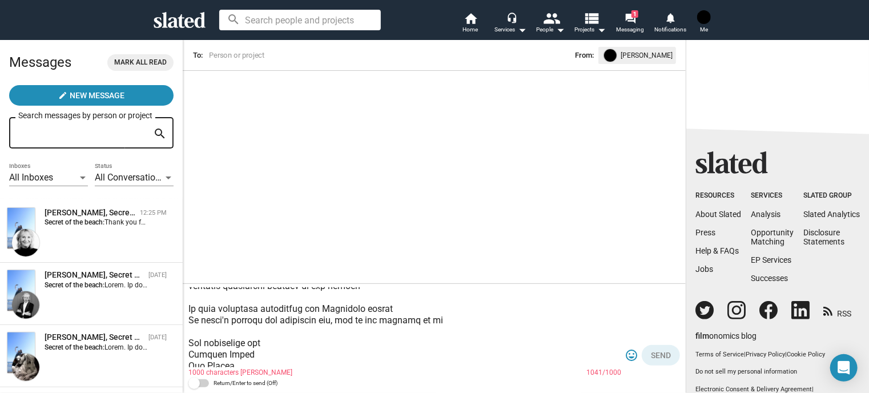
click at [384, 307] on textarea at bounding box center [404, 327] width 433 height 80
click at [418, 311] on textarea at bounding box center [404, 327] width 433 height 80
drag, startPoint x: 448, startPoint y: 324, endPoint x: 174, endPoint y: 327, distance: 274.0
click at [174, 327] on div "Messages Mark all read create New Message Search messages by person or project …" at bounding box center [434, 215] width 869 height 353
drag, startPoint x: 191, startPoint y: 324, endPoint x: 299, endPoint y: 345, distance: 110.0
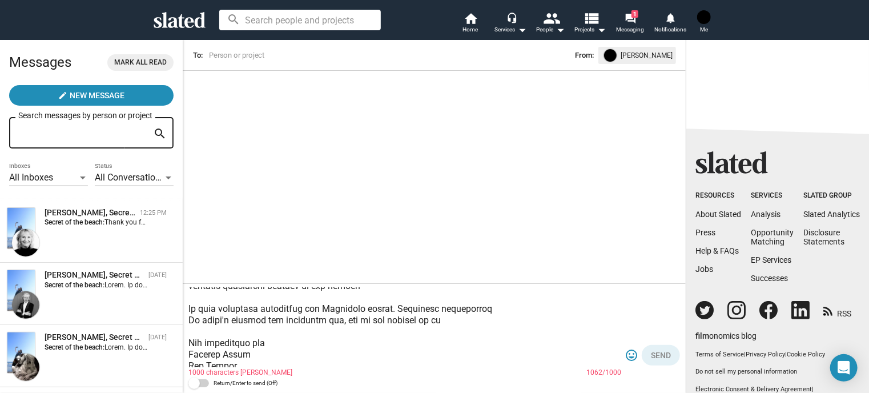
click at [299, 345] on textarea at bounding box center [404, 327] width 433 height 80
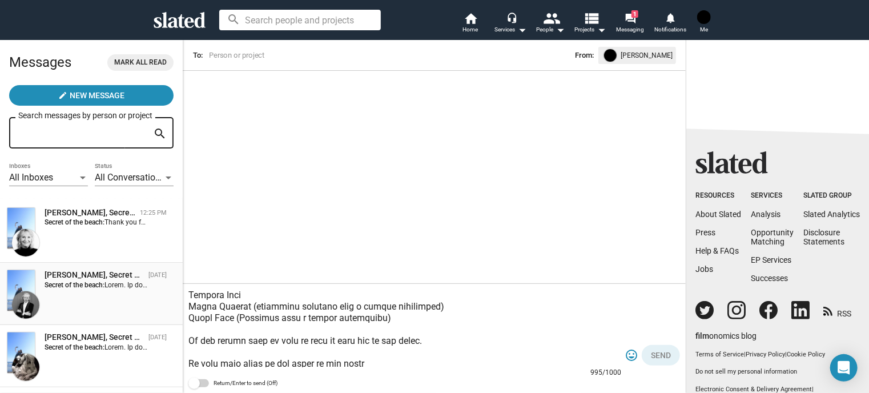
scroll to position [0, 0]
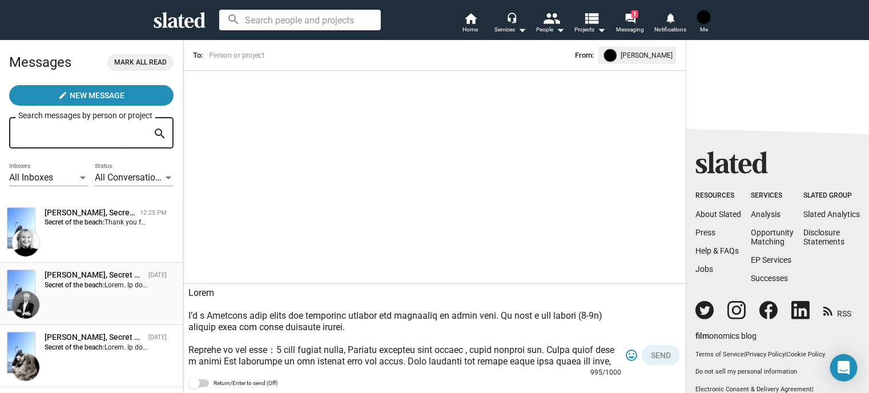
drag, startPoint x: 237, startPoint y: 360, endPoint x: 195, endPoint y: 304, distance: 69.8
click at [173, 280] on div "Messages Mark all read create New Message Search messages by person or project …" at bounding box center [434, 215] width 869 height 353
type textarea "Lorem I’d s Ametcons adip elits doe temporinc utlabor etd magnaaliq en admin ve…"
click at [114, 61] on span "Mark all read" at bounding box center [140, 63] width 53 height 12
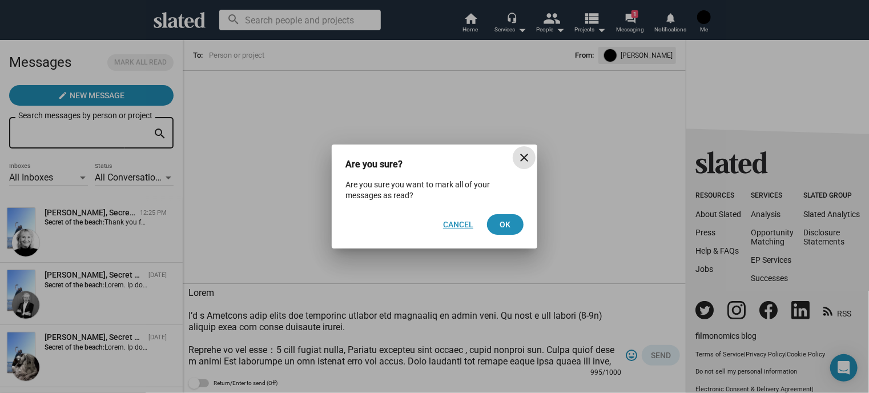
click at [456, 223] on span "Cancel" at bounding box center [458, 224] width 30 height 21
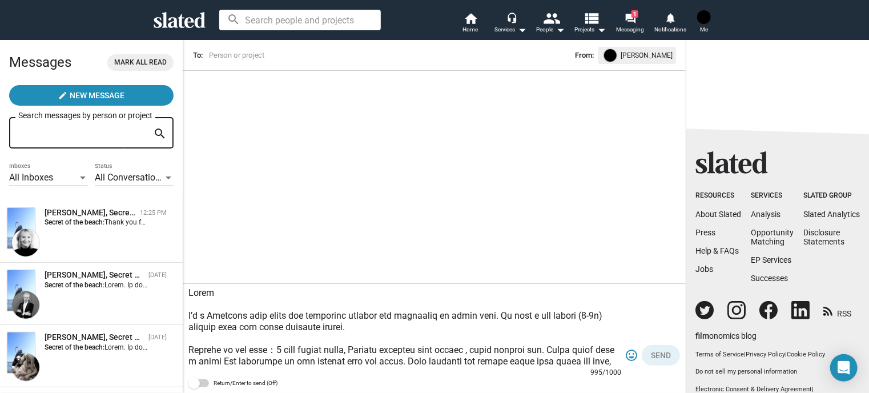
click at [289, 56] on input at bounding box center [313, 55] width 212 height 11
click at [462, 20] on link "home Home" at bounding box center [470, 23] width 40 height 25
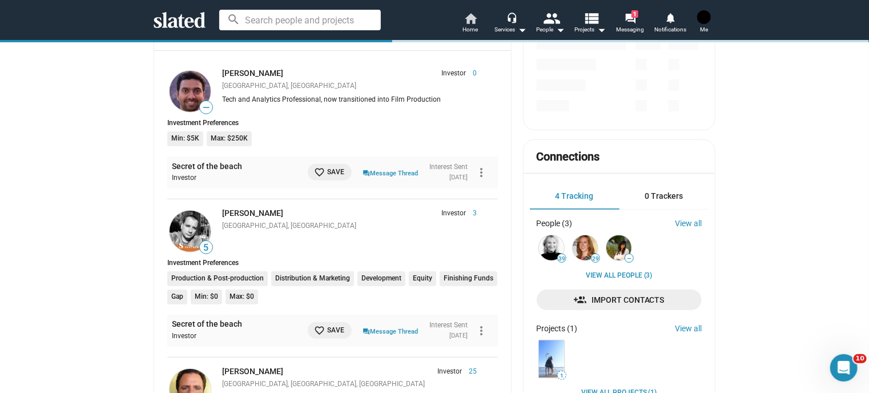
scroll to position [228, 0]
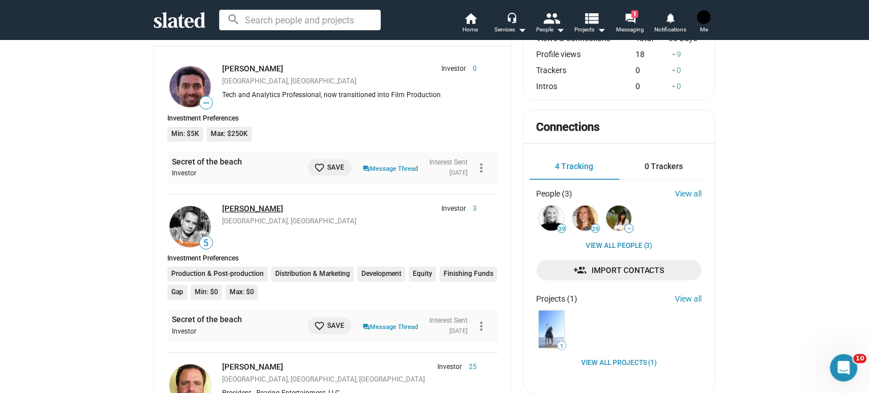
click at [247, 209] on link "[PERSON_NAME]" at bounding box center [252, 208] width 61 height 9
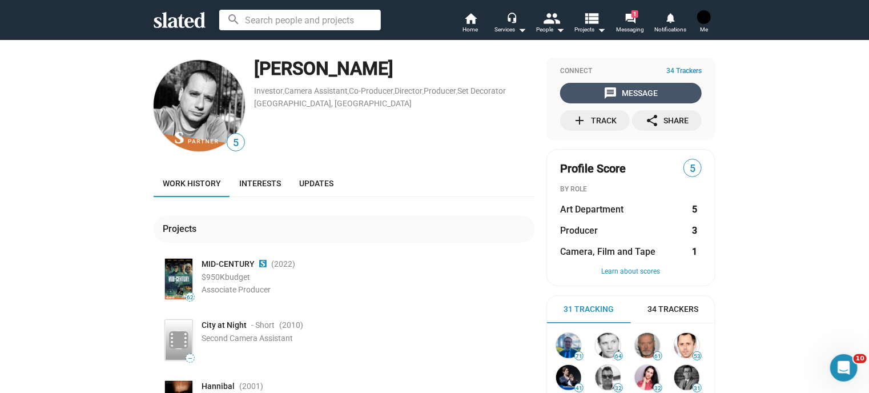
click at [643, 96] on div "message Message" at bounding box center [631, 93] width 54 height 21
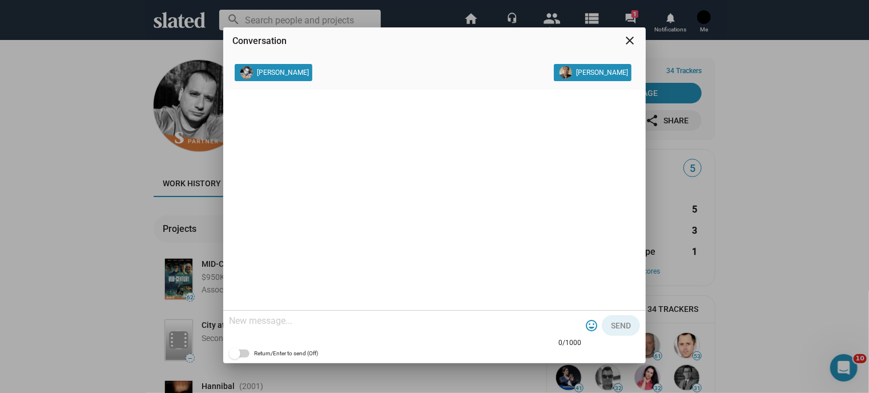
click at [311, 320] on textarea at bounding box center [405, 320] width 352 height 11
paste textarea "Hello I’m a Japanese film maker and currently looking for investors to pitch de…"
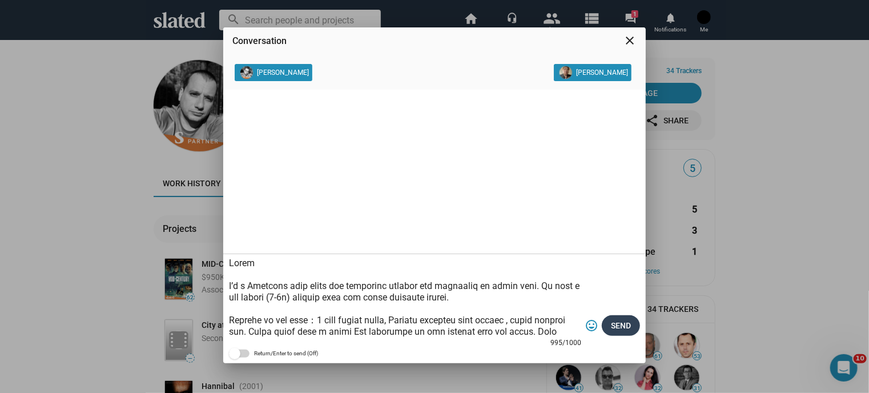
type textarea "Hello I’m a Japanese film maker and currently looking for investors to pitch de…"
click at [616, 331] on span "Send" at bounding box center [621, 325] width 20 height 21
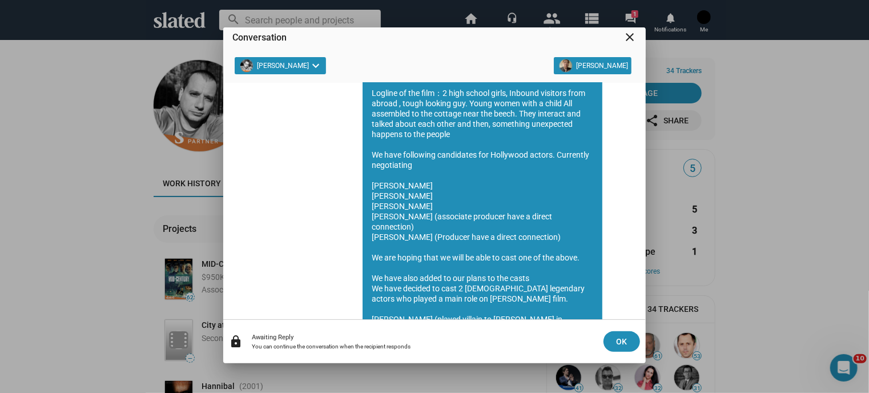
scroll to position [117, 0]
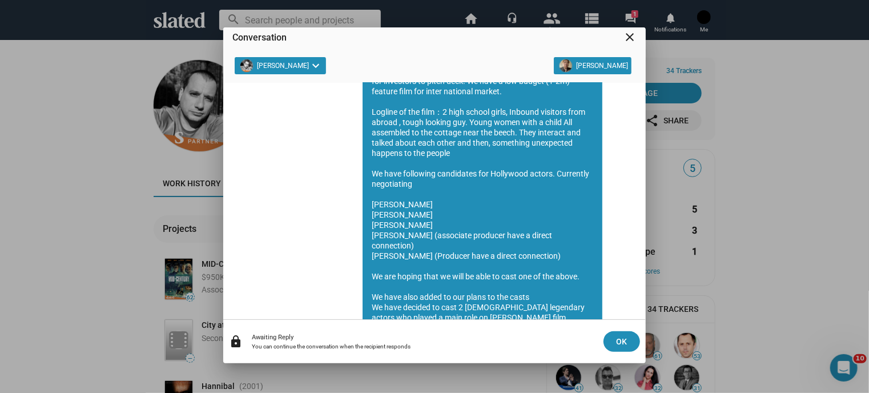
click at [627, 31] on mat-icon "close" at bounding box center [630, 37] width 14 height 14
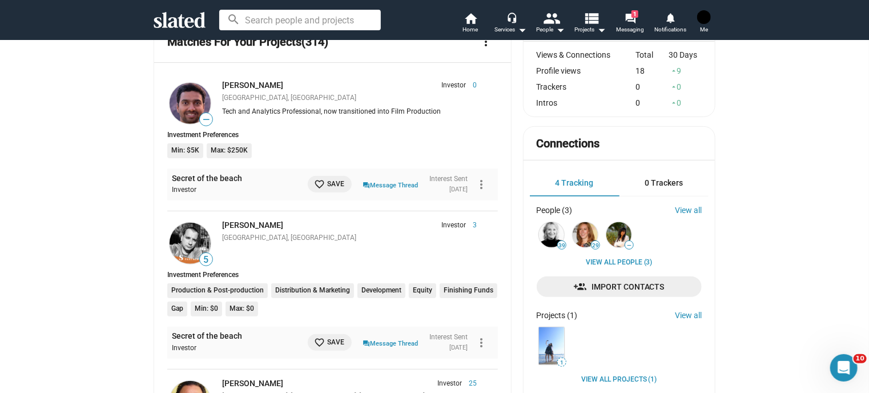
scroll to position [228, 0]
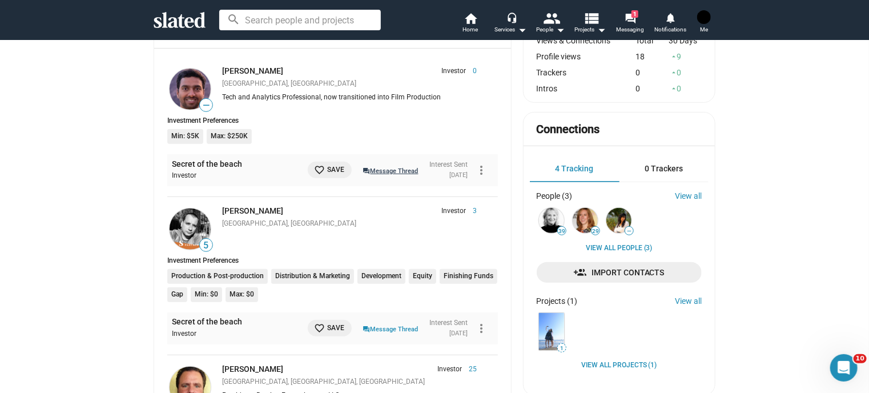
click at [377, 171] on link "question_answer Message Thread" at bounding box center [390, 169] width 55 height 11
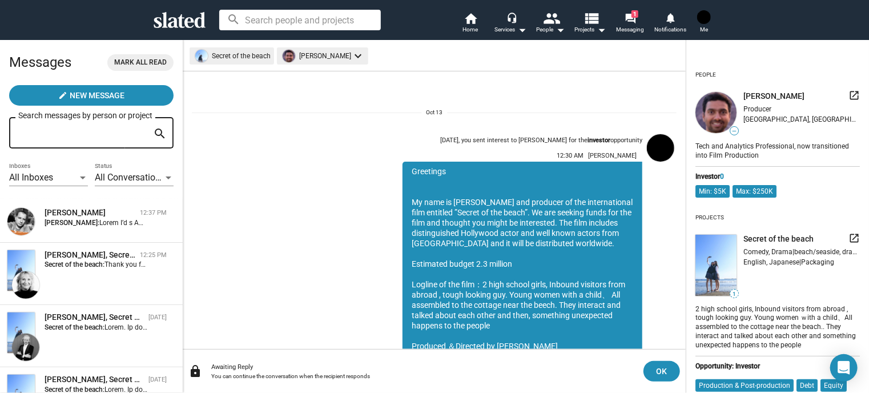
scroll to position [201, 0]
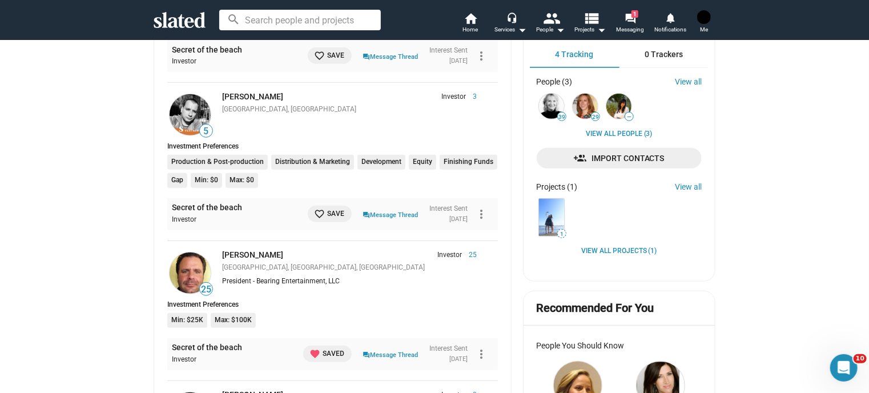
scroll to position [400, 0]
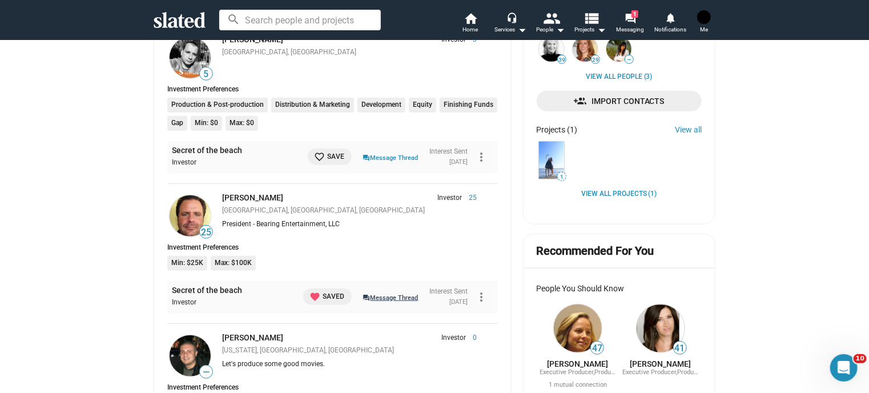
click at [379, 296] on link "question_answer Message Thread" at bounding box center [390, 296] width 55 height 11
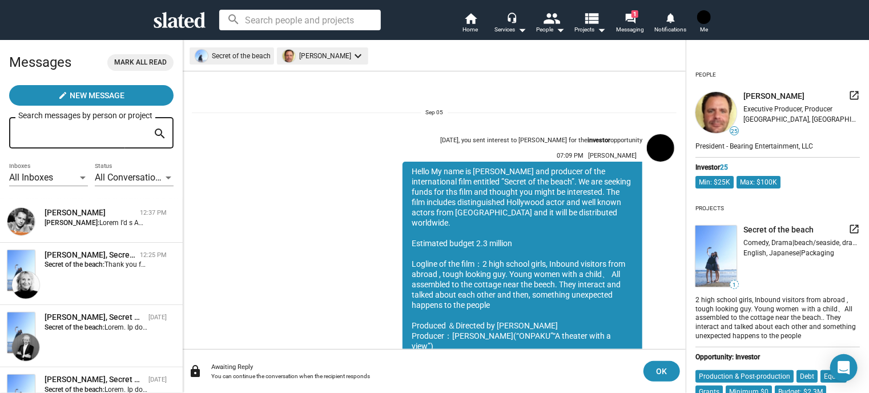
scroll to position [170, 0]
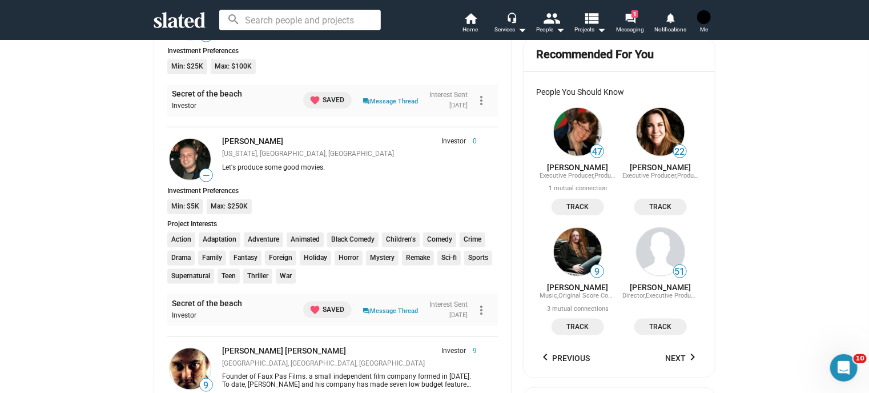
scroll to position [628, 0]
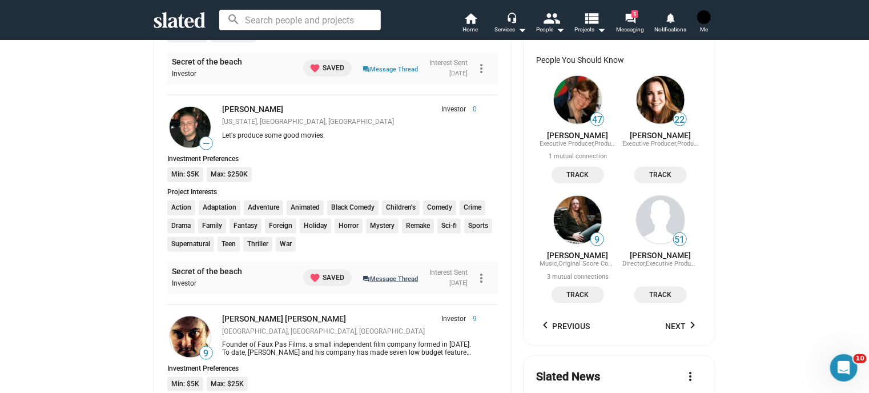
click at [363, 280] on link "question_answer Message Thread" at bounding box center [390, 277] width 55 height 11
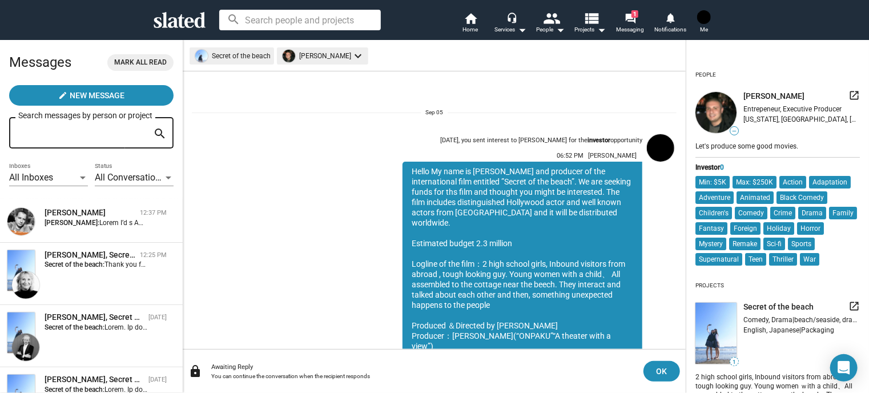
scroll to position [170, 0]
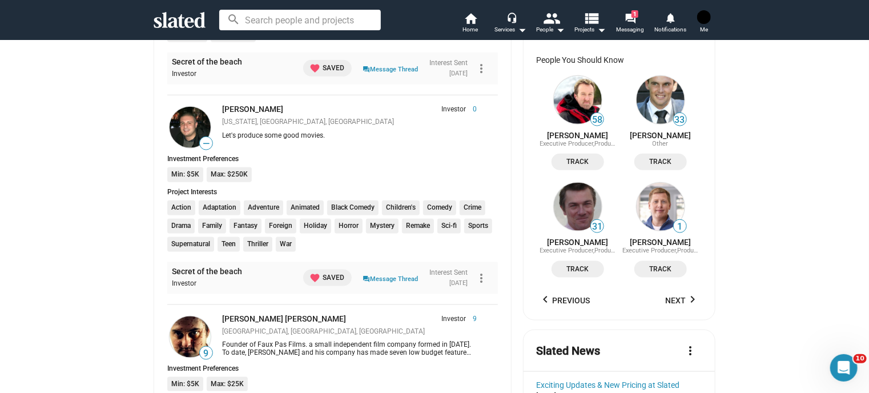
scroll to position [742, 0]
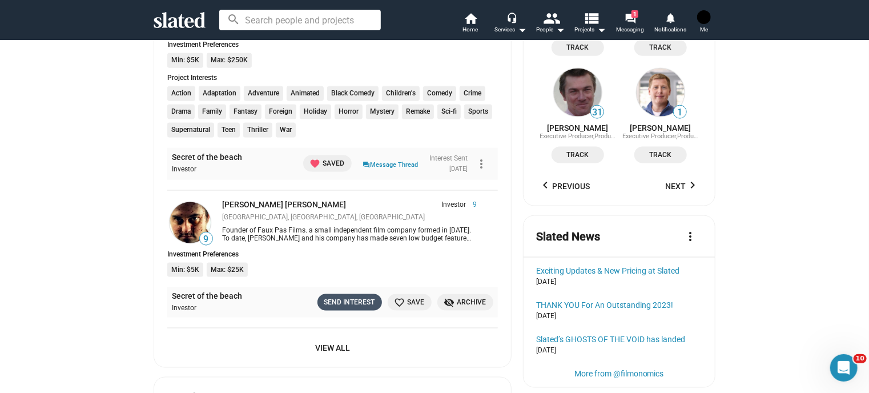
click at [340, 299] on div "Send Interest" at bounding box center [349, 302] width 51 height 12
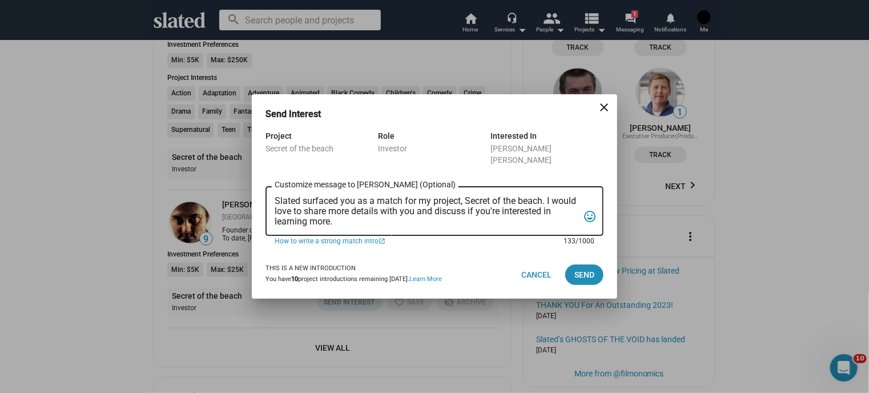
drag, startPoint x: 333, startPoint y: 216, endPoint x: 242, endPoint y: 179, distance: 98.6
click at [242, 179] on div "Send Interest close Project Secret of the beach Role Investor Interested In Mic…" at bounding box center [434, 196] width 869 height 393
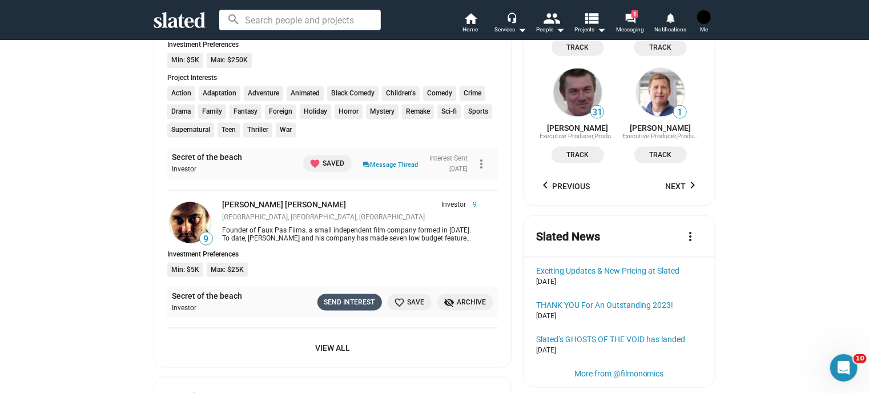
click at [352, 303] on div "Send Interest" at bounding box center [349, 302] width 51 height 12
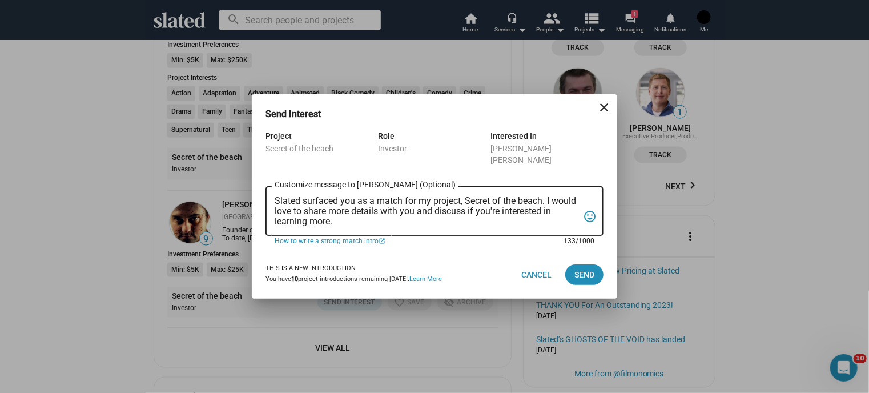
drag, startPoint x: 339, startPoint y: 212, endPoint x: 271, endPoint y: 196, distance: 70.5
click at [271, 196] on div "Slated surfaced you as a match for my project, Secret of the beach. I would lov…" at bounding box center [434, 210] width 338 height 52
paste textarea "Hello I’m a Japanese film maker and currently looking for investors to pitch de…"
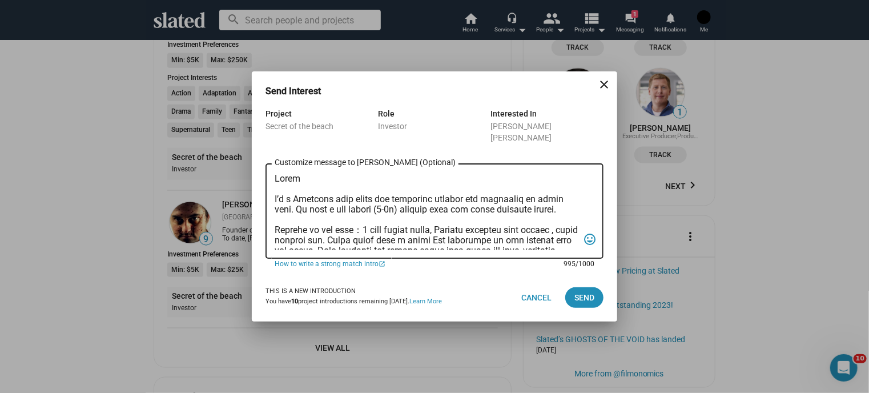
scroll to position [304, 0]
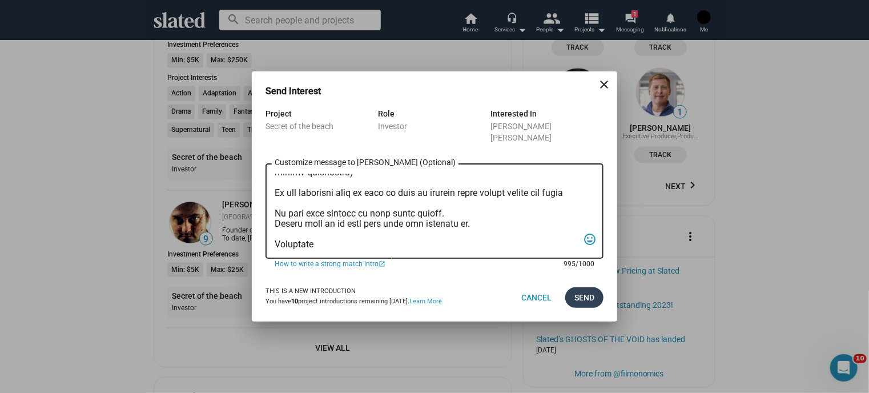
type textarea "Hello I’m a Japanese film maker and currently looking for investors to pitch de…"
click at [581, 292] on span "Send" at bounding box center [584, 297] width 20 height 21
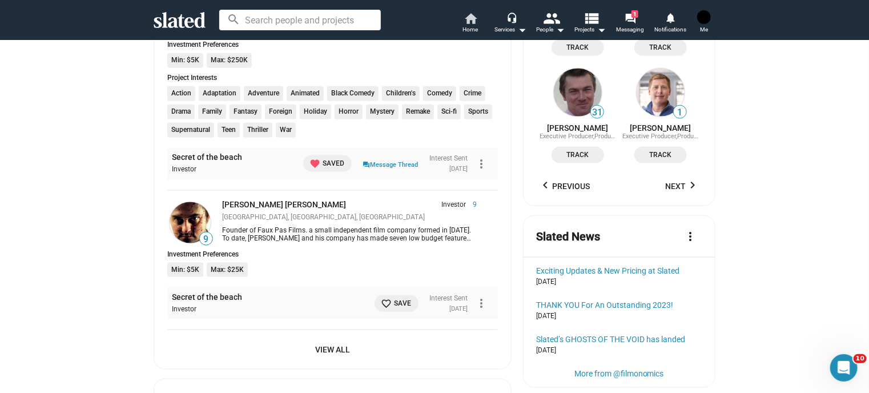
click at [470, 20] on mat-icon "home" at bounding box center [471, 18] width 14 height 14
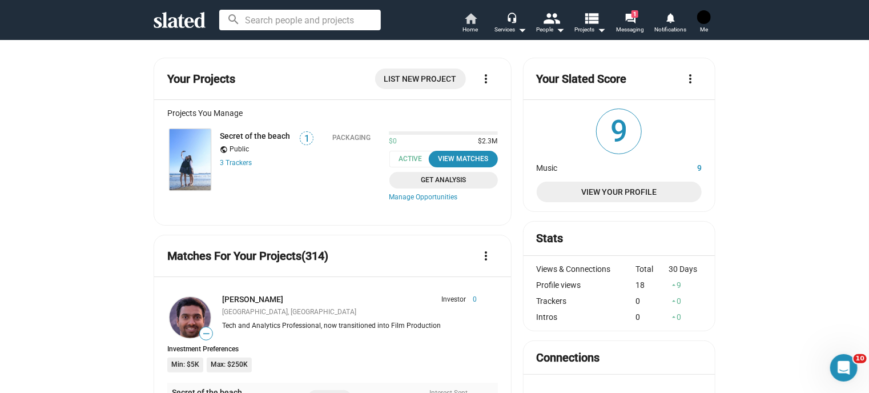
scroll to position [0, 0]
click at [474, 24] on span "Home" at bounding box center [470, 30] width 15 height 14
click at [538, 25] on div "People arrow_drop_down" at bounding box center [550, 30] width 29 height 14
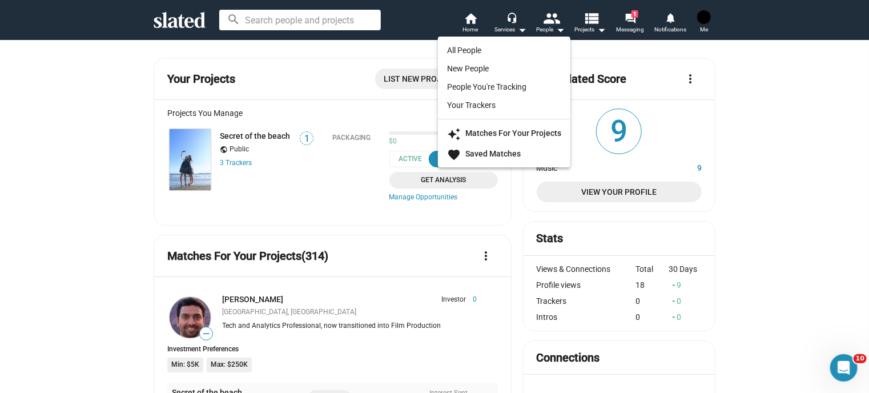
click at [315, 79] on div at bounding box center [434, 196] width 869 height 393
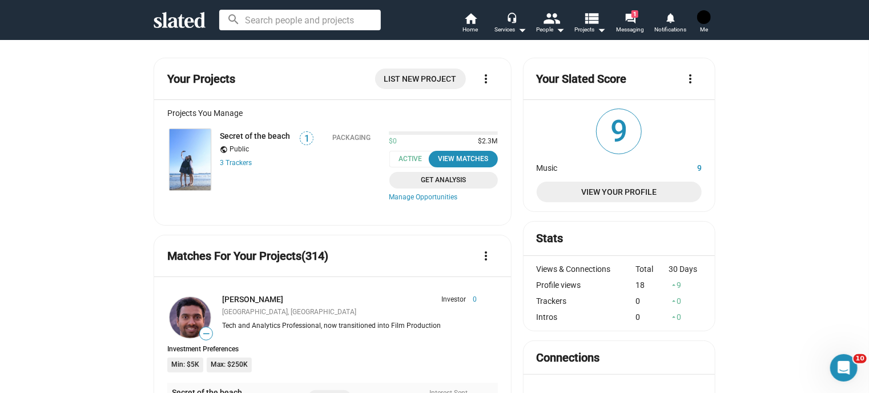
click at [210, 32] on div "search home Home headset_mic Services arrow_drop_down people People arrow_drop_…" at bounding box center [434, 20] width 585 height 30
click at [470, 25] on span "Home" at bounding box center [470, 30] width 15 height 14
click at [240, 307] on div "Suraj Gupta Investor 0 Mumbai, India Tech and Analytics Professional, now trans…" at bounding box center [353, 314] width 280 height 38
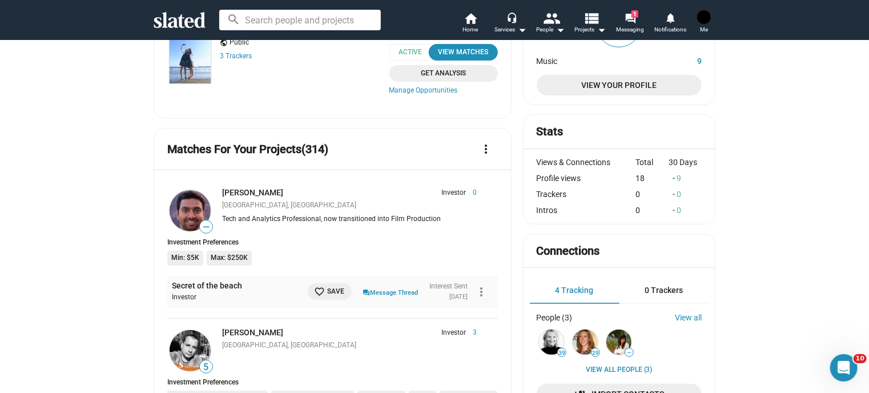
scroll to position [114, 0]
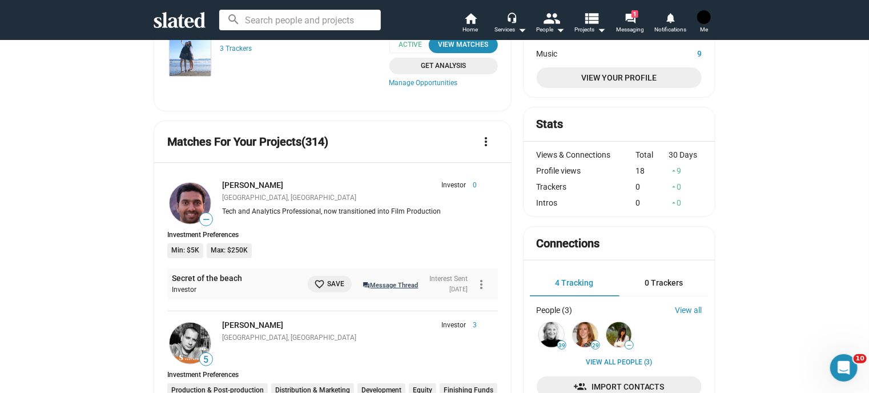
click at [388, 288] on link "question_answer Message Thread" at bounding box center [390, 284] width 55 height 11
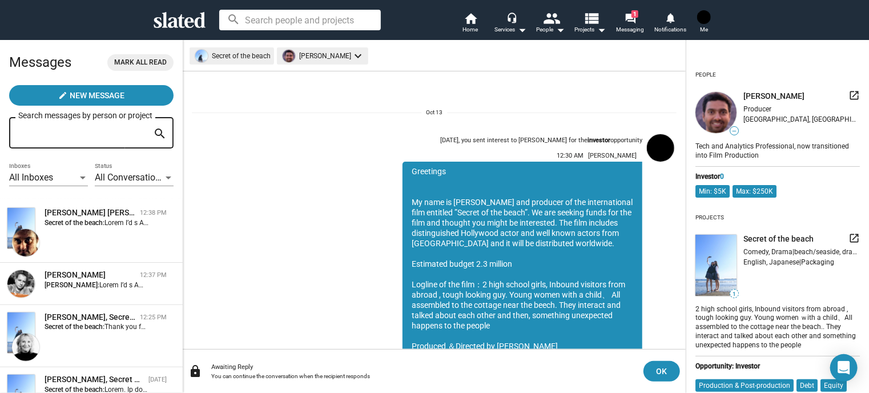
click at [147, 180] on span "All Conversations" at bounding box center [130, 177] width 70 height 11
click at [147, 180] on span "All Conversations" at bounding box center [130, 178] width 80 height 24
click at [89, 178] on div "All Inboxes Inboxes All Conversations Status" at bounding box center [91, 179] width 164 height 34
click at [99, 178] on span "All Conversations" at bounding box center [130, 177] width 70 height 11
click at [106, 199] on span "Unread Only" at bounding box center [130, 202] width 80 height 24
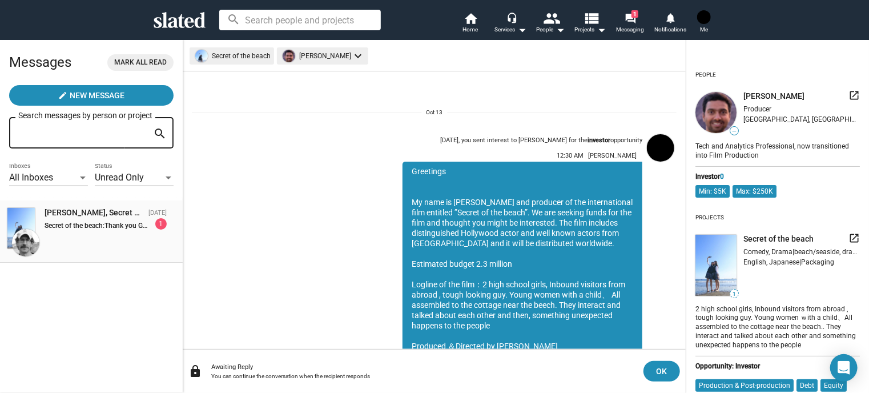
click at [153, 223] on div "Secret of the beach: Thank you Good luck to your own project. Maybe we can work…" at bounding box center [106, 223] width 122 height 11
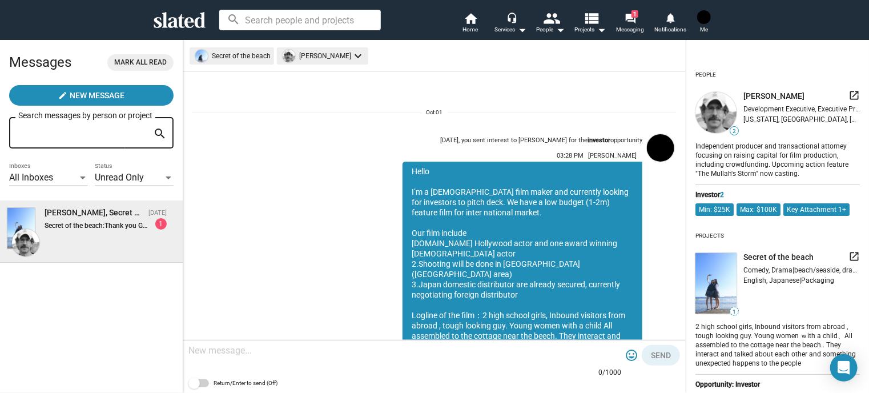
scroll to position [374, 0]
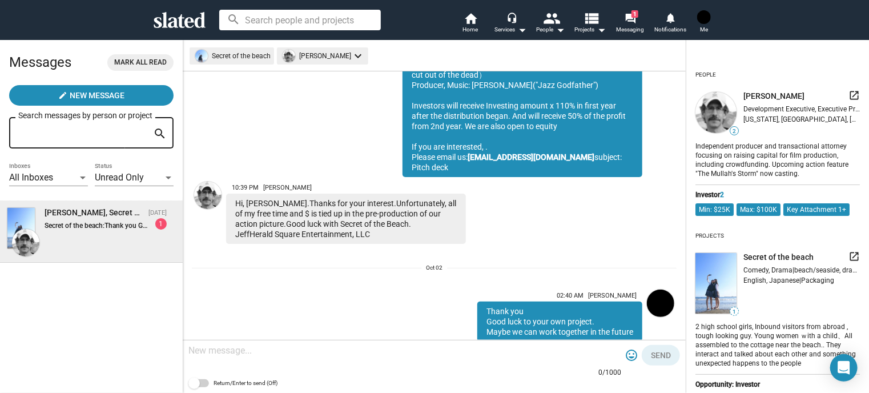
click at [303, 346] on textarea at bounding box center [404, 350] width 433 height 11
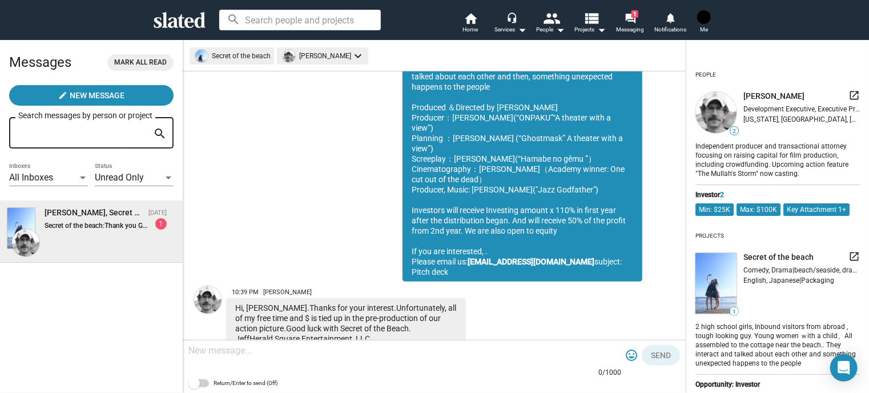
scroll to position [260, 0]
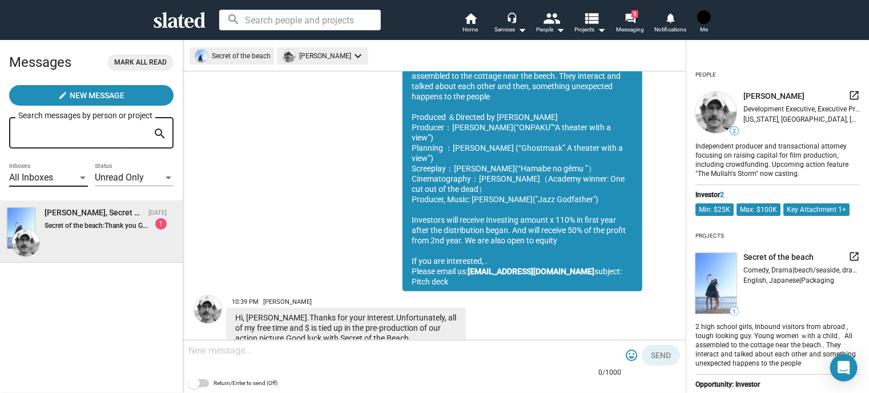
click at [37, 177] on span "All Inboxes" at bounding box center [31, 177] width 44 height 11
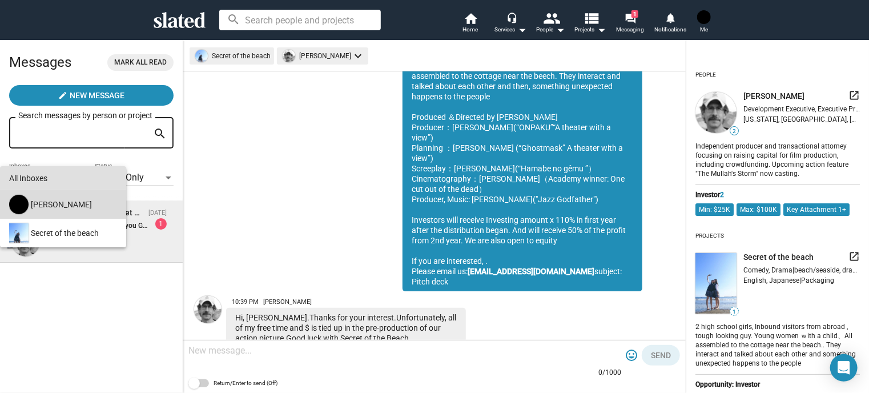
click at [38, 198] on div "[PERSON_NAME]" at bounding box center [62, 204] width 110 height 29
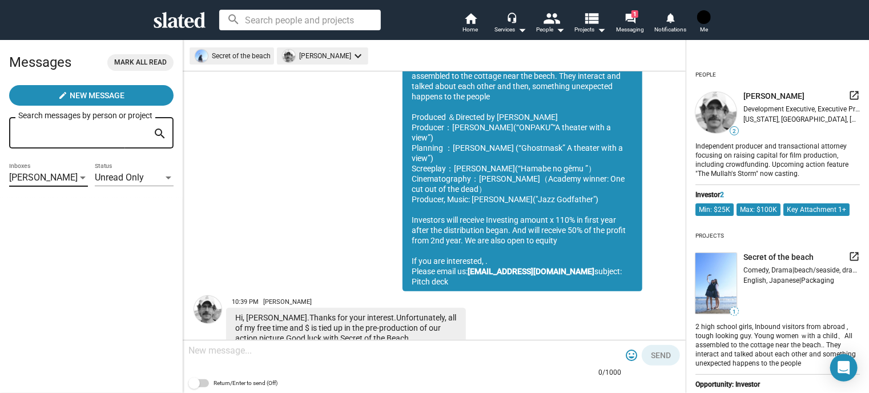
click at [31, 175] on span "[PERSON_NAME]" at bounding box center [43, 177] width 68 height 11
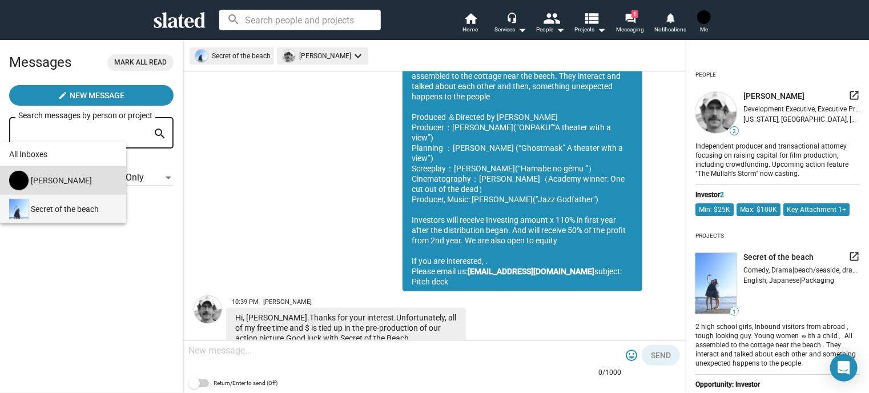
click at [65, 212] on div "Secret of the beach" at bounding box center [62, 209] width 110 height 29
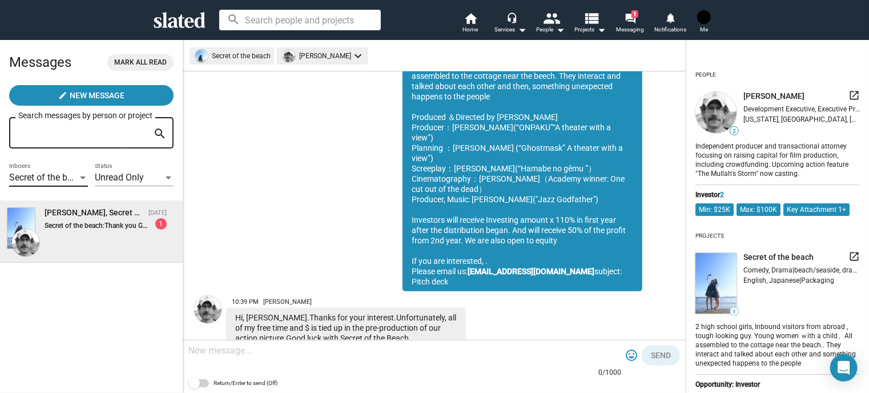
click at [48, 184] on div "Secret of the beach" at bounding box center [43, 178] width 68 height 12
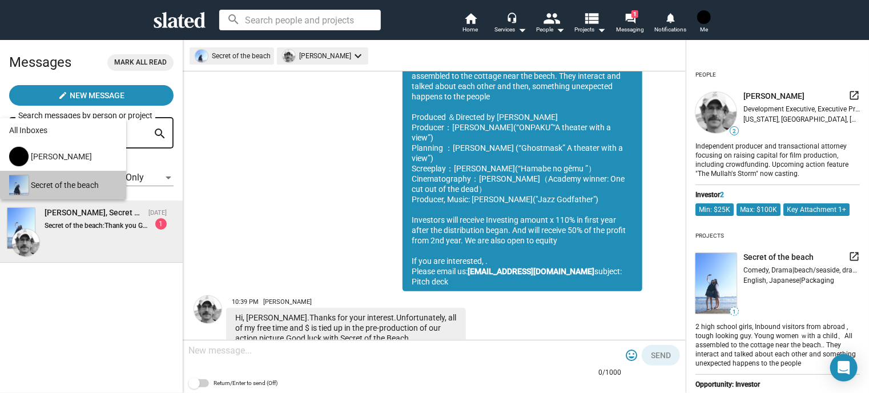
click at [121, 178] on mat-option "Secret of the beach" at bounding box center [63, 185] width 126 height 29
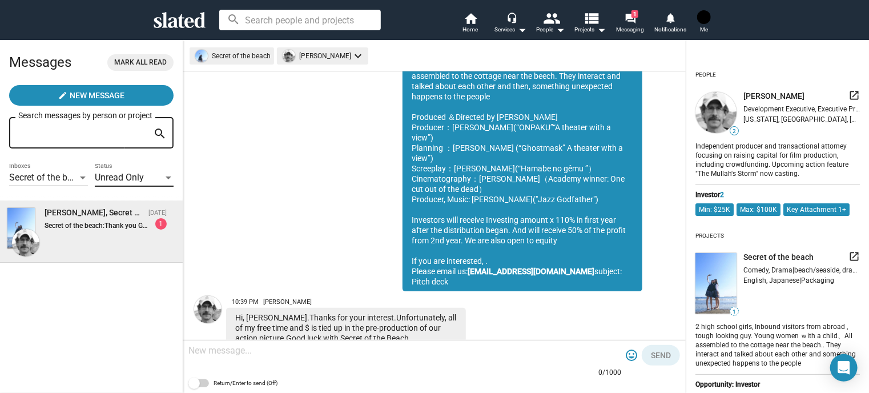
click at [144, 177] on div "Unread Only" at bounding box center [129, 178] width 68 height 12
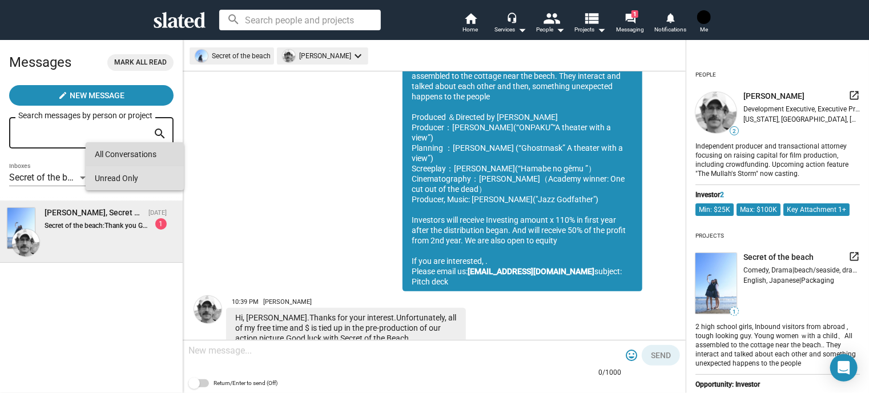
click at [147, 162] on span "All Conversations" at bounding box center [135, 154] width 80 height 24
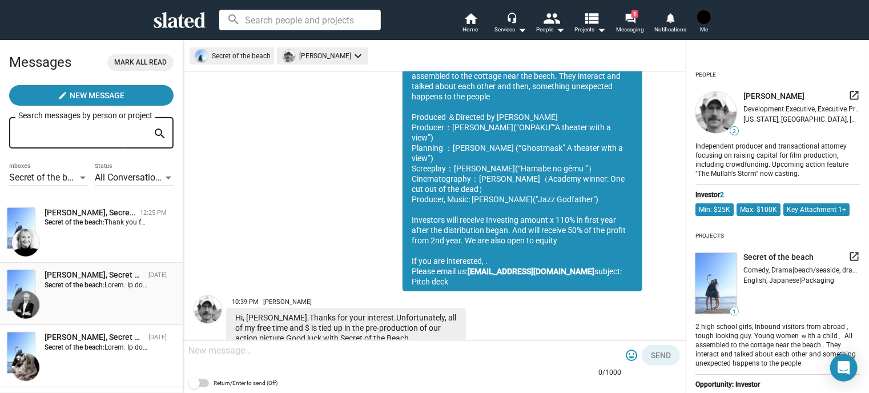
click at [87, 280] on div "Vladislav Gorbuntsov, Secret of the beach" at bounding box center [94, 274] width 99 height 11
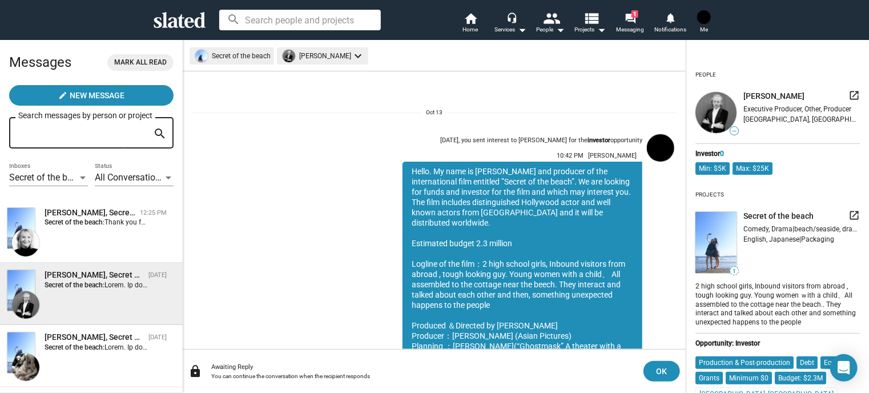
scroll to position [180, 0]
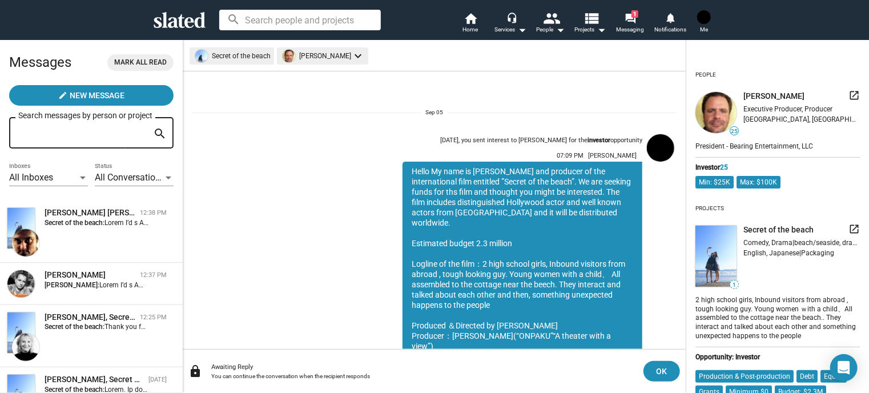
scroll to position [170, 0]
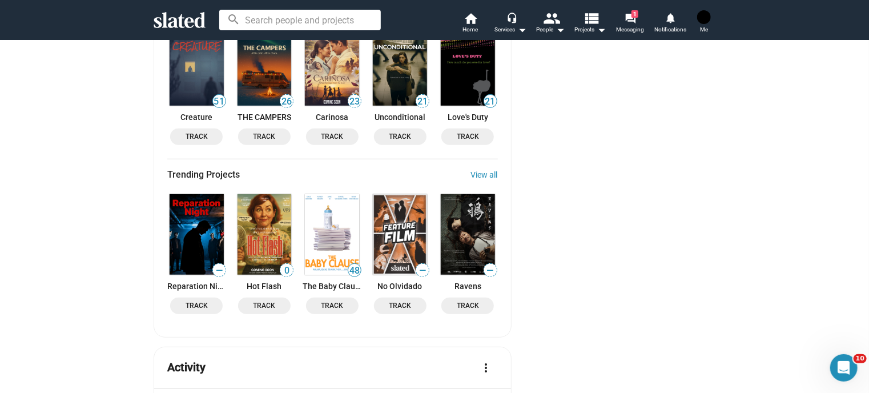
scroll to position [2397, 0]
click at [672, 15] on mat-icon "notifications" at bounding box center [669, 17] width 11 height 11
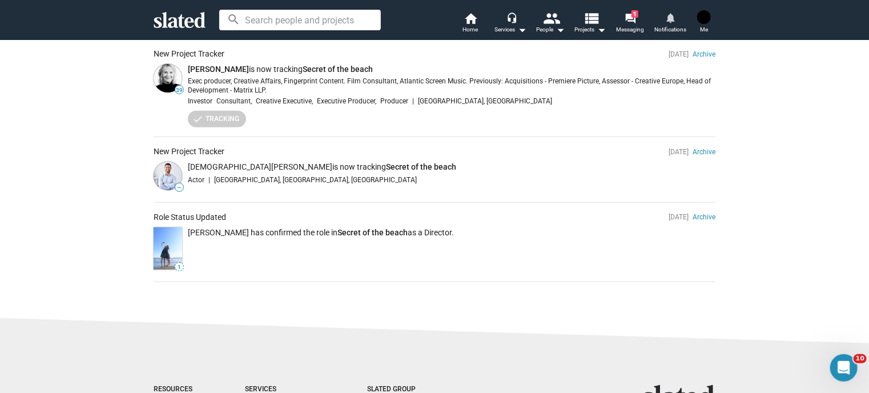
scroll to position [285, 0]
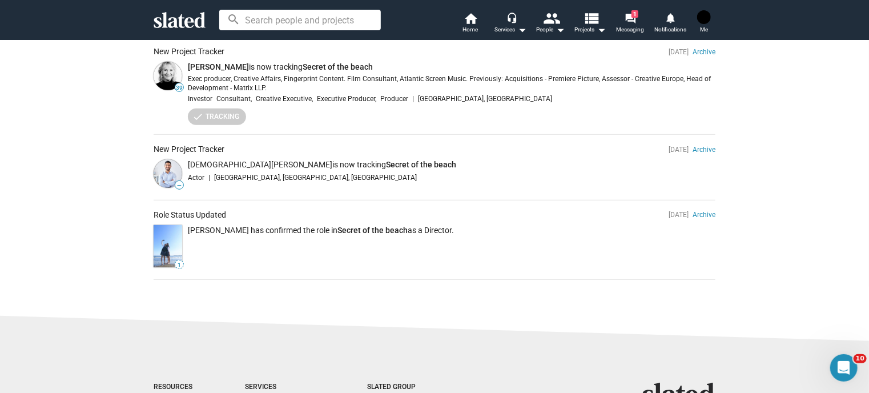
click at [801, 109] on div "Notifications & Networking Post Update Notifications Activity Import Contacts M…" at bounding box center [434, 34] width 869 height 560
